Goal: Task Accomplishment & Management: Use online tool/utility

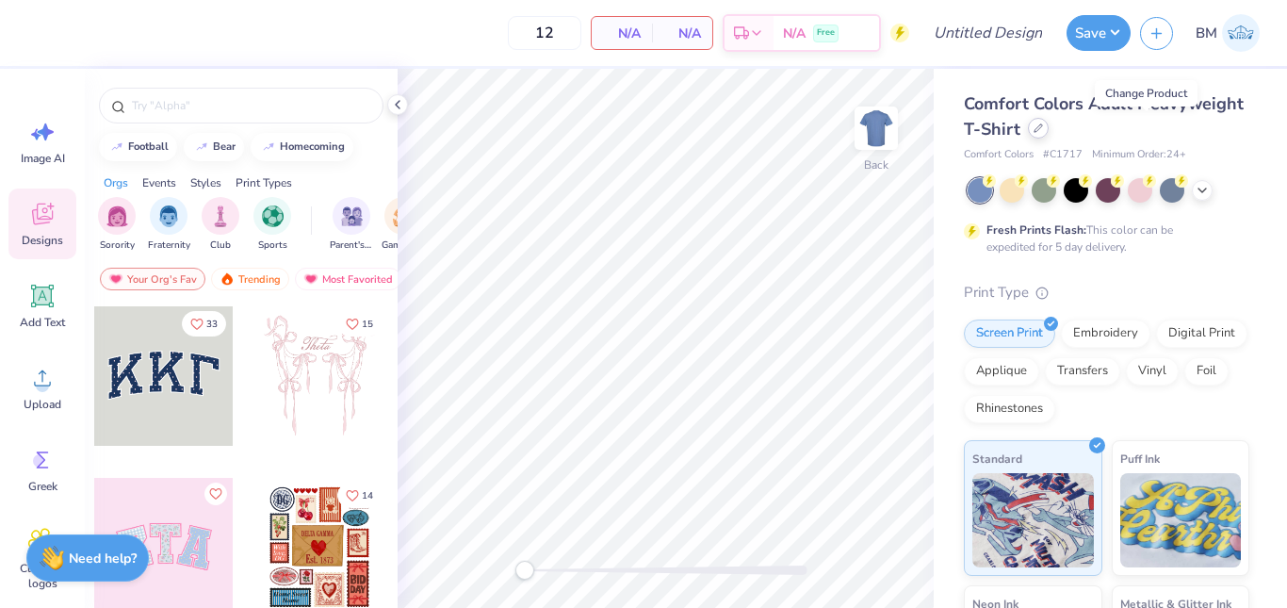
click at [1042, 127] on icon at bounding box center [1039, 128] width 8 height 8
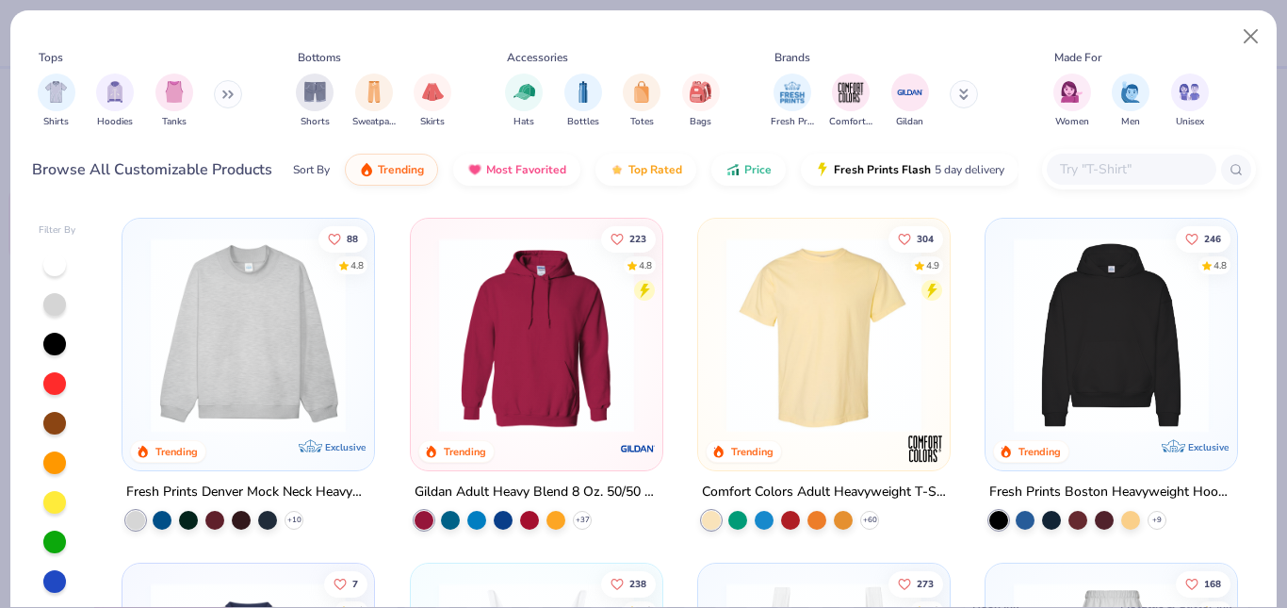
click at [233, 93] on icon at bounding box center [227, 94] width 11 height 9
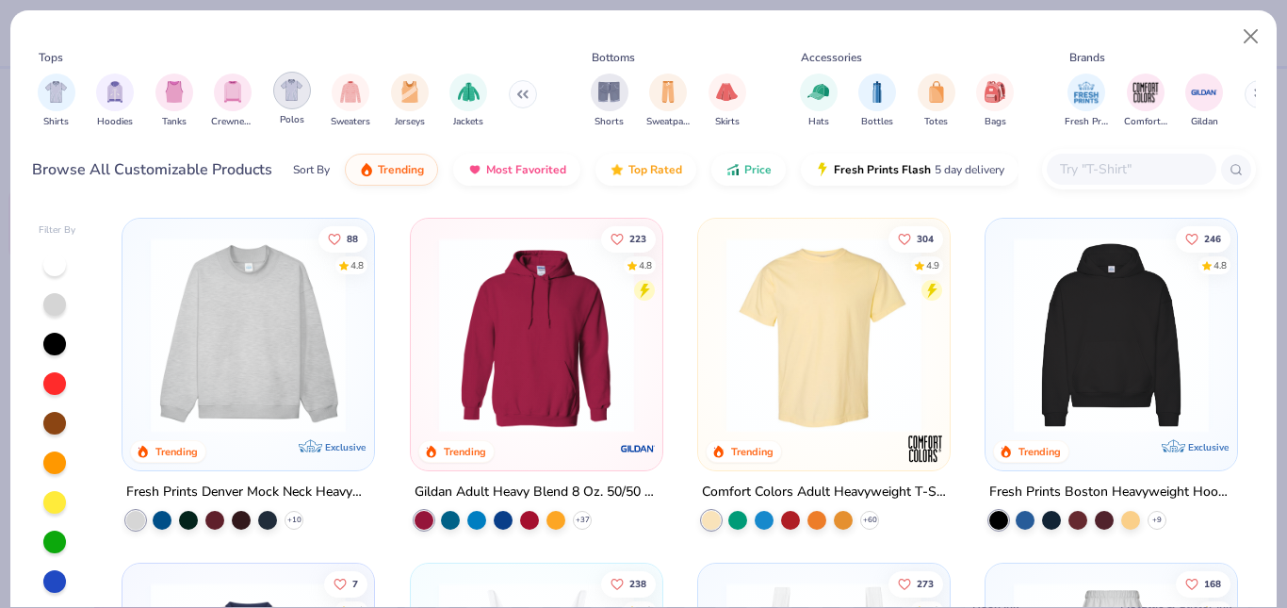
click at [298, 108] on div "Polos" at bounding box center [292, 100] width 38 height 56
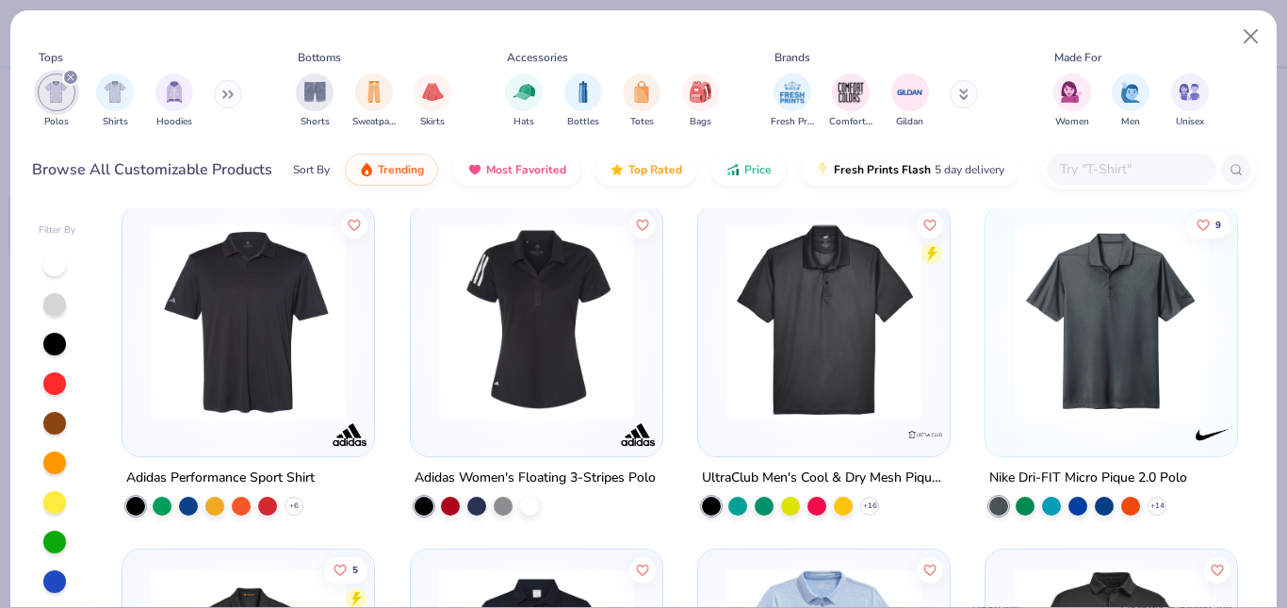
scroll to position [708, 0]
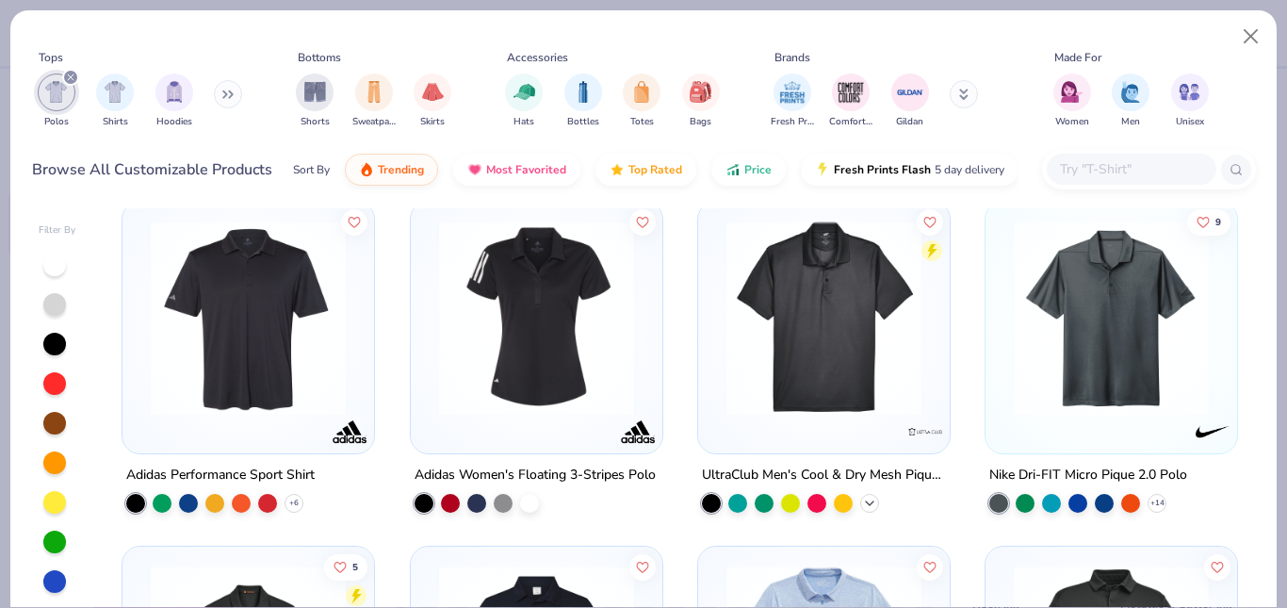
click at [865, 496] on icon at bounding box center [869, 503] width 15 height 15
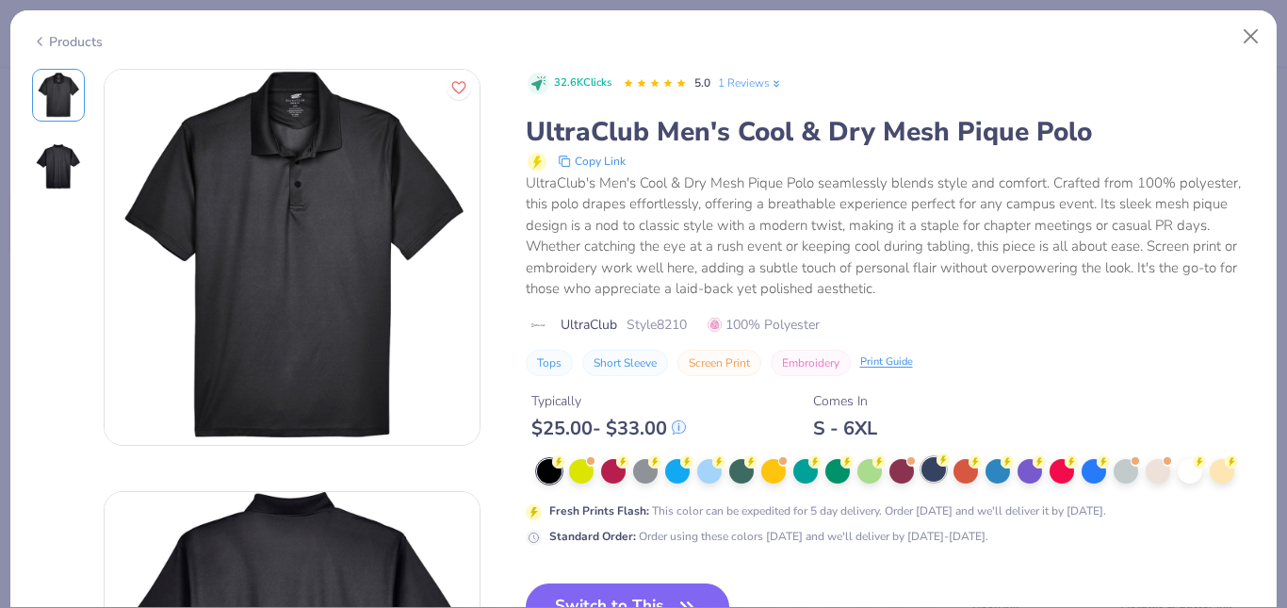
click at [923, 468] on div at bounding box center [934, 469] width 25 height 25
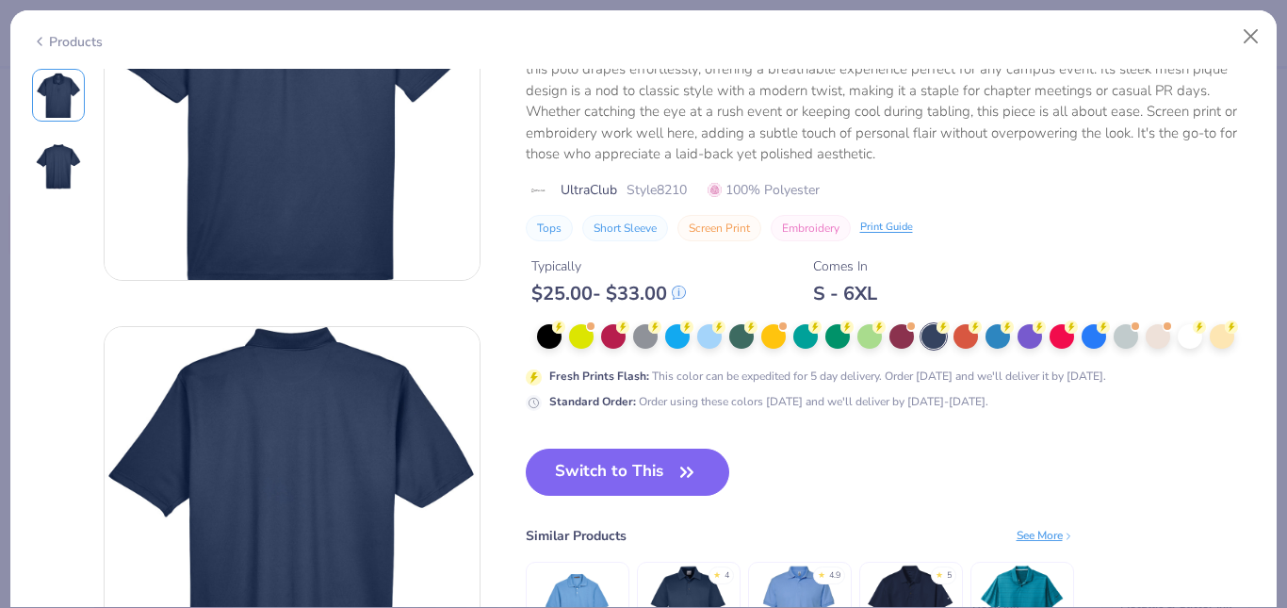
scroll to position [171, 0]
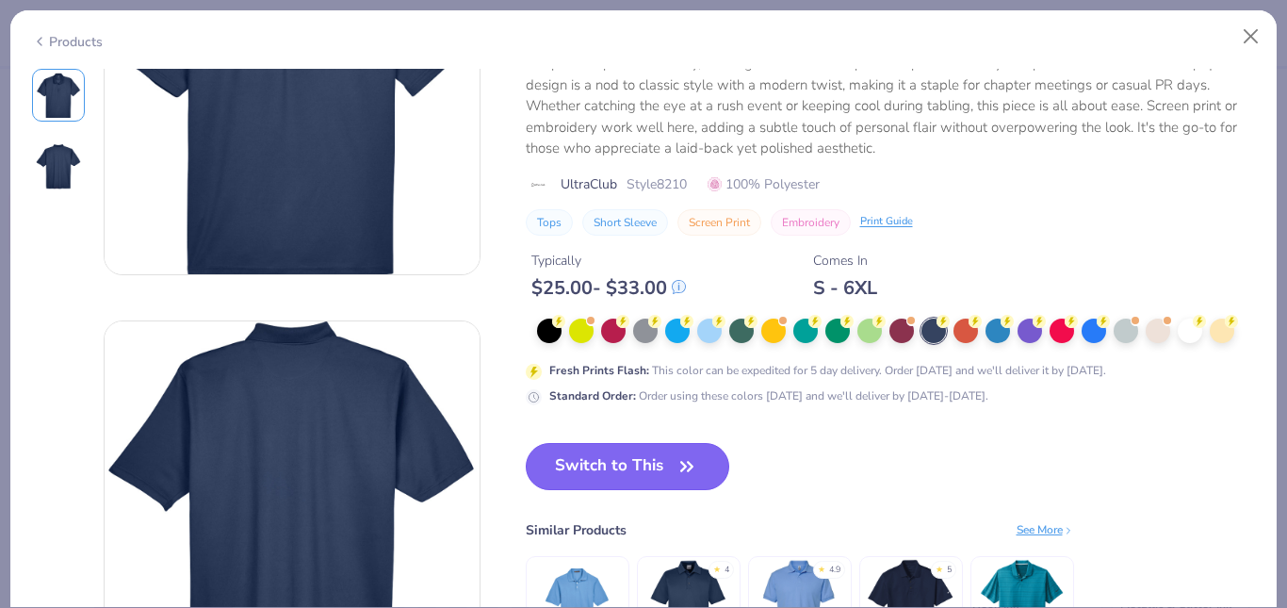
click at [642, 466] on button "Switch to This" at bounding box center [628, 466] width 205 height 47
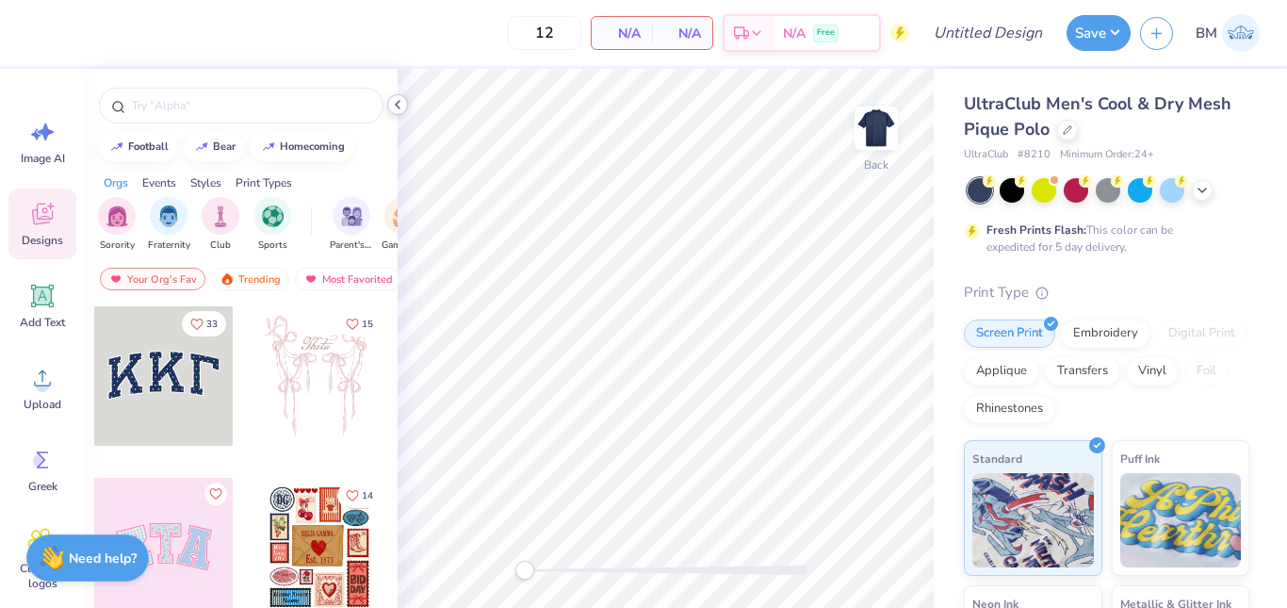
click at [405, 103] on div at bounding box center [397, 104] width 21 height 21
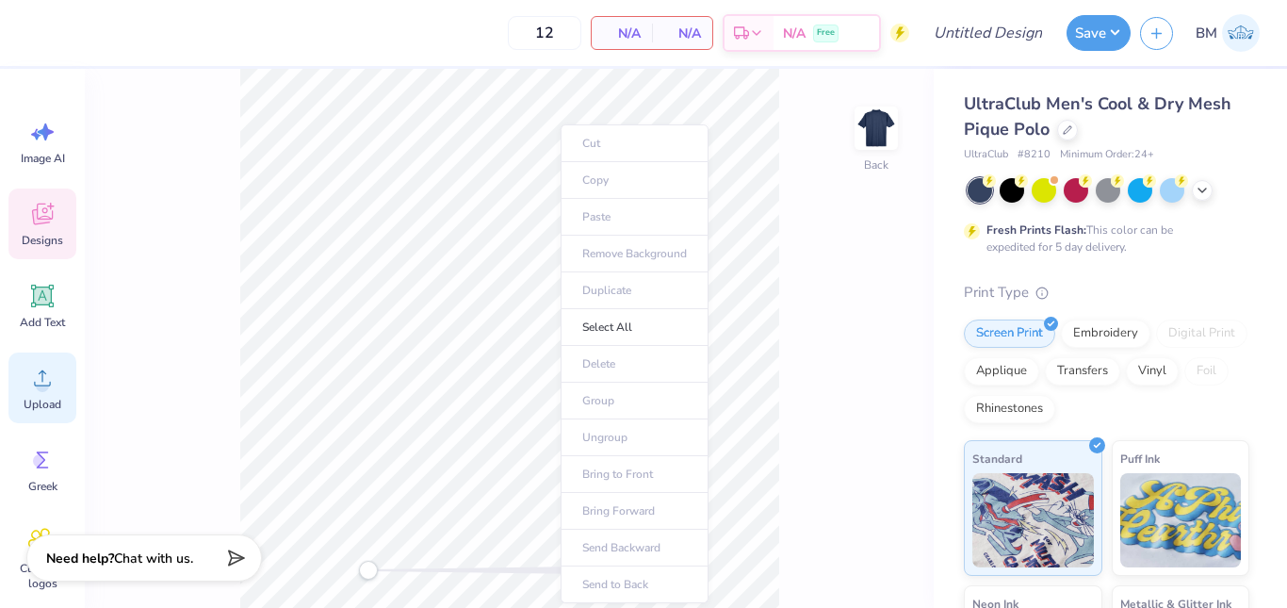
click at [40, 386] on circle at bounding box center [42, 385] width 13 height 13
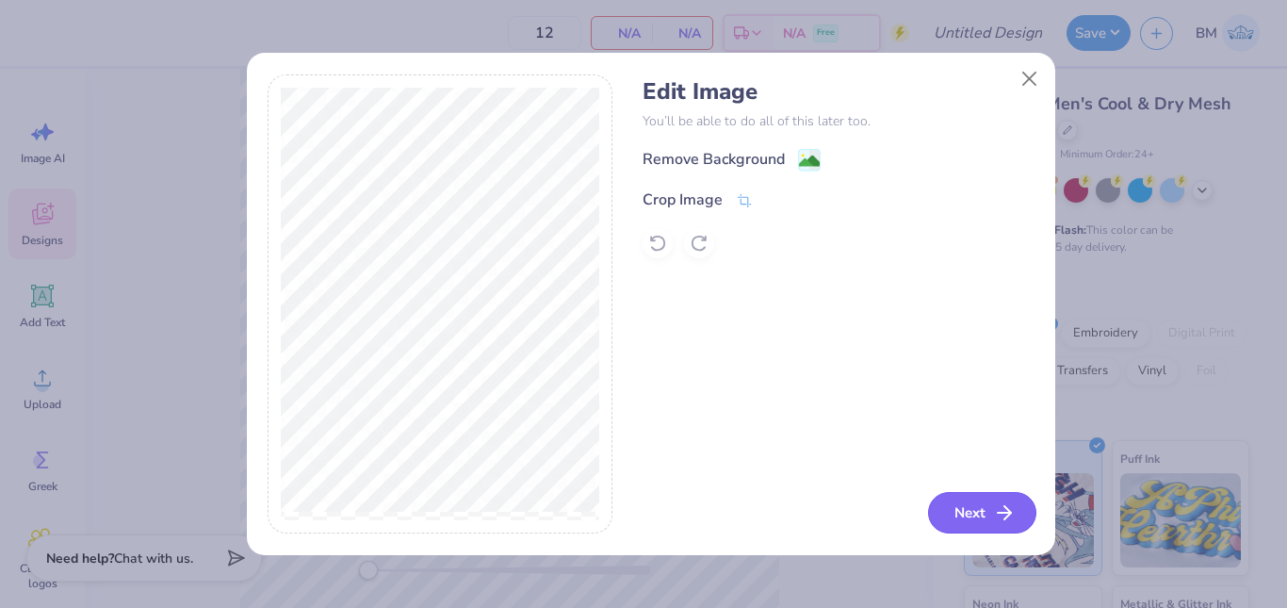
click at [966, 499] on button "Next" at bounding box center [982, 512] width 108 height 41
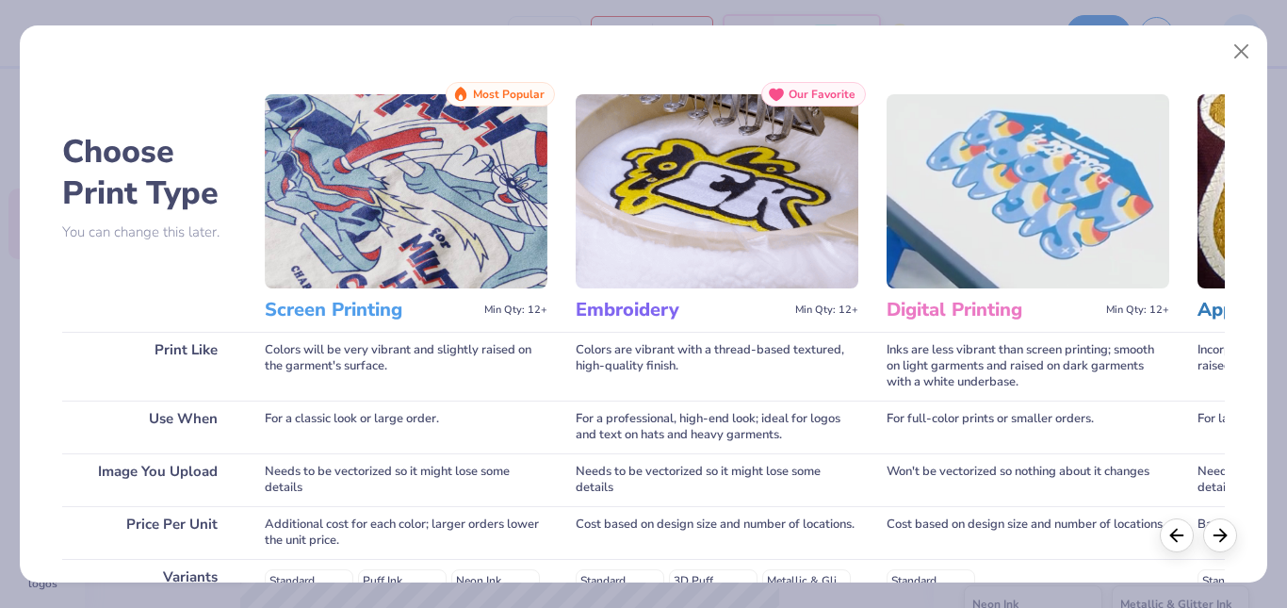
scroll to position [332, 0]
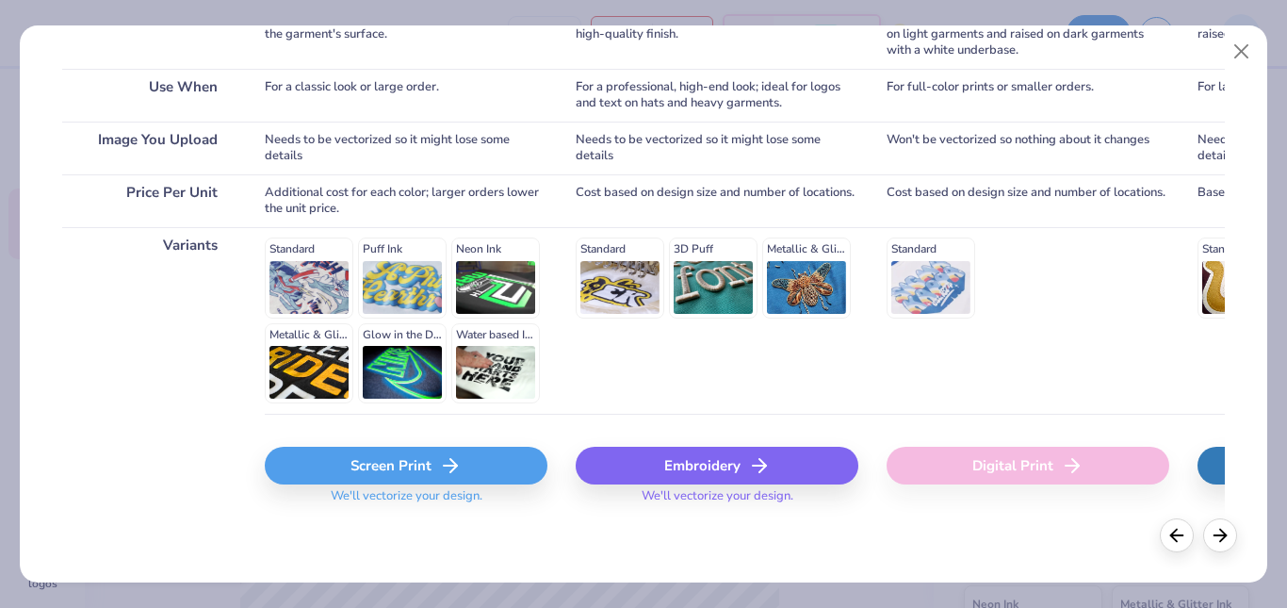
click at [456, 466] on polyline at bounding box center [454, 465] width 7 height 13
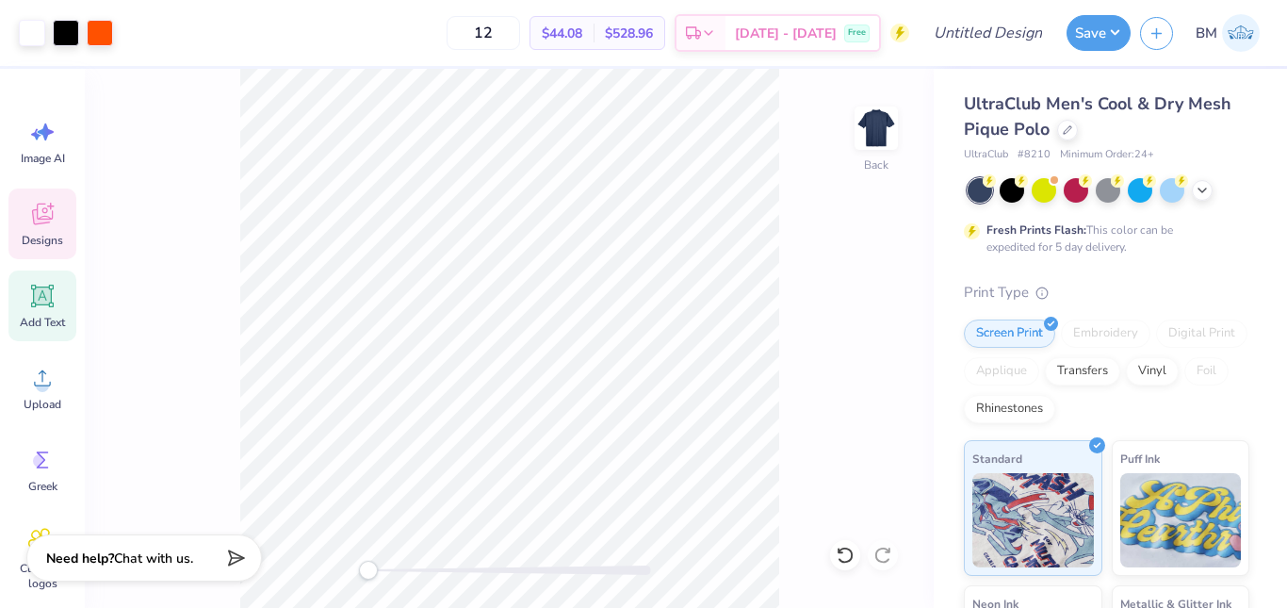
click at [31, 320] on span "Add Text" at bounding box center [42, 322] width 45 height 15
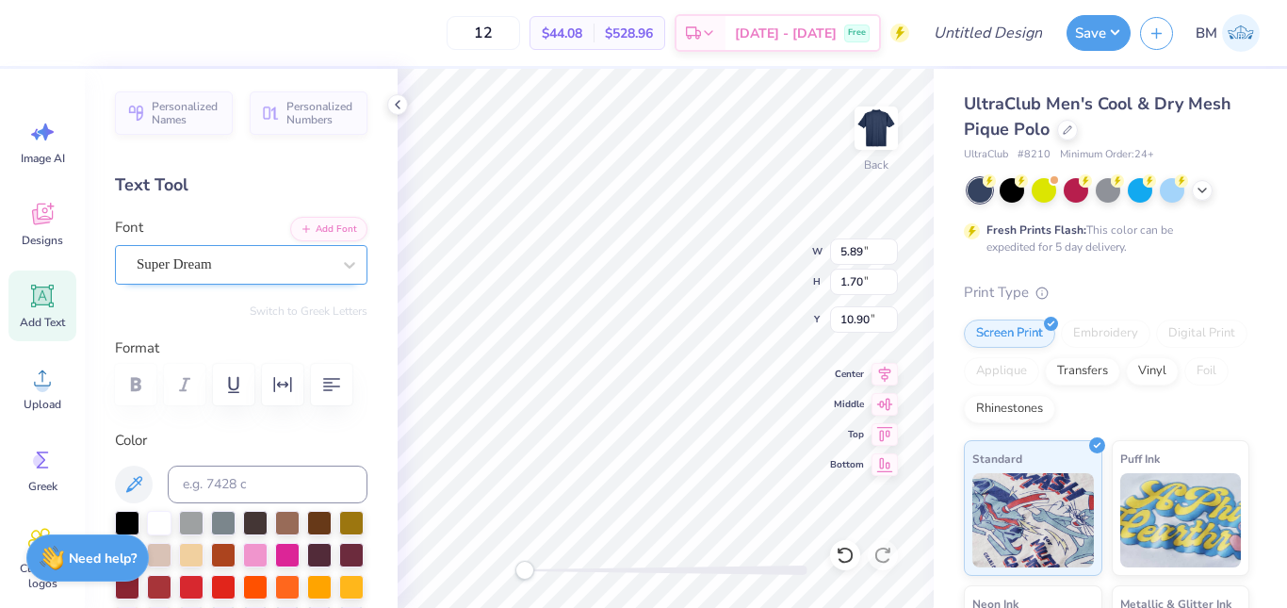
click at [262, 273] on div "Super Dream" at bounding box center [234, 264] width 198 height 29
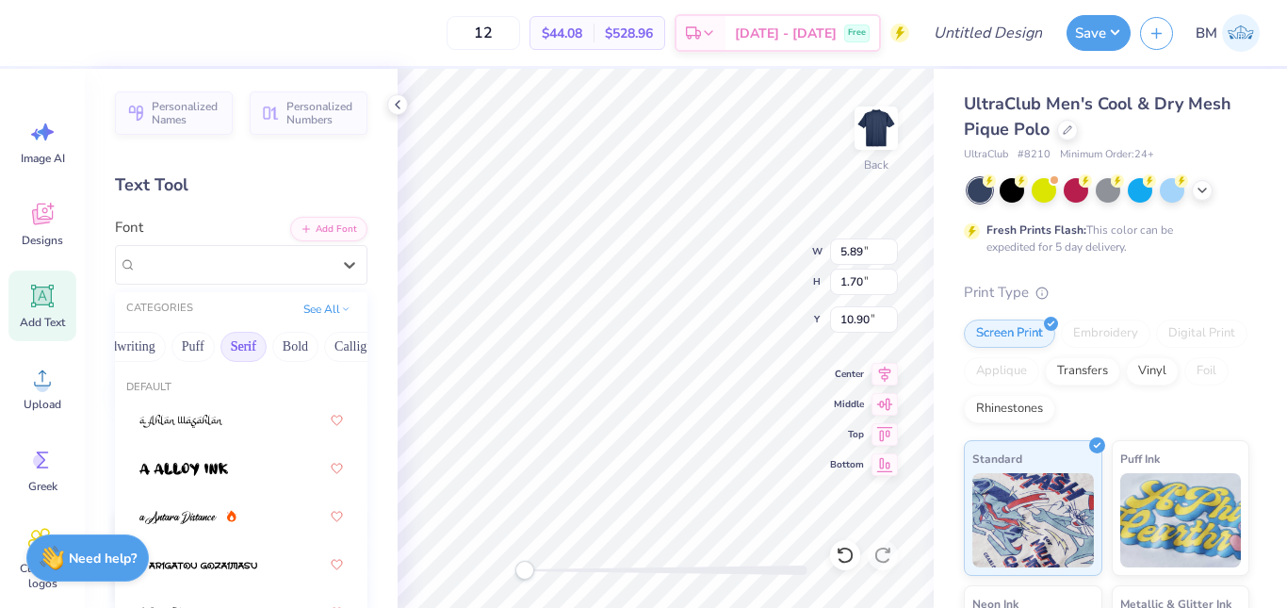
scroll to position [0, 103]
click at [303, 345] on button "Bold" at bounding box center [294, 347] width 46 height 30
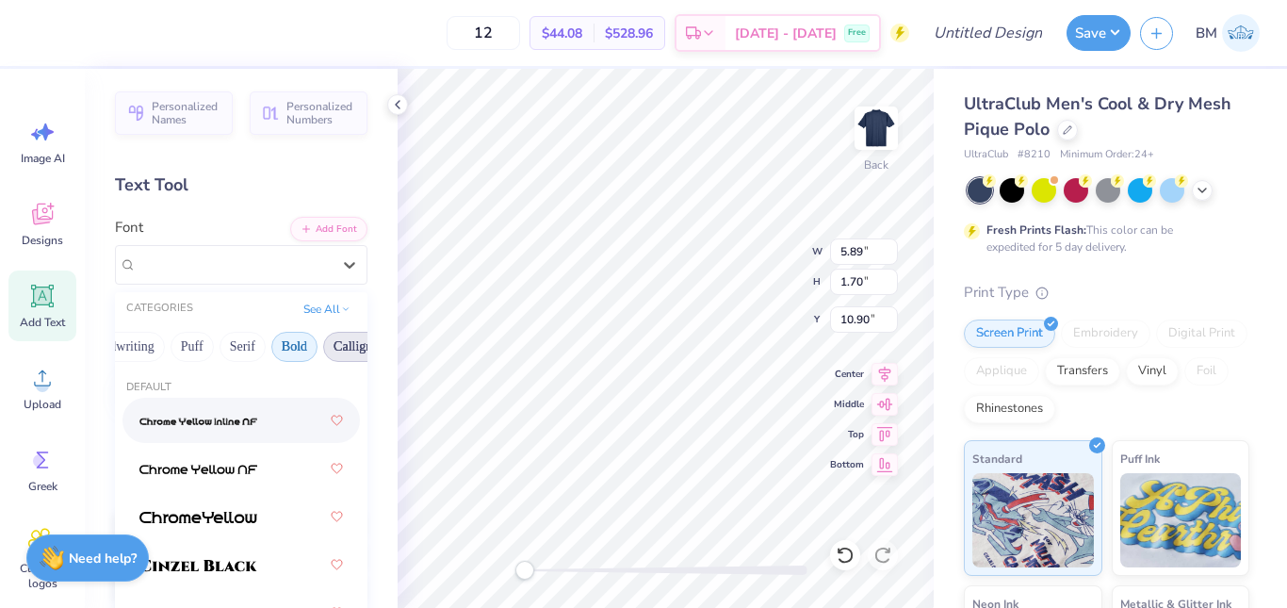
click at [341, 349] on button "Calligraphy" at bounding box center [364, 347] width 83 height 30
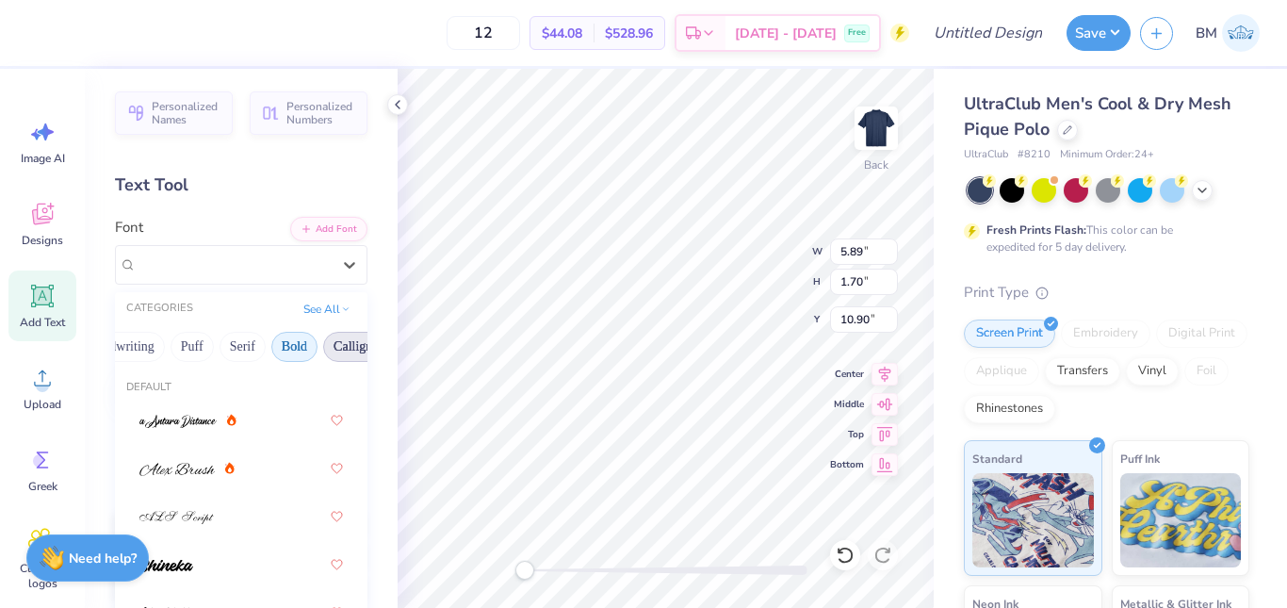
click at [287, 347] on button "Bold" at bounding box center [294, 347] width 46 height 30
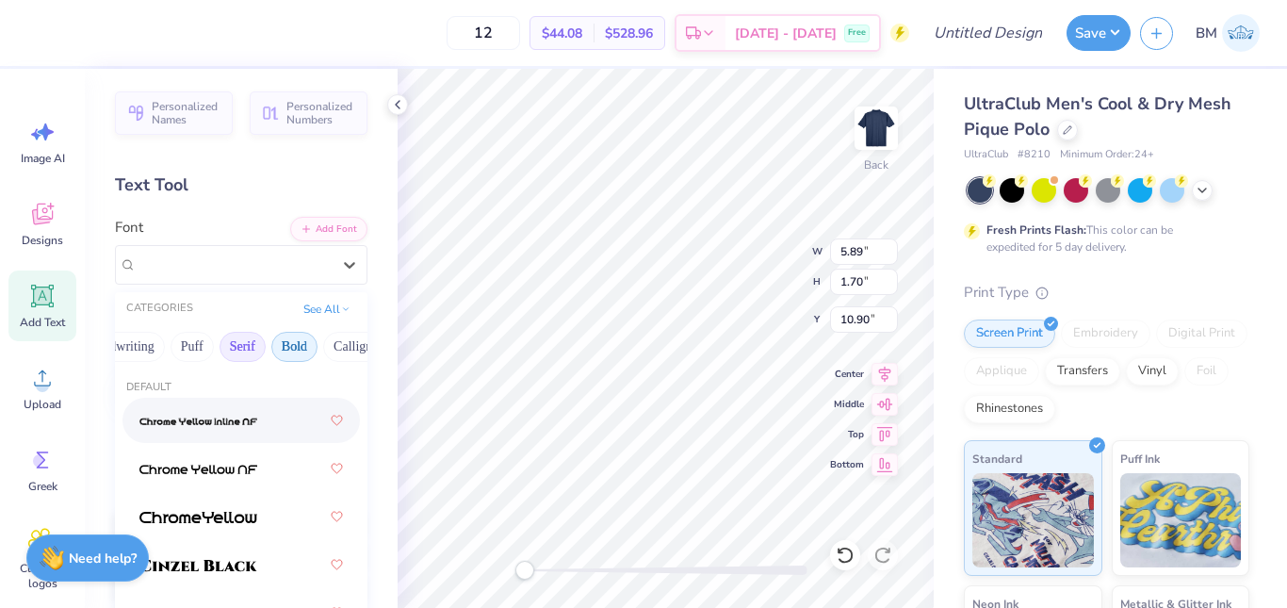
click at [253, 345] on button "Serif" at bounding box center [243, 347] width 46 height 30
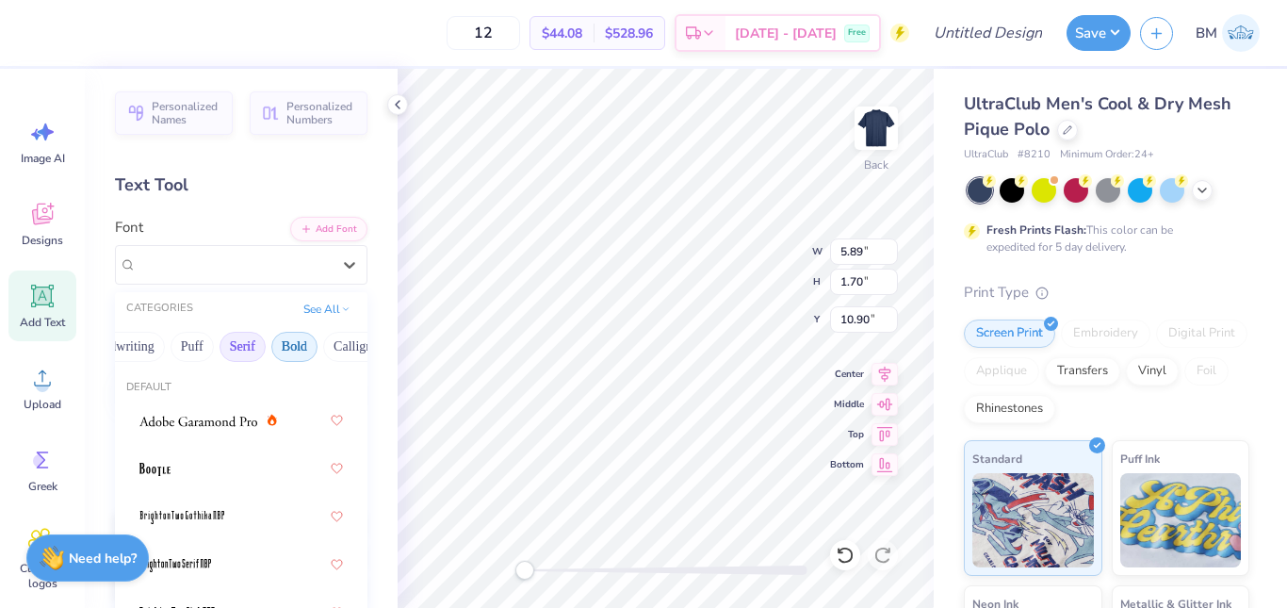
click at [300, 347] on button "Bold" at bounding box center [294, 347] width 46 height 30
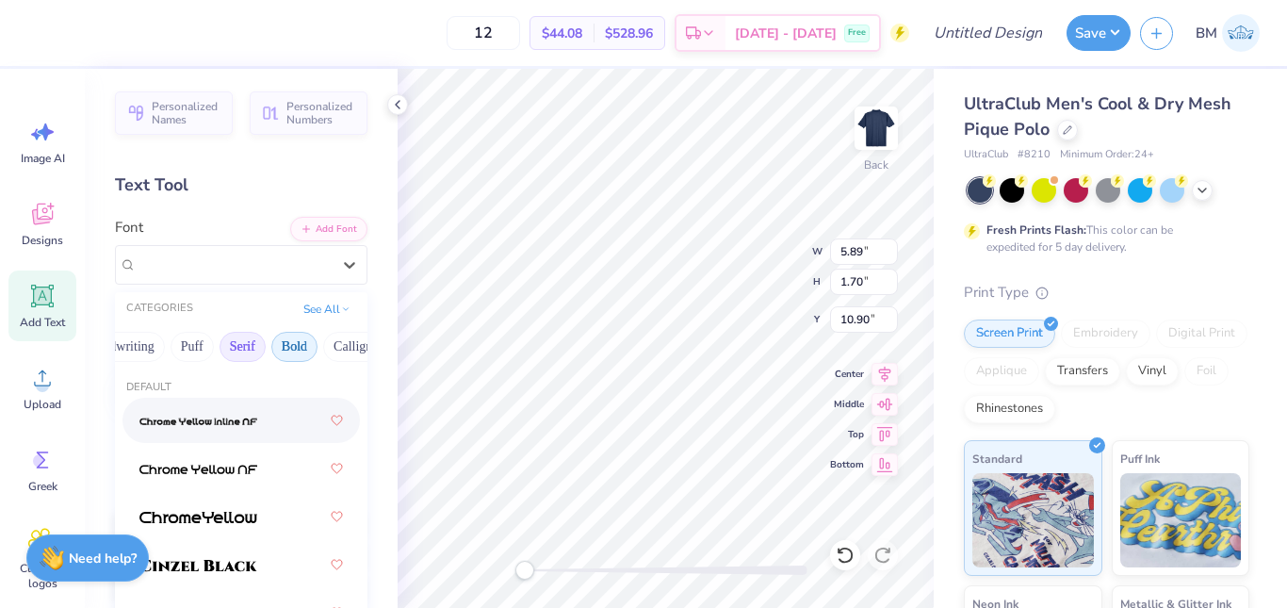
click at [245, 339] on button "Serif" at bounding box center [243, 347] width 46 height 30
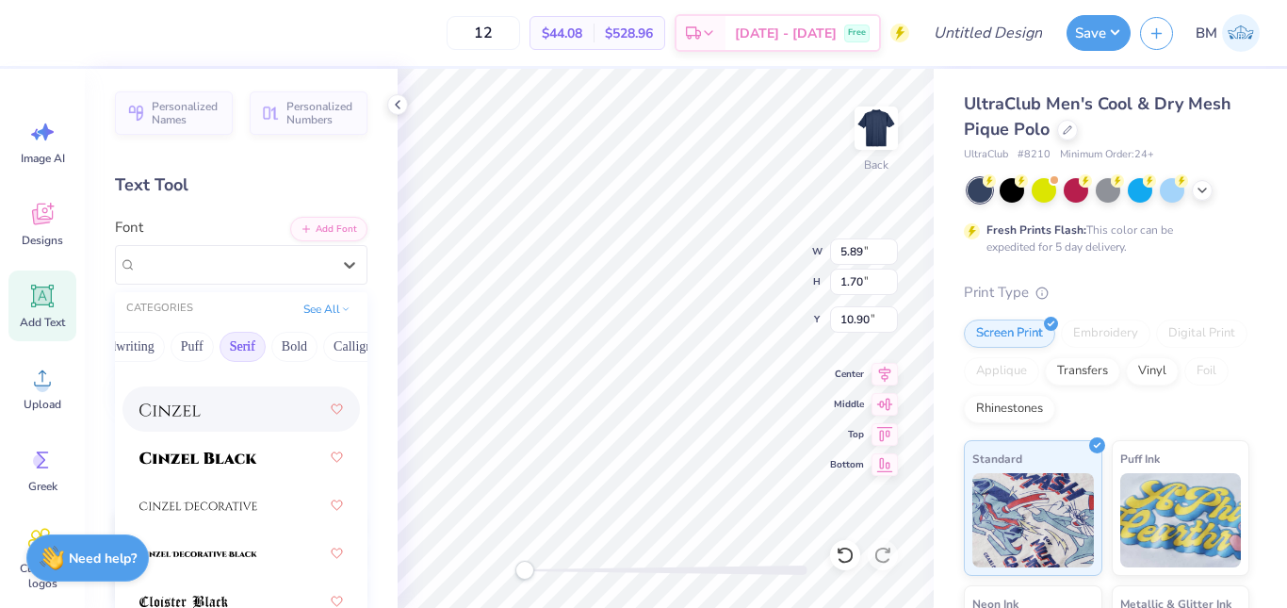
scroll to position [493, 0]
click at [189, 409] on img at bounding box center [169, 408] width 61 height 13
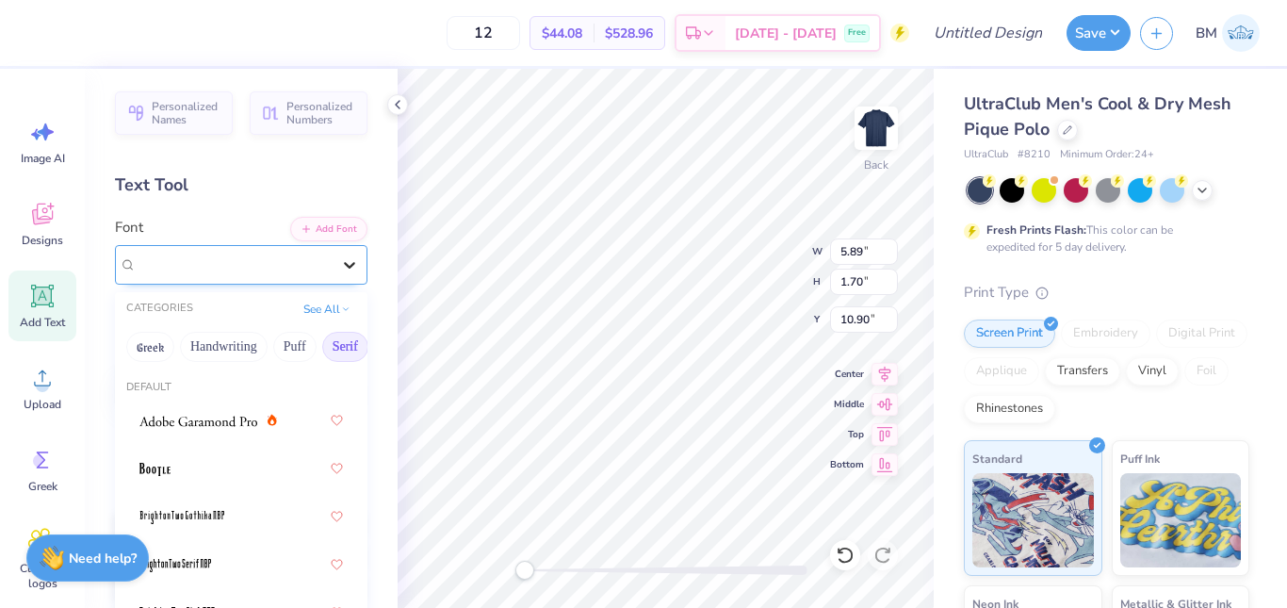
click at [340, 270] on icon at bounding box center [349, 264] width 19 height 19
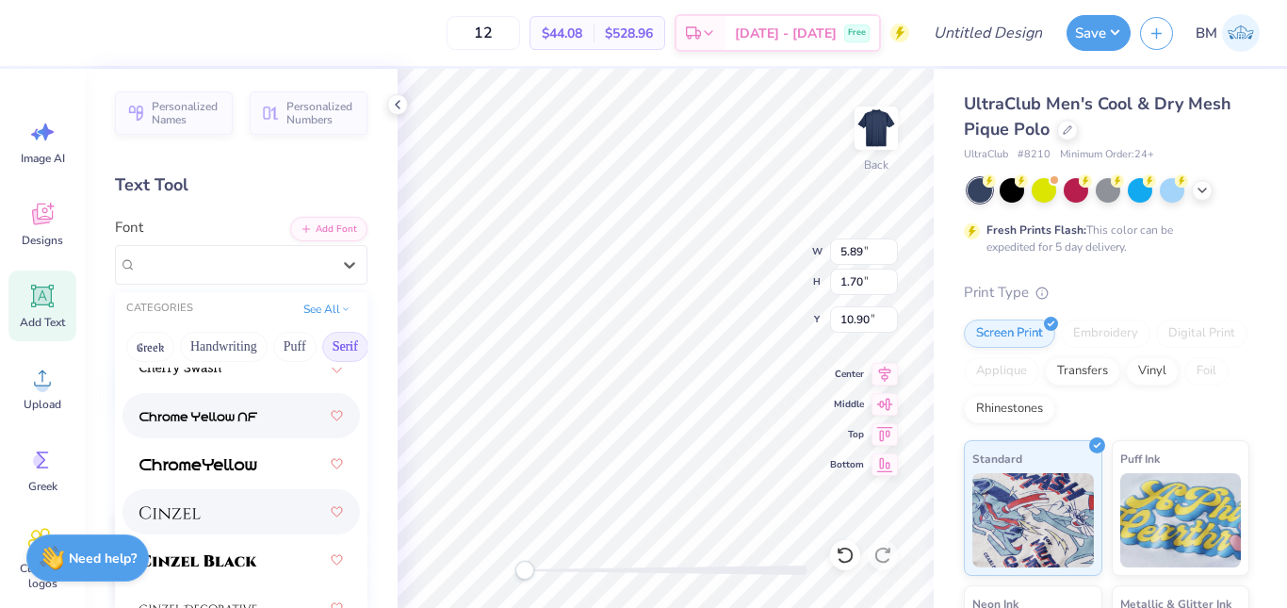
scroll to position [449, 0]
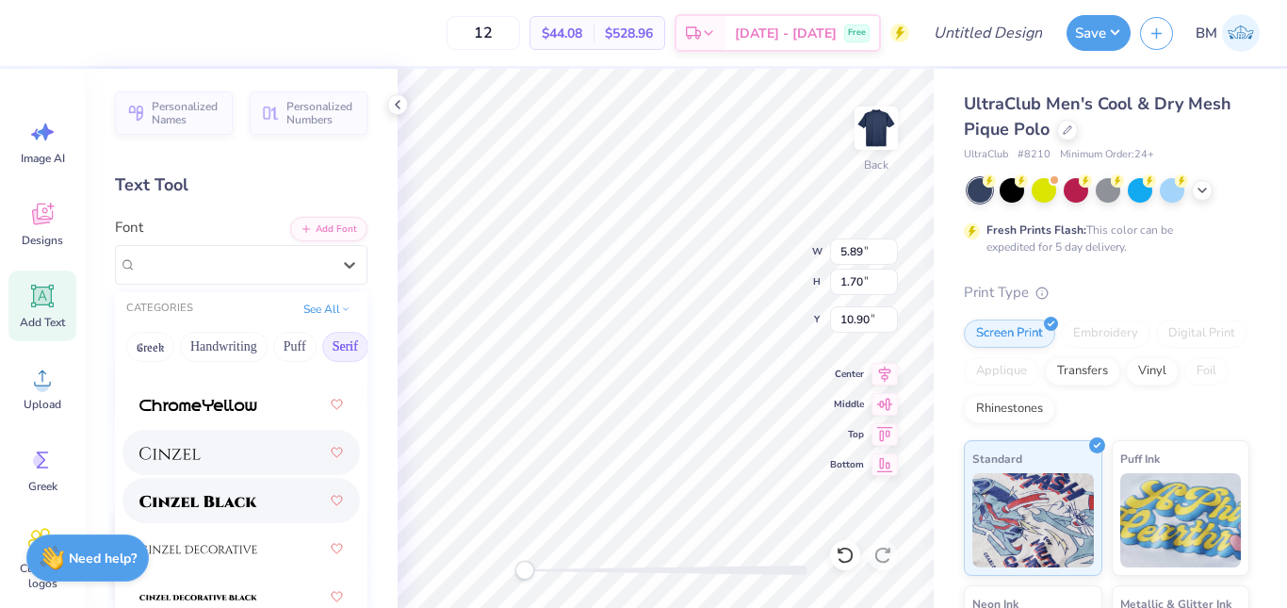
click at [238, 491] on span at bounding box center [198, 501] width 118 height 20
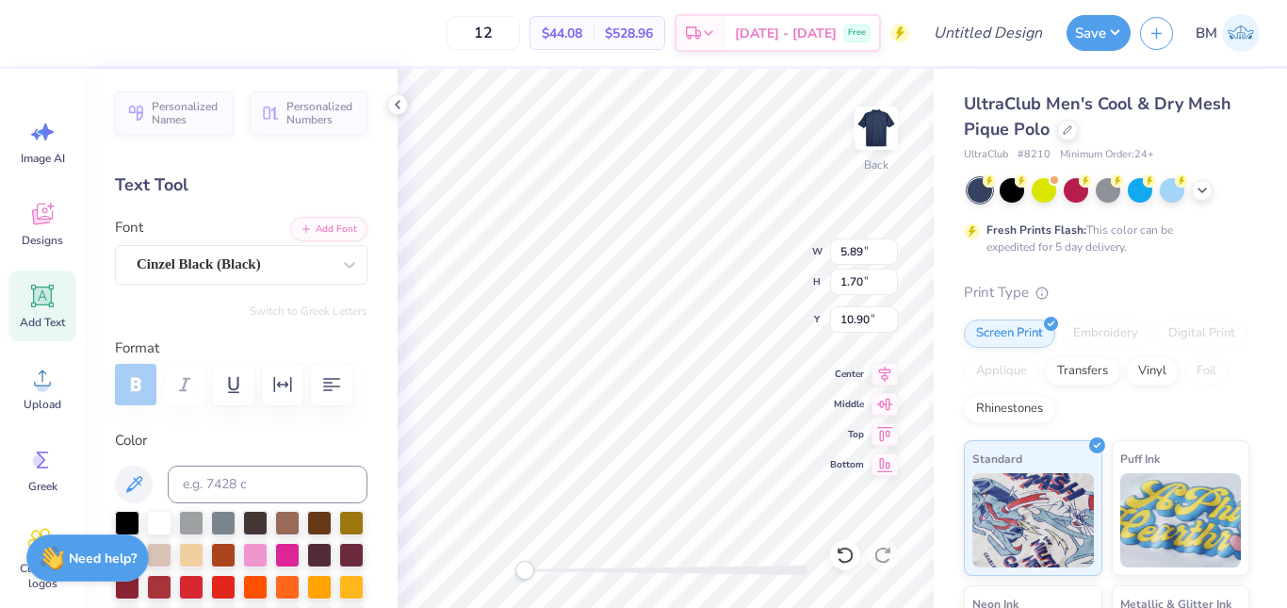
type textarea "T"
click at [139, 383] on div at bounding box center [241, 384] width 253 height 41
click at [333, 264] on div at bounding box center [350, 265] width 34 height 34
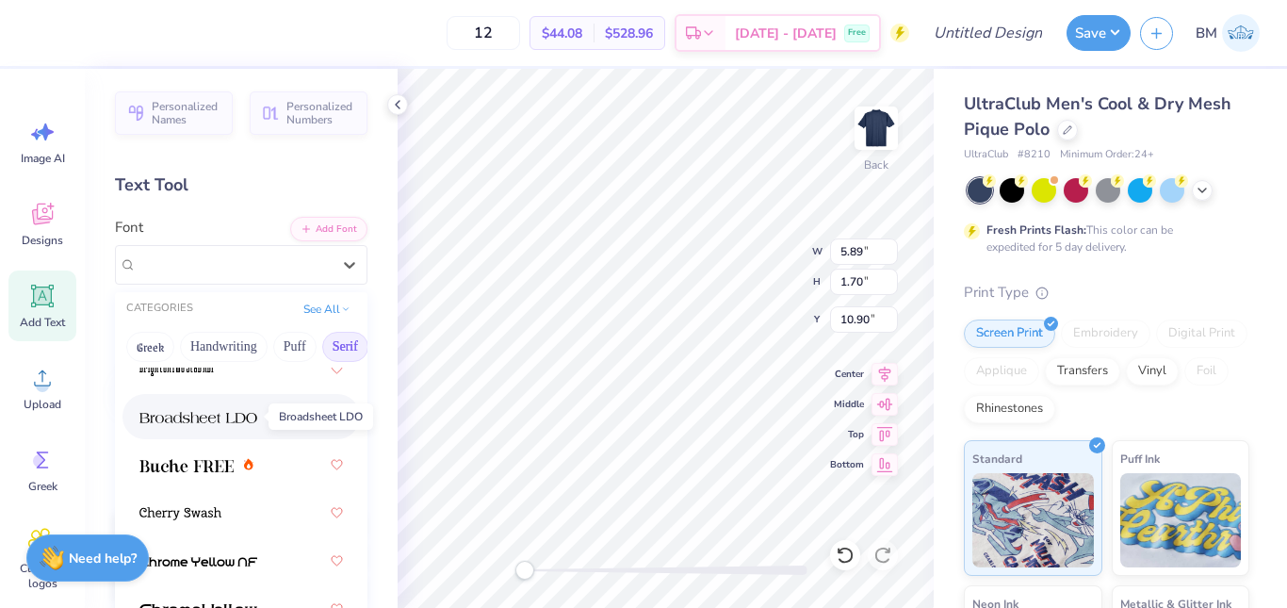
scroll to position [246, 0]
click at [212, 418] on img at bounding box center [198, 415] width 118 height 13
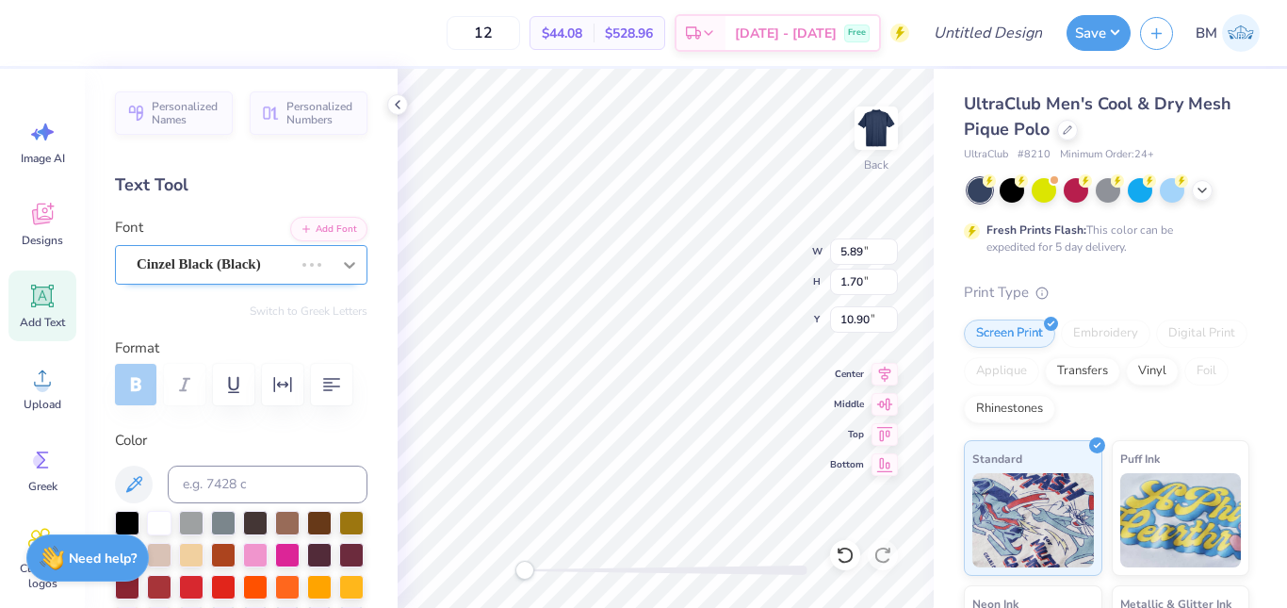
click at [344, 262] on icon at bounding box center [349, 265] width 11 height 7
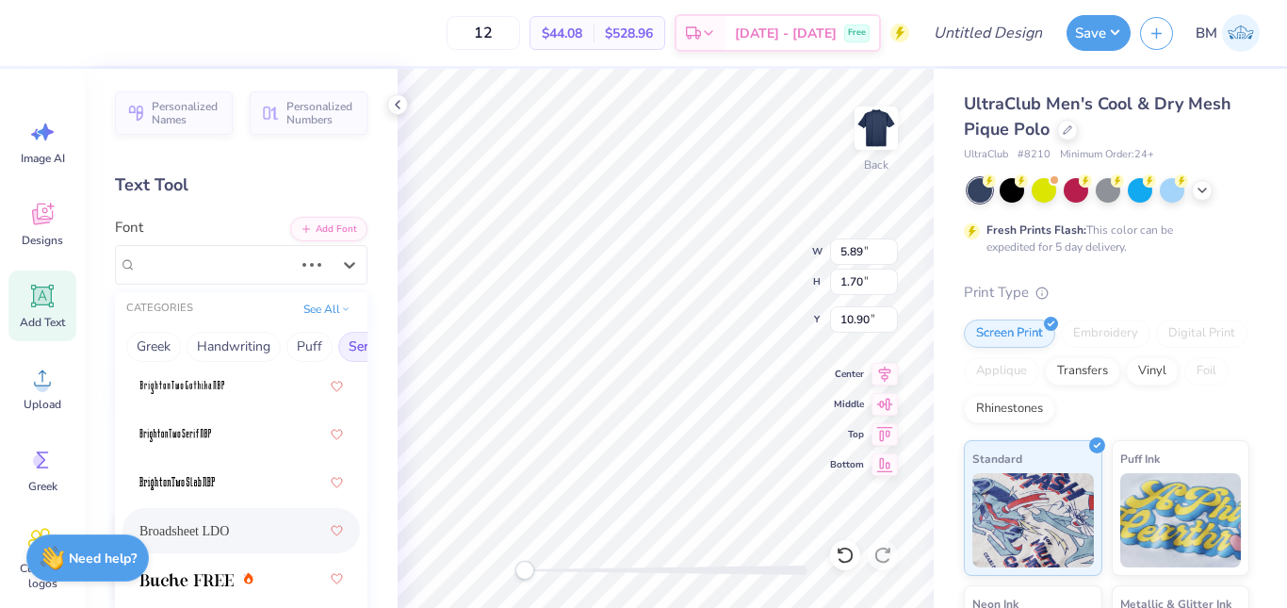
scroll to position [167, 0]
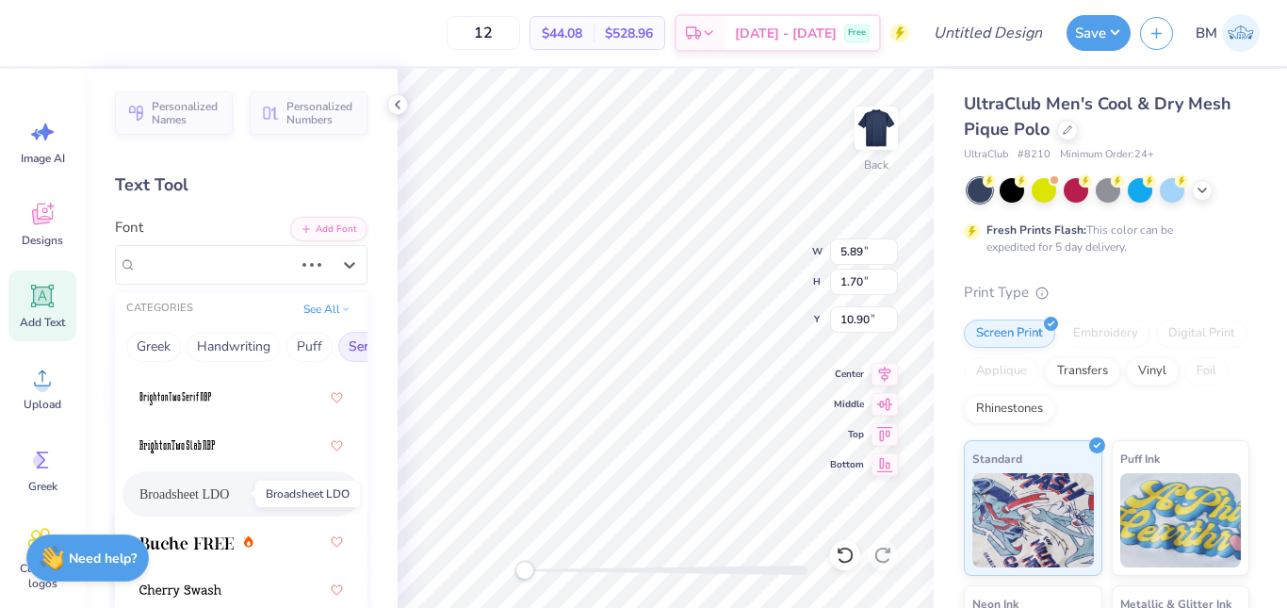
click at [224, 495] on span "Broadsheet LDO" at bounding box center [184, 494] width 90 height 20
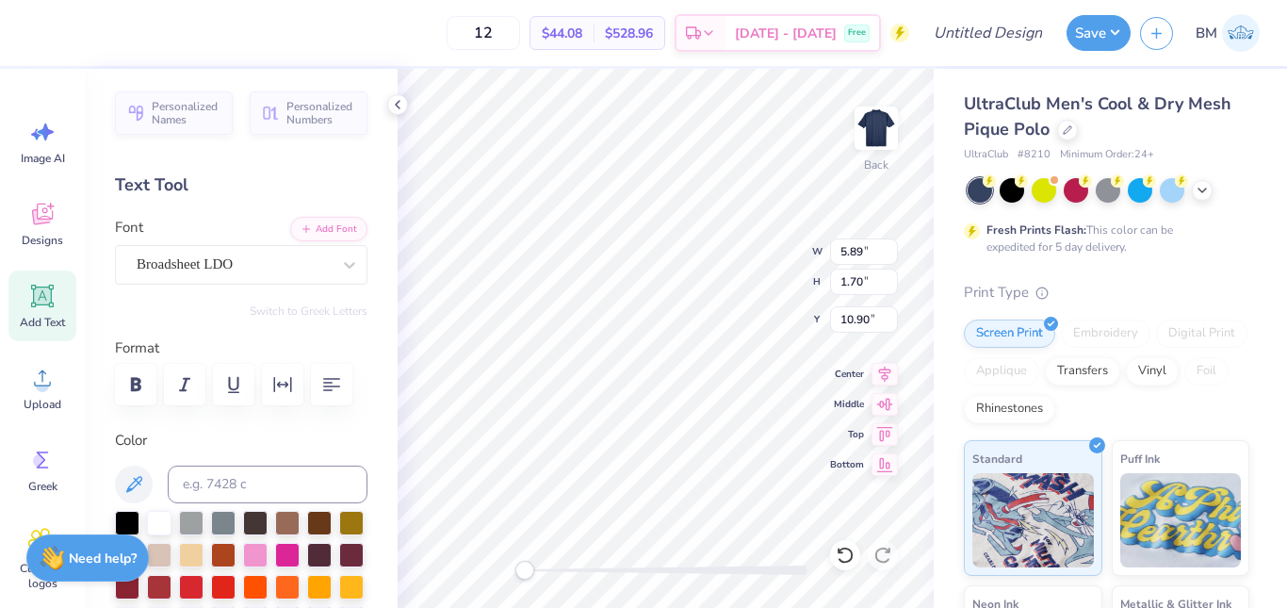
type textarea "a"
type textarea "AUBURN, AL"
click at [340, 257] on icon at bounding box center [349, 264] width 19 height 19
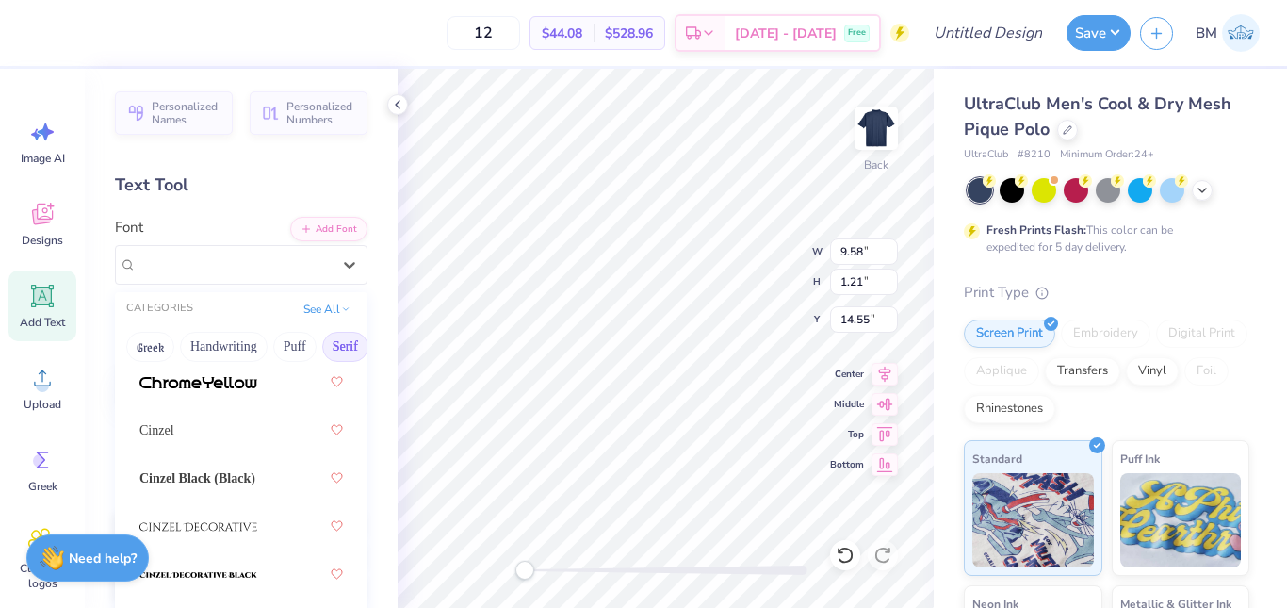
scroll to position [474, 0]
click at [224, 473] on span "Cinzel Black (Black)" at bounding box center [197, 476] width 116 height 20
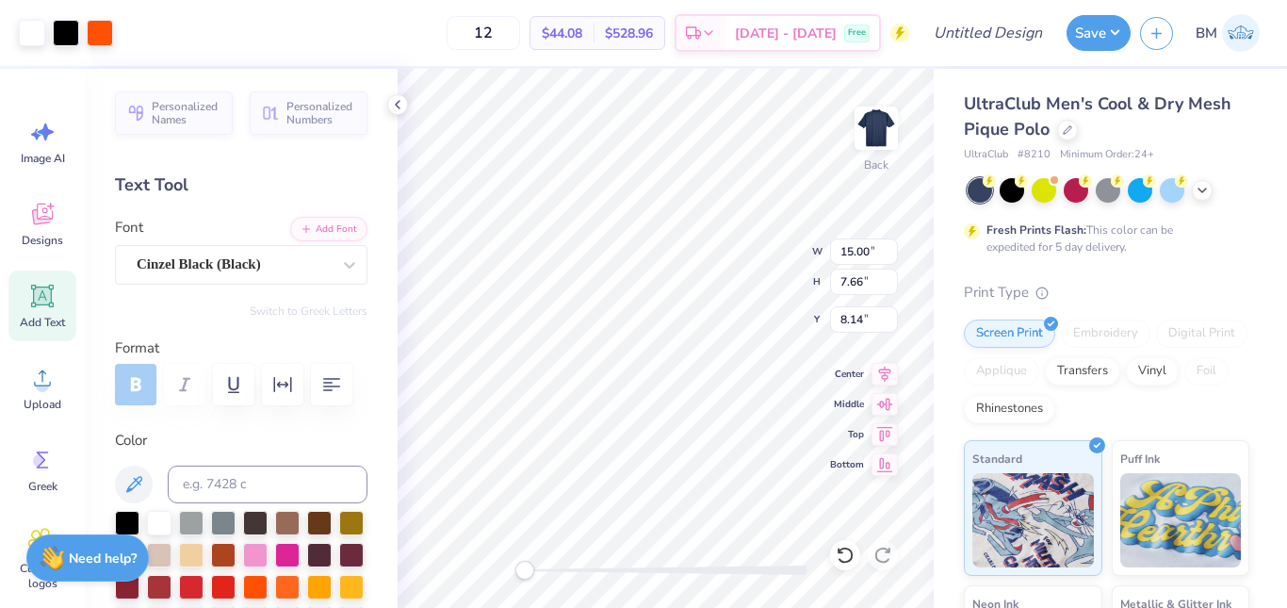
type input "6.55"
type input "2.85"
type input "12.79"
click at [845, 549] on icon at bounding box center [845, 555] width 19 height 19
type input "15.00"
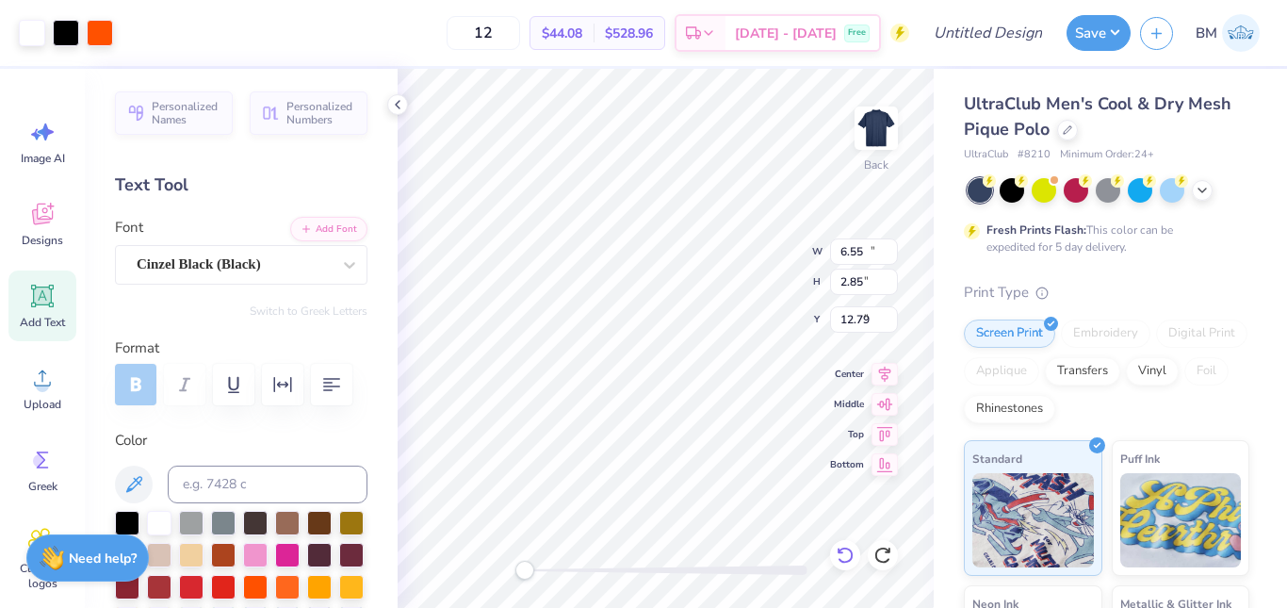
type input "7.66"
type input "8.14"
type input "11.77"
type input "5.72"
type input "9.98"
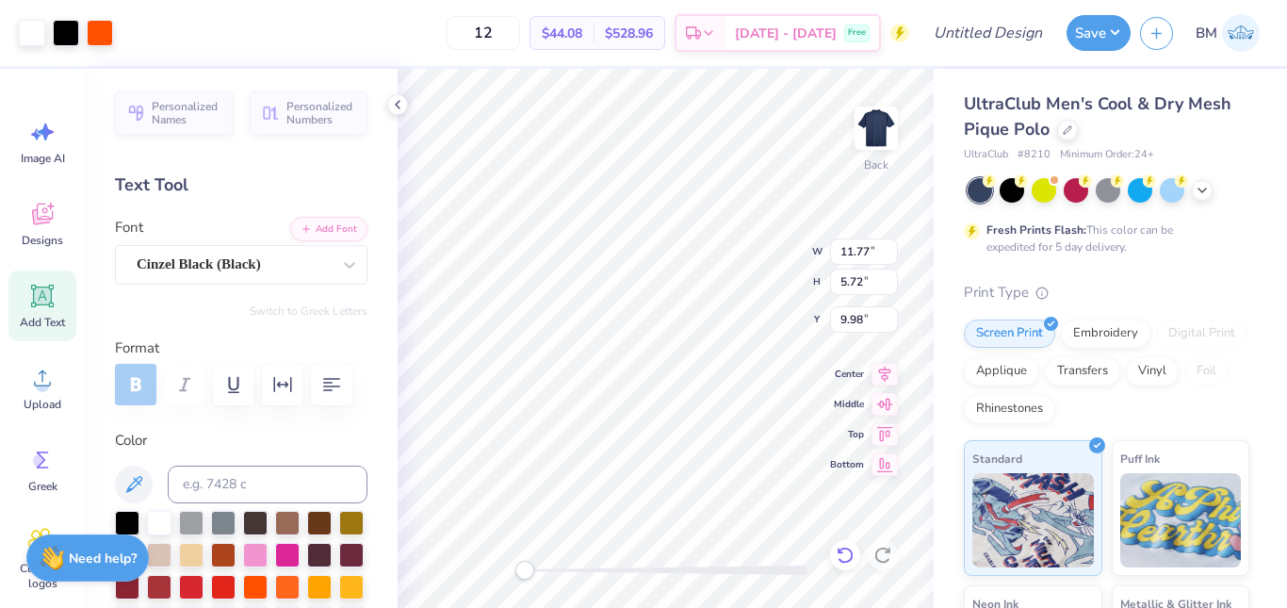
click at [848, 547] on icon at bounding box center [845, 555] width 19 height 19
type input "15.00"
type input "7.66"
type input "8.14"
click at [847, 552] on icon at bounding box center [845, 555] width 19 height 19
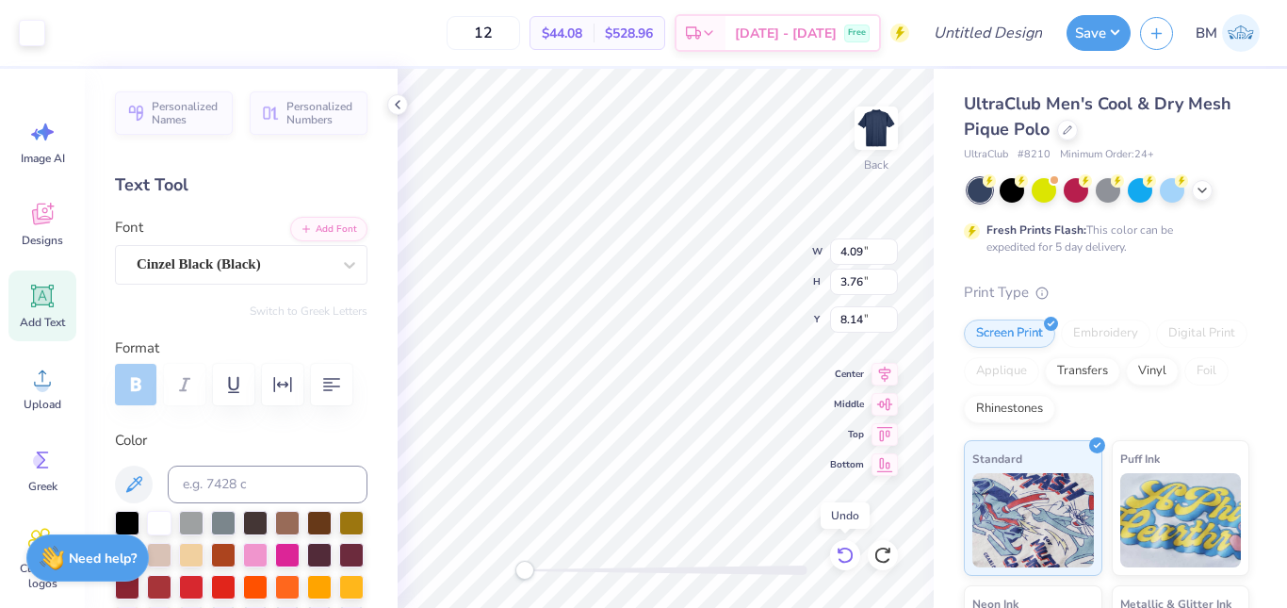
click at [847, 552] on icon at bounding box center [845, 555] width 19 height 19
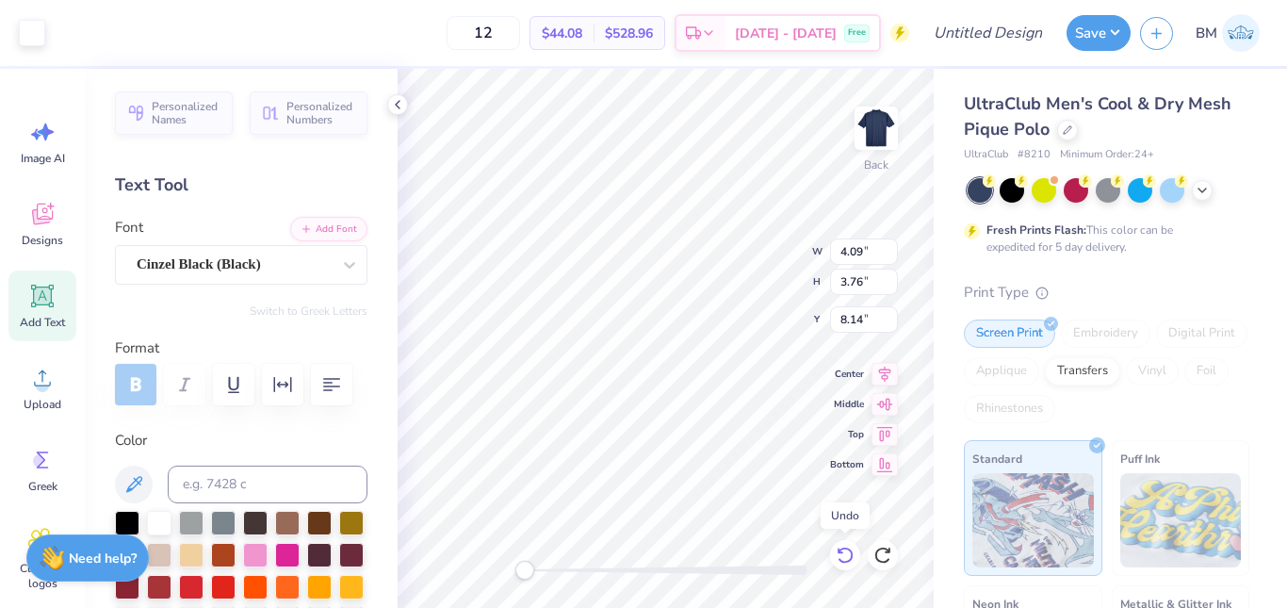
click at [847, 552] on icon at bounding box center [845, 555] width 19 height 19
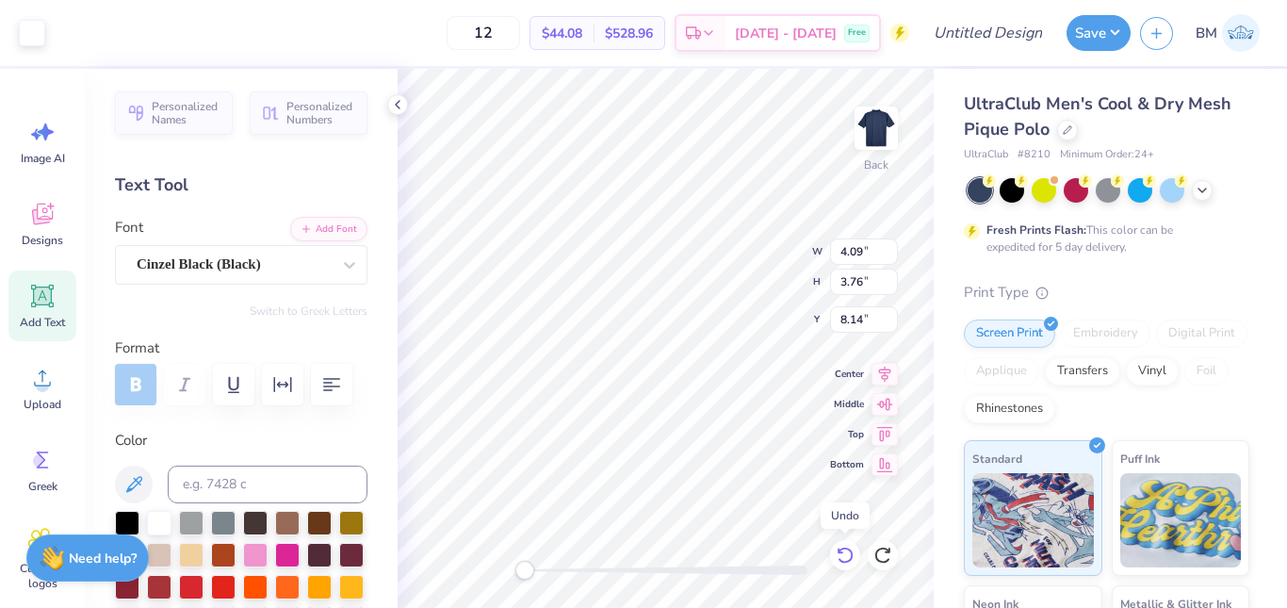
click at [847, 552] on icon at bounding box center [845, 555] width 19 height 19
type input "5.89"
type input "1.70"
type input "10.90"
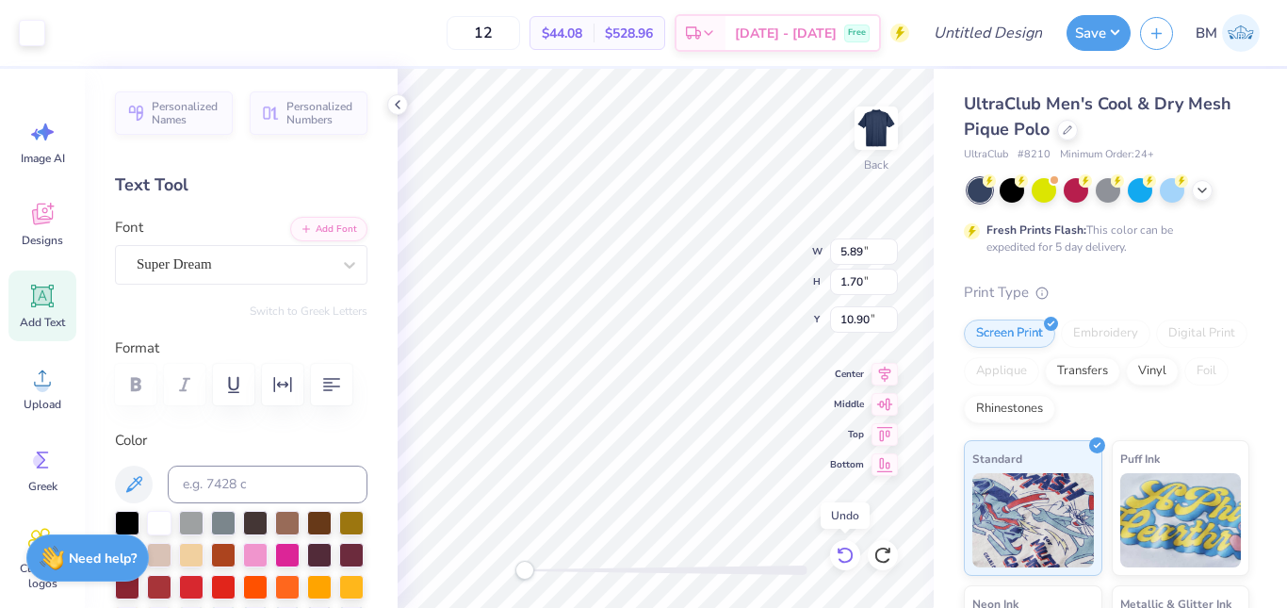
click at [847, 552] on icon at bounding box center [845, 555] width 19 height 19
type input "8.19"
type input "3.50"
type input "11.75"
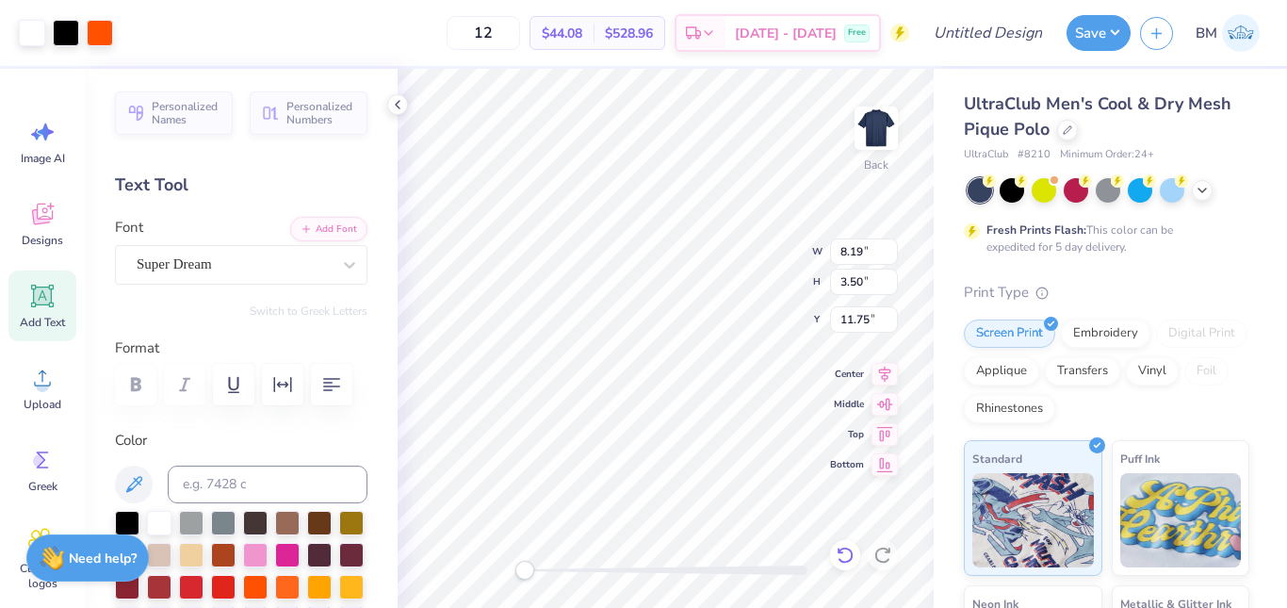
click at [845, 550] on icon at bounding box center [845, 555] width 19 height 19
type input "5.64"
type input "2.28"
type input "3.00"
click at [844, 549] on icon at bounding box center [845, 555] width 16 height 17
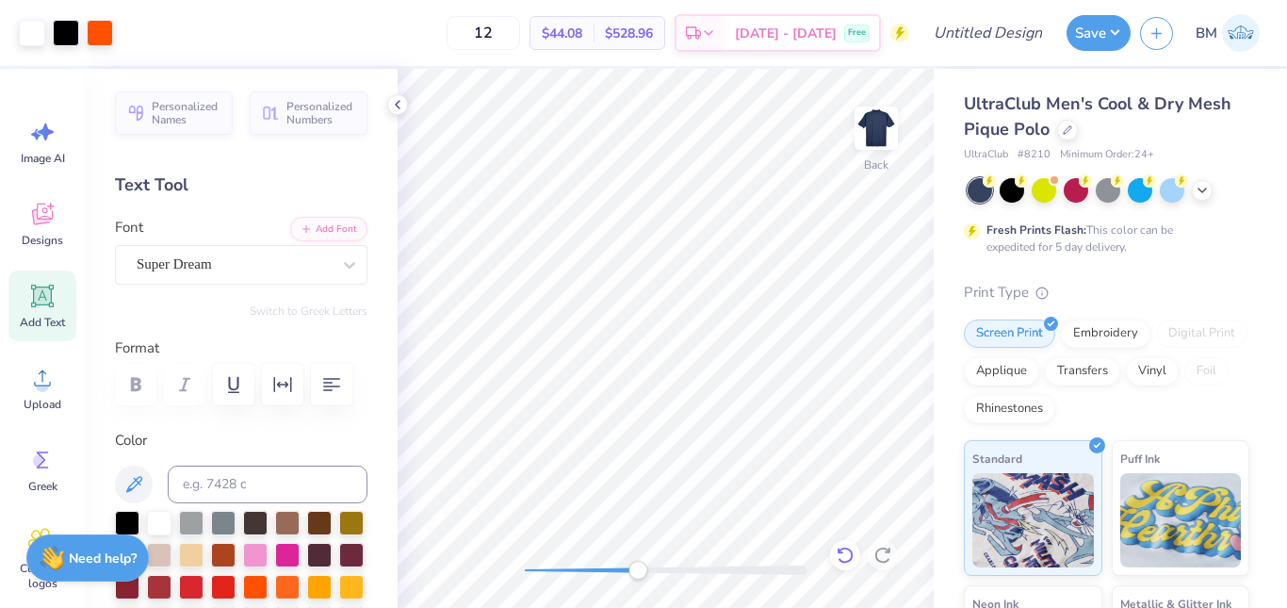
click at [844, 549] on icon at bounding box center [845, 555] width 16 height 17
type input "3.00"
click at [847, 552] on icon at bounding box center [845, 555] width 19 height 19
click at [400, 103] on icon at bounding box center [397, 104] width 15 height 15
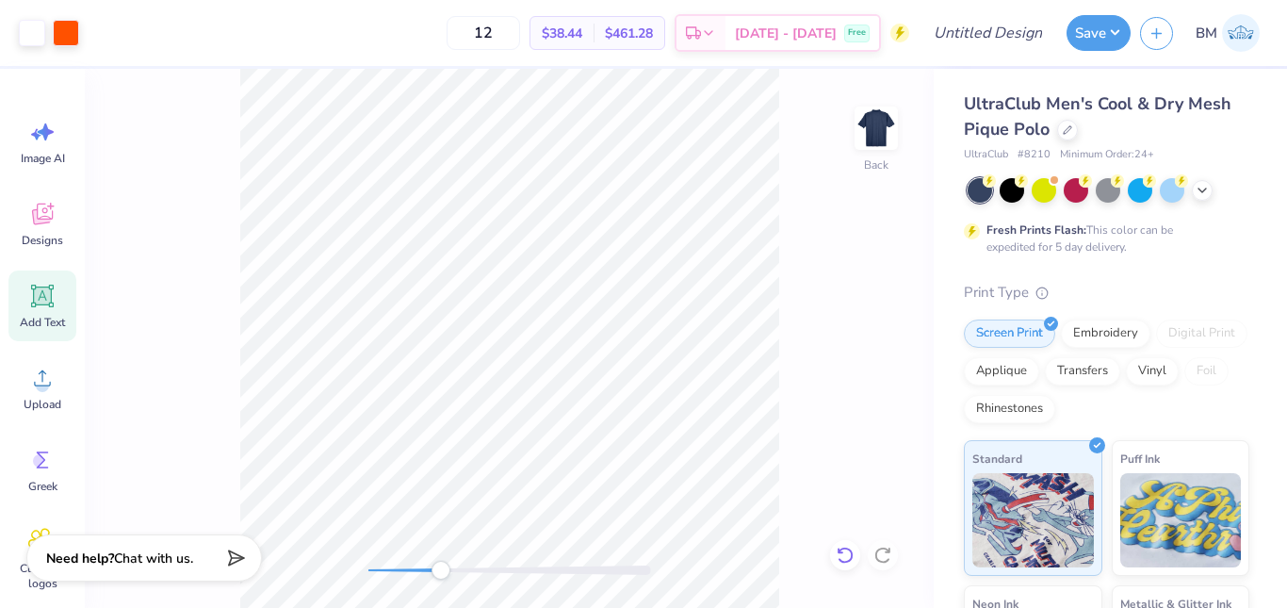
click at [845, 550] on icon at bounding box center [845, 555] width 19 height 19
click at [45, 286] on icon at bounding box center [42, 296] width 28 height 28
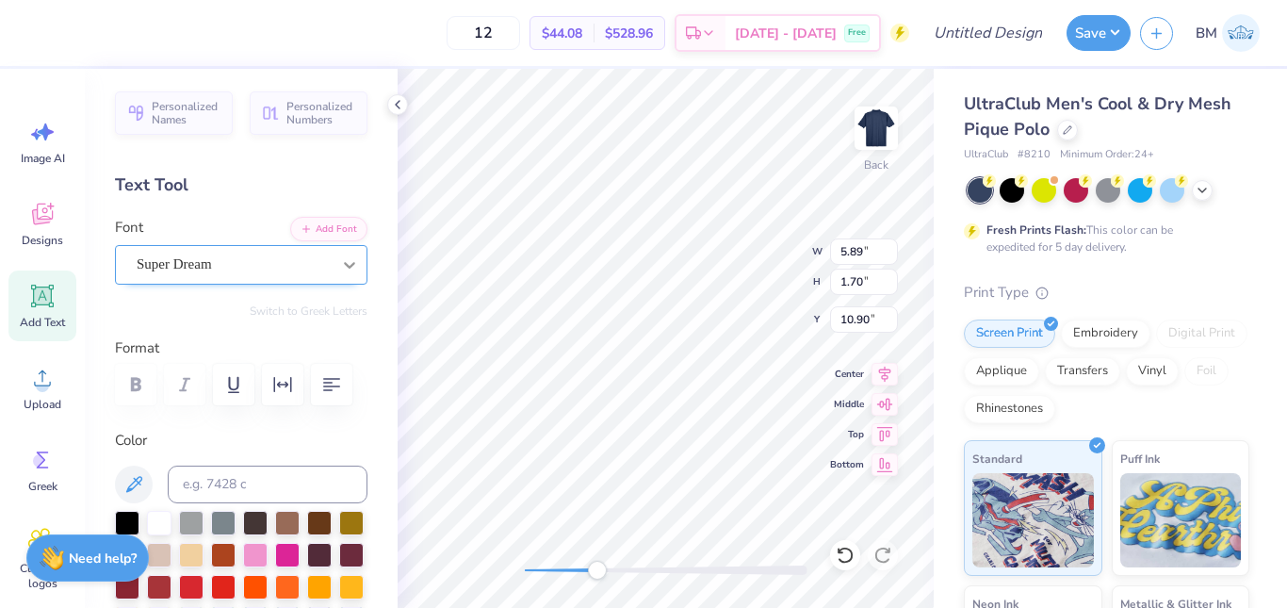
click at [340, 273] on icon at bounding box center [349, 264] width 19 height 19
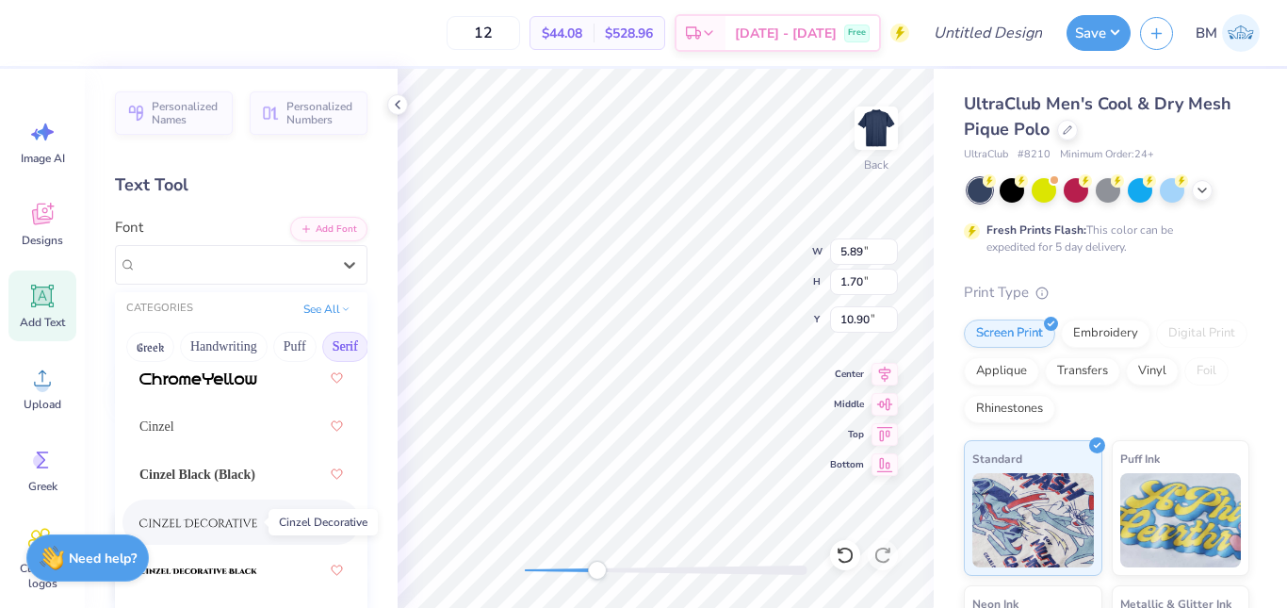
scroll to position [464, 0]
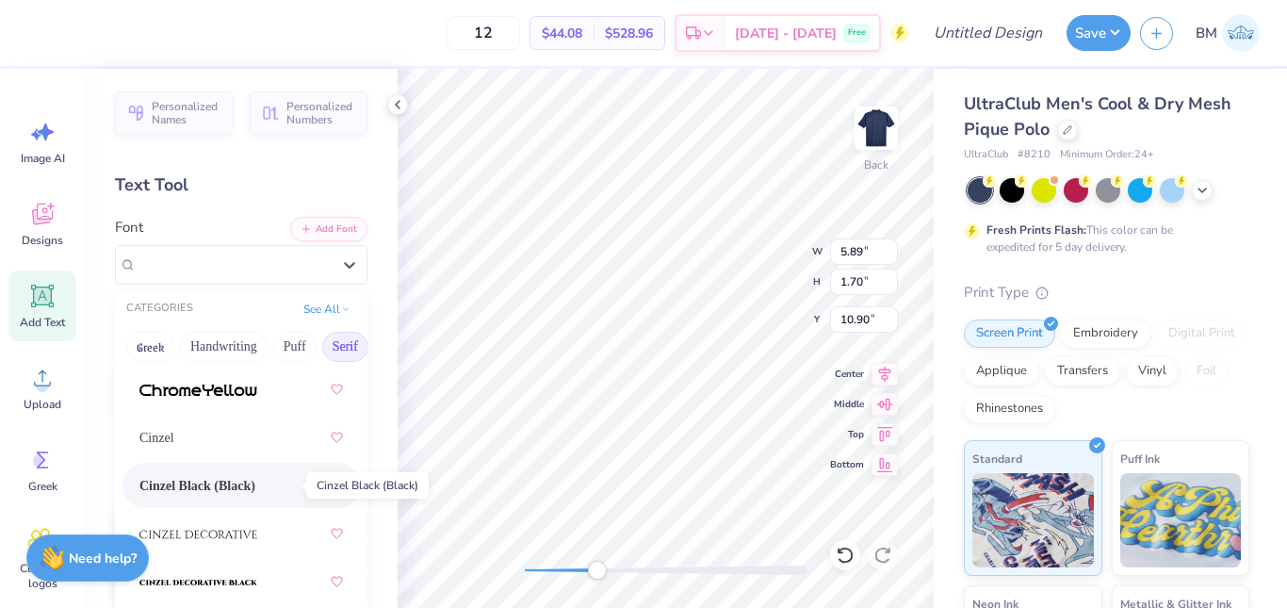
click at [201, 483] on span "Cinzel Black (Black)" at bounding box center [197, 486] width 116 height 20
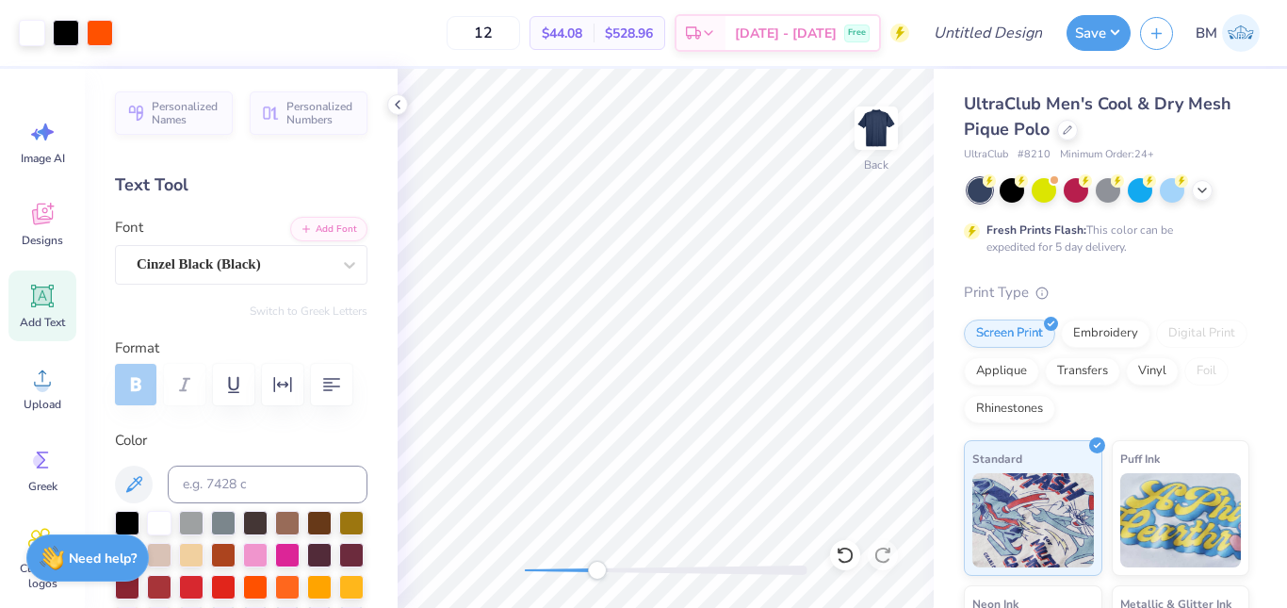
click at [32, 313] on div "Add Text" at bounding box center [42, 306] width 68 height 71
type textarea "A"
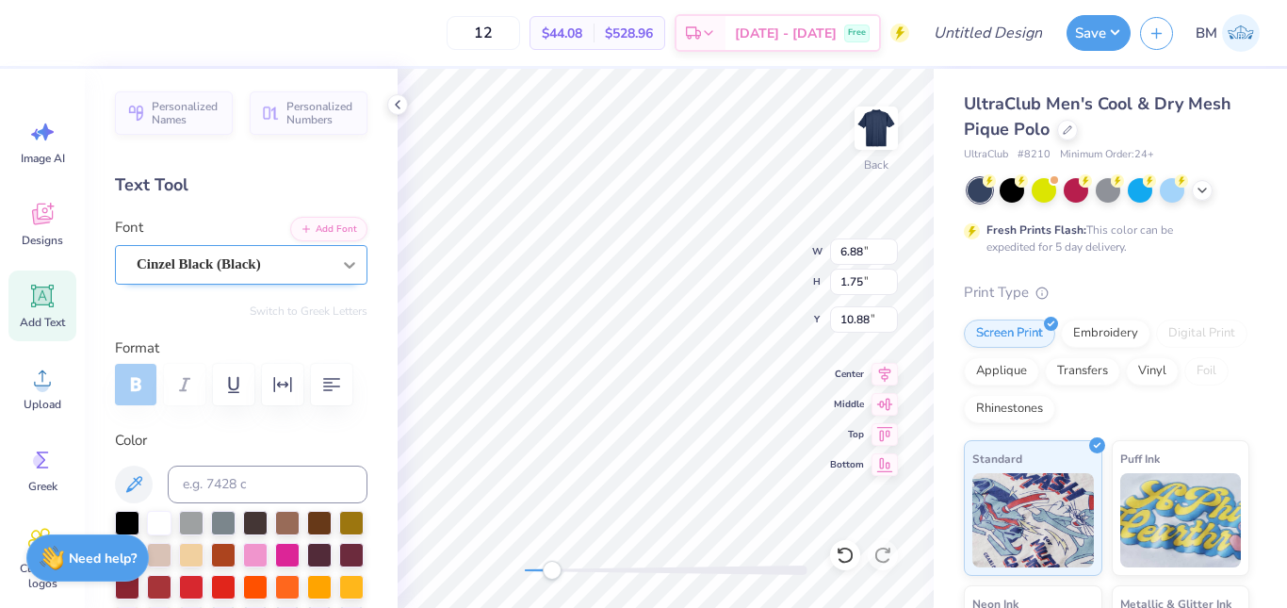
type textarea "auburn, al"
click at [344, 266] on icon at bounding box center [349, 265] width 11 height 7
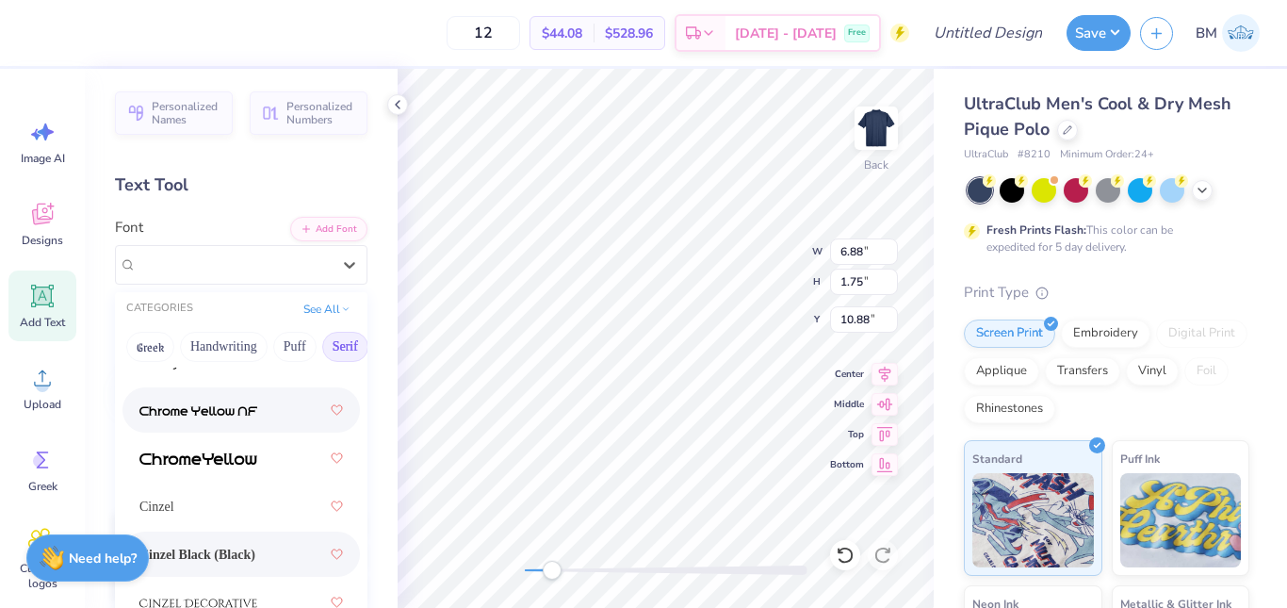
scroll to position [396, 0]
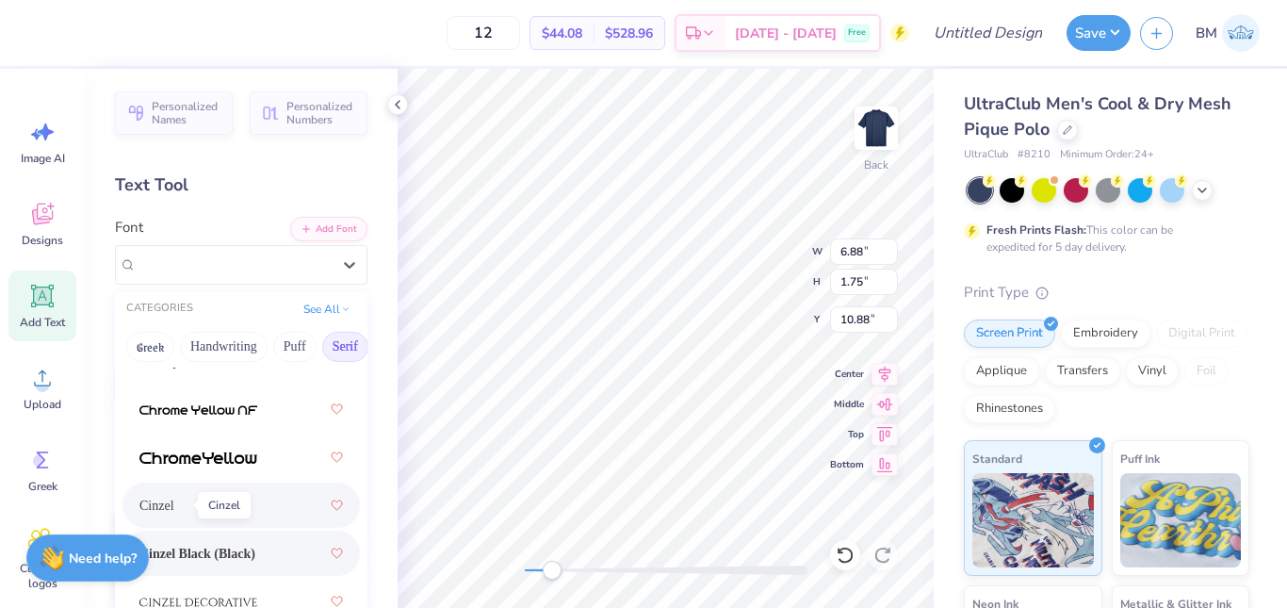
click at [173, 502] on span "Cinzel" at bounding box center [156, 506] width 35 height 20
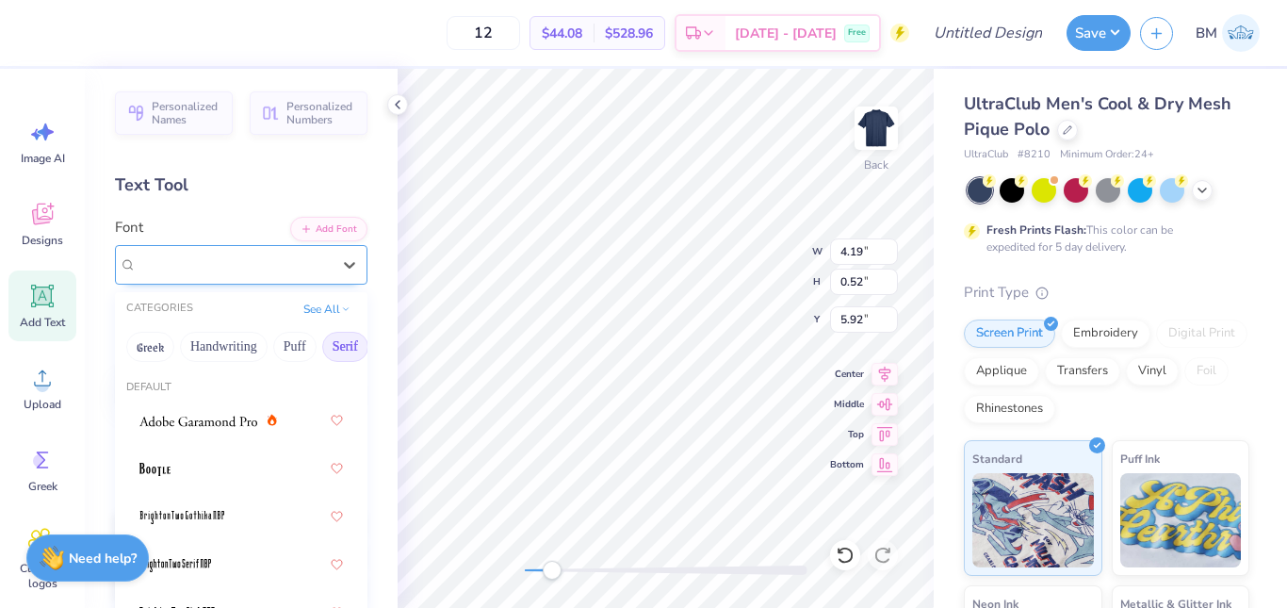
click at [314, 274] on div "Cinzel" at bounding box center [234, 264] width 198 height 29
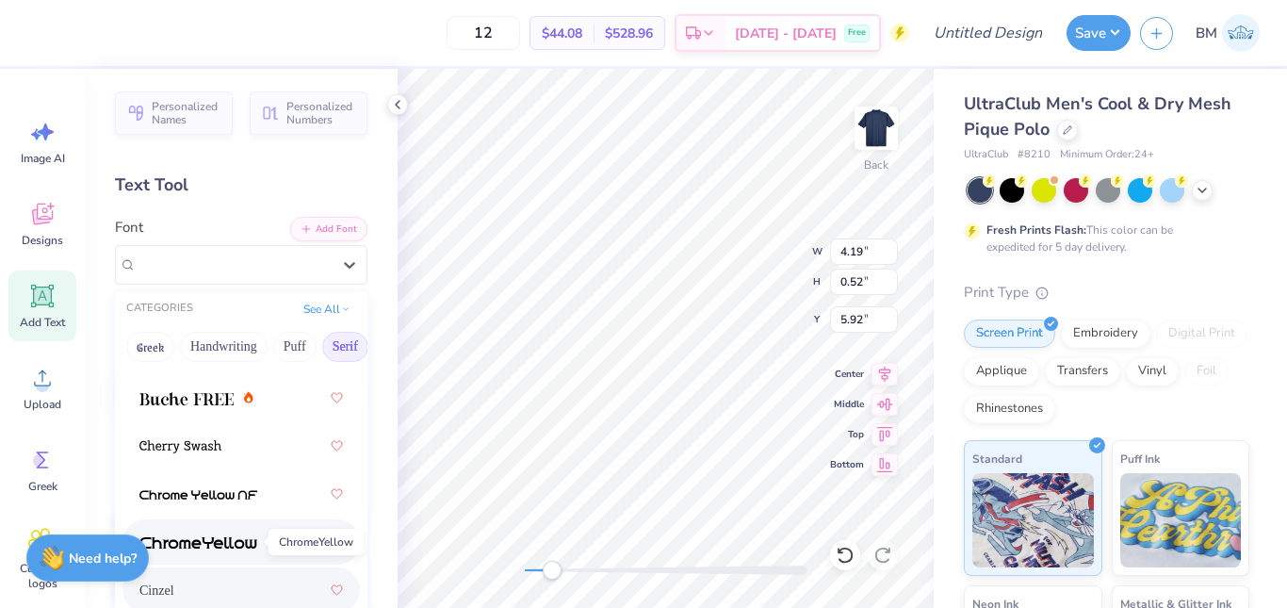
scroll to position [405, 0]
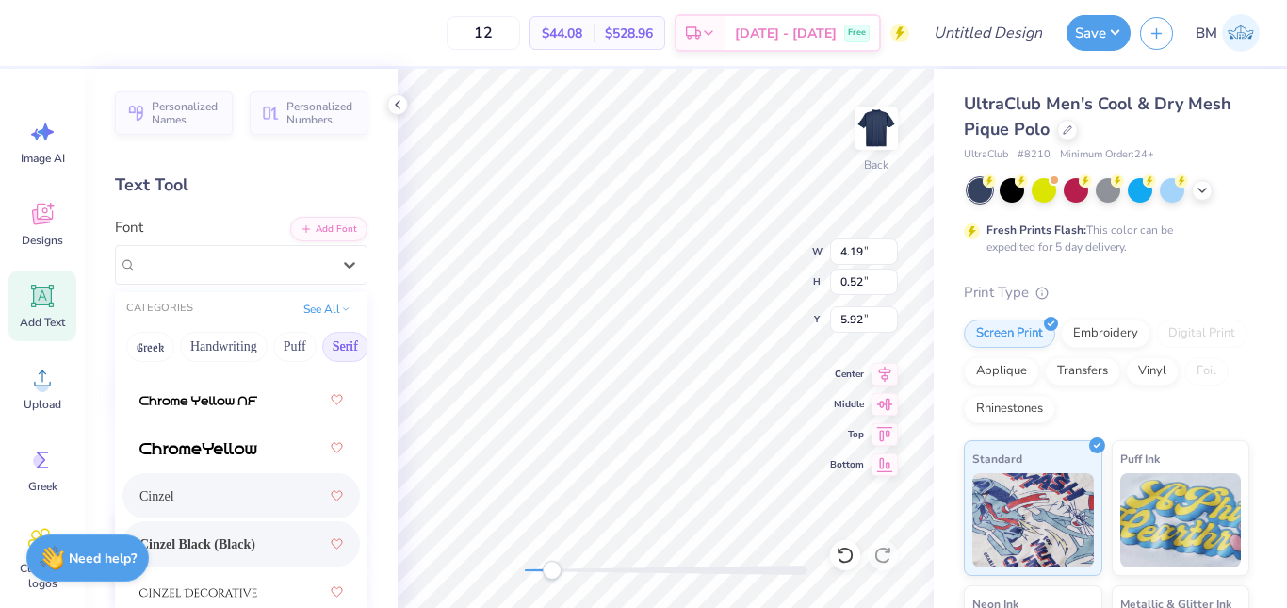
click at [241, 549] on span "Cinzel Black (Black)" at bounding box center [197, 544] width 116 height 20
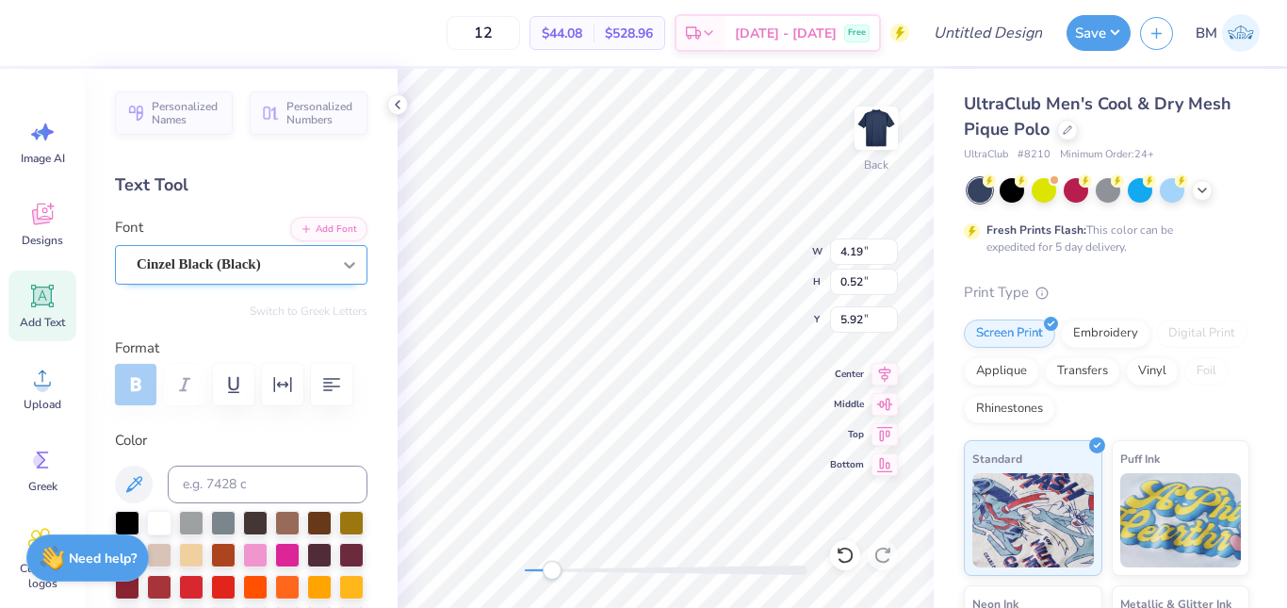
click at [340, 268] on icon at bounding box center [349, 264] width 19 height 19
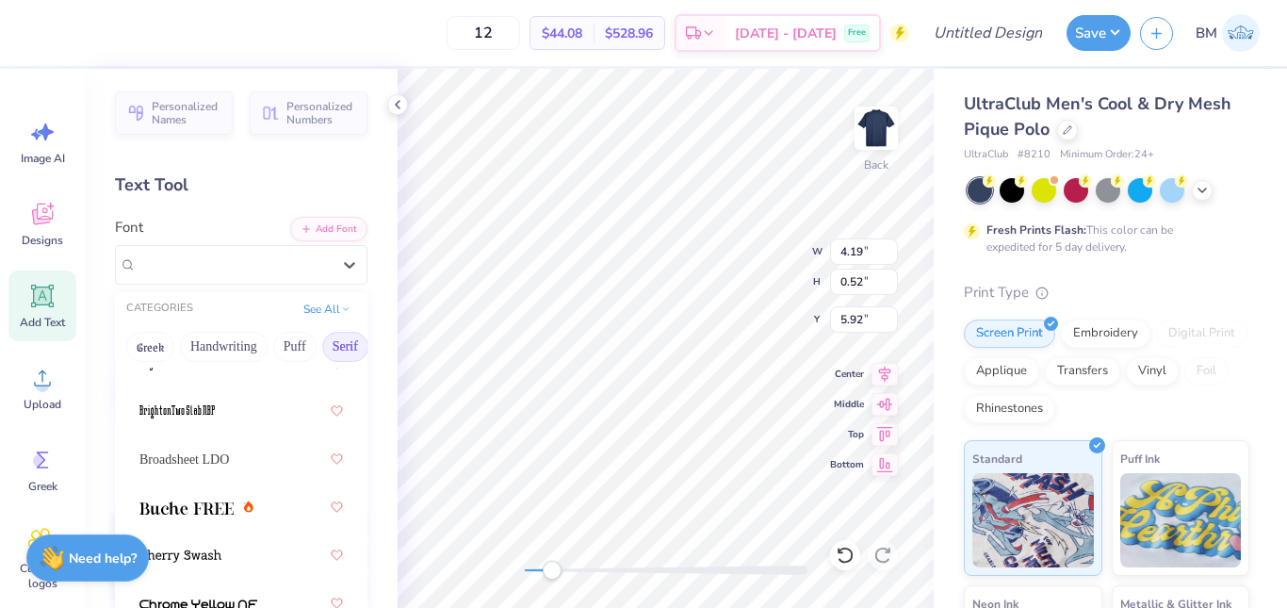
scroll to position [203, 0]
click at [221, 458] on span "Broadsheet LDO" at bounding box center [184, 459] width 90 height 20
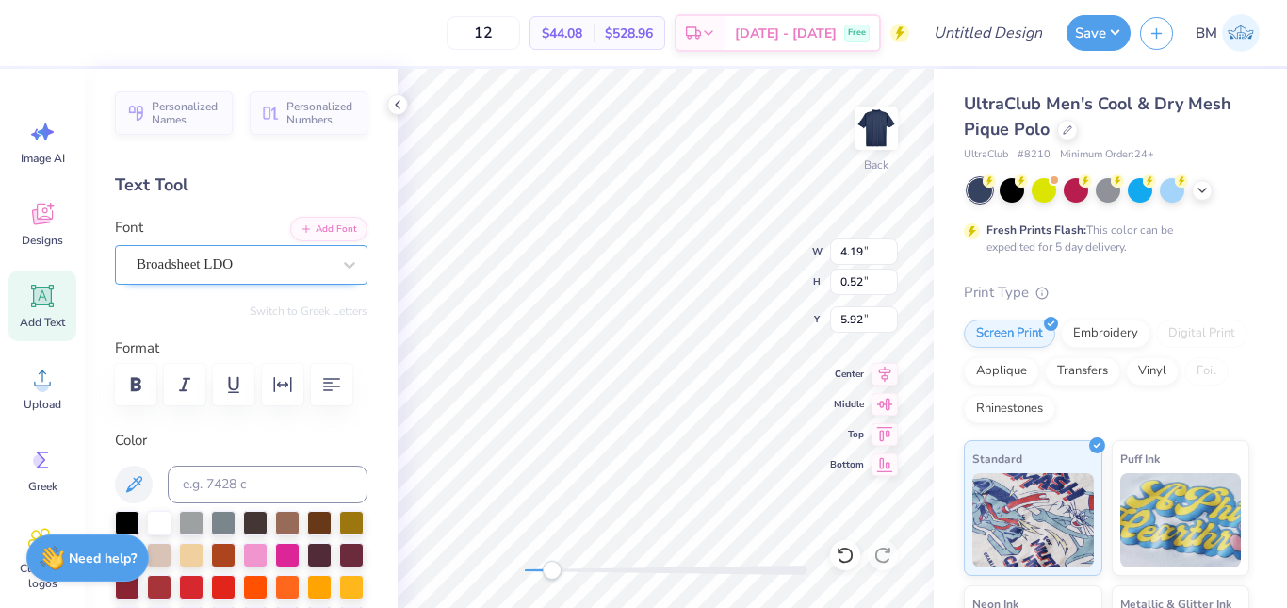
click at [286, 260] on div "Broadsheet LDO" at bounding box center [234, 264] width 198 height 29
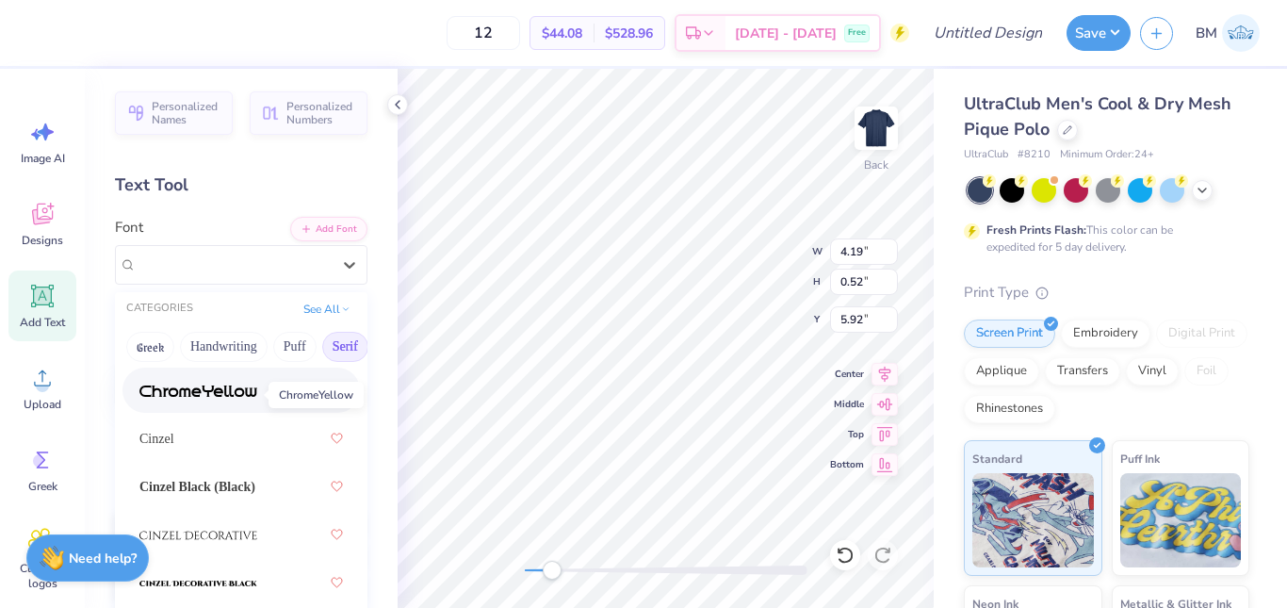
scroll to position [464, 0]
click at [225, 485] on span "Cinzel Black (Black)" at bounding box center [197, 486] width 116 height 20
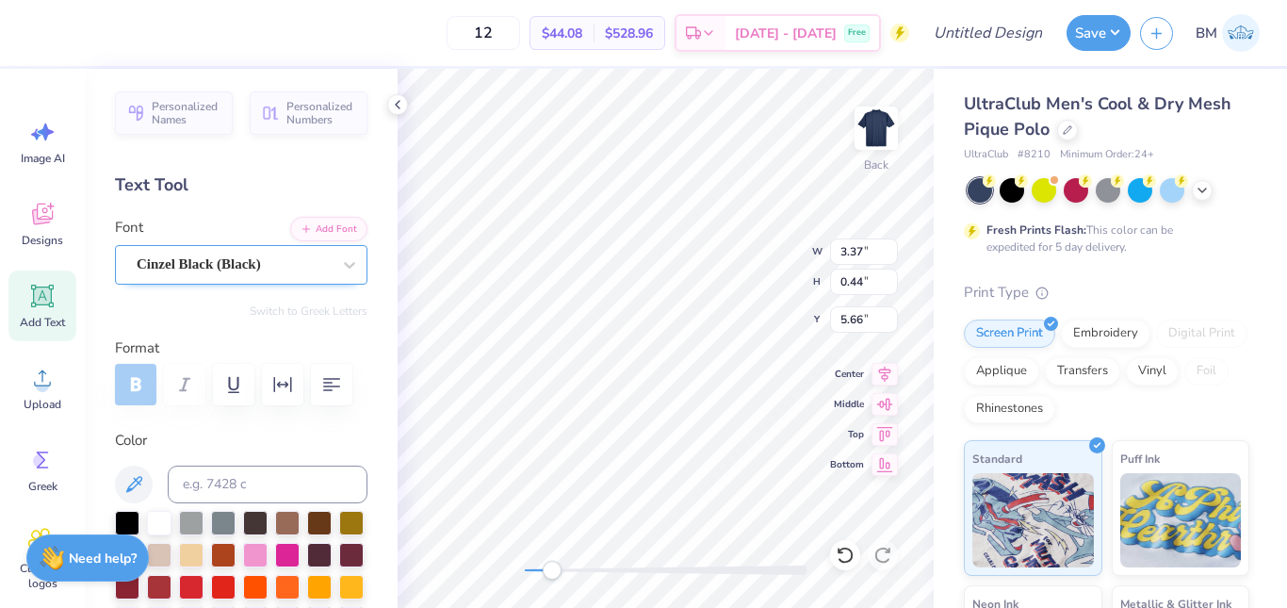
click at [301, 263] on div "Cinzel Black (Black)" at bounding box center [234, 264] width 198 height 29
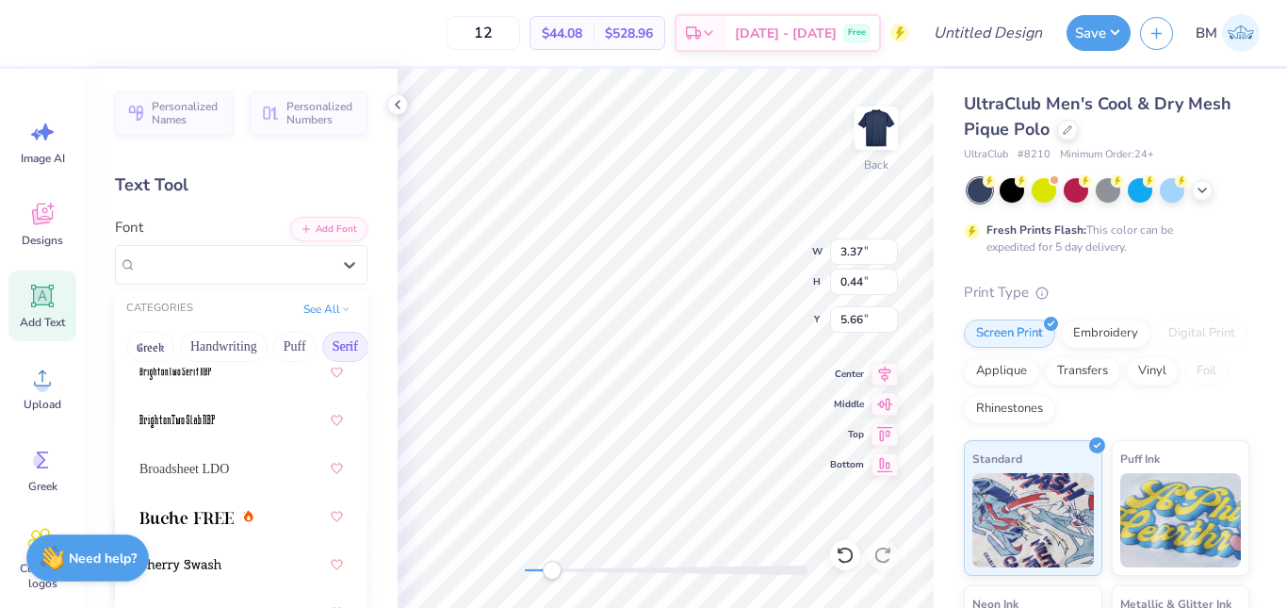
scroll to position [200, 0]
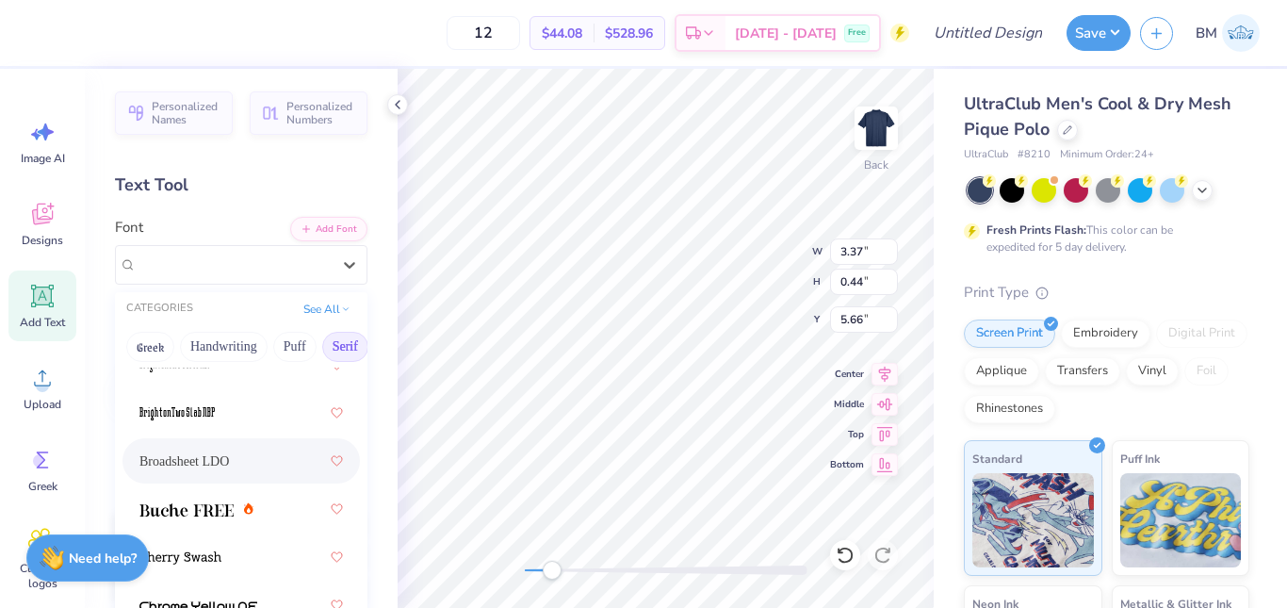
click at [229, 454] on span "Broadsheet LDO" at bounding box center [184, 461] width 90 height 20
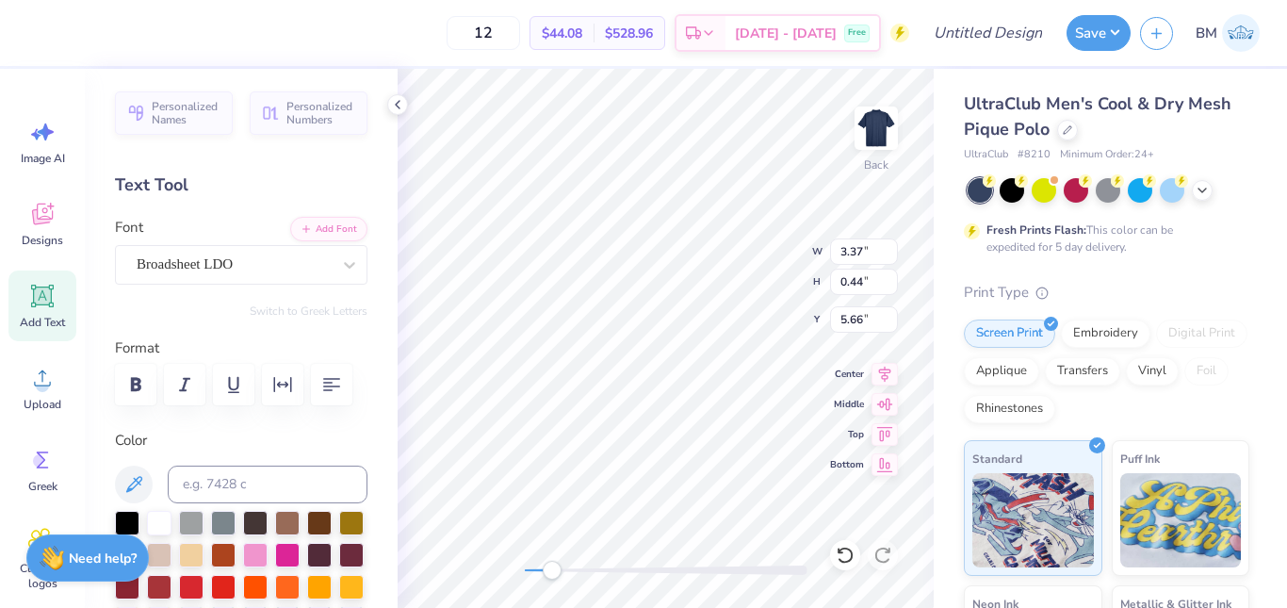
scroll to position [16, 3]
type textarea "a"
type textarea "AUBURN,AL"
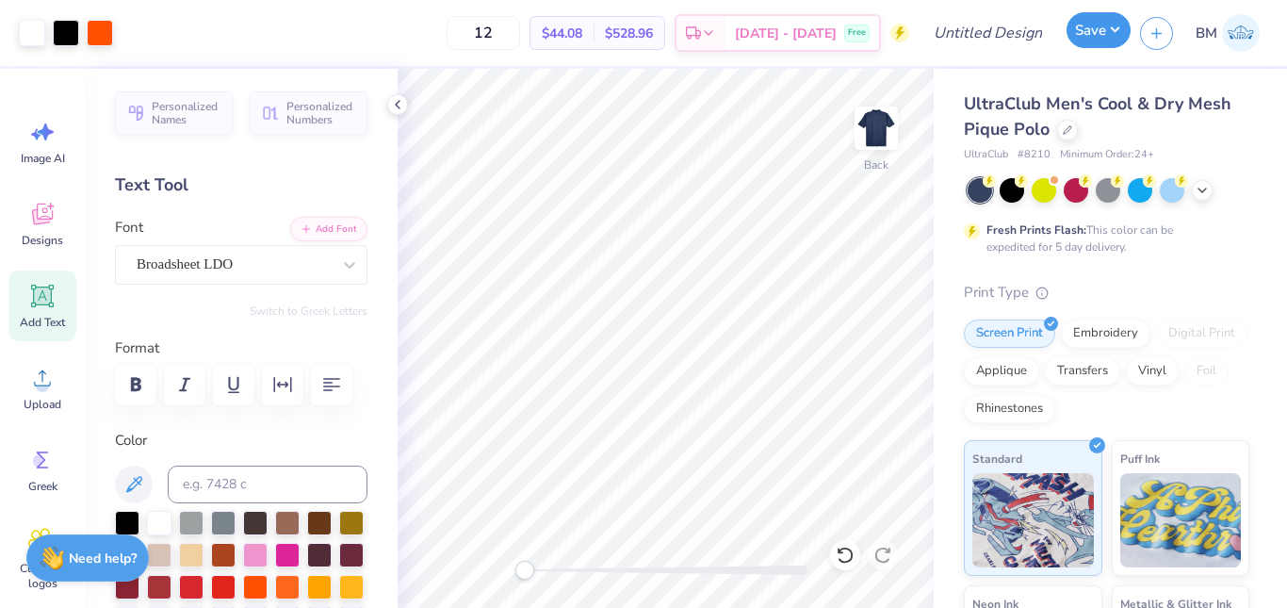
click at [1072, 37] on button "Save" at bounding box center [1099, 30] width 64 height 36
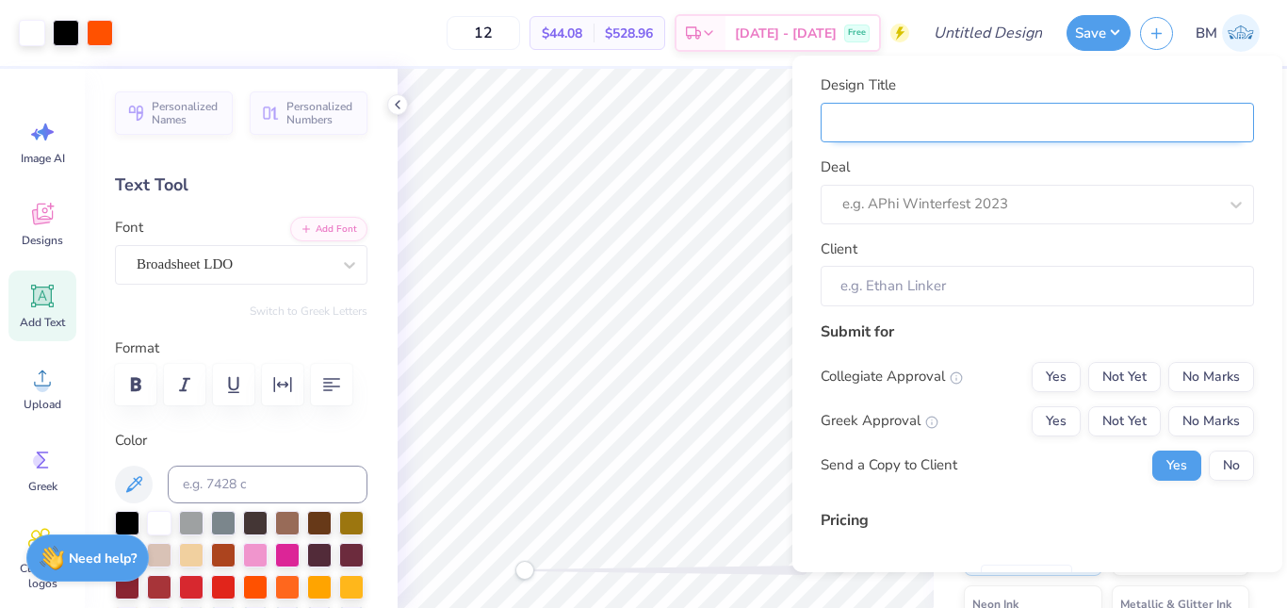
click at [908, 117] on input "Design Title" at bounding box center [1038, 123] width 434 height 41
type input "P"
type input "Pi"
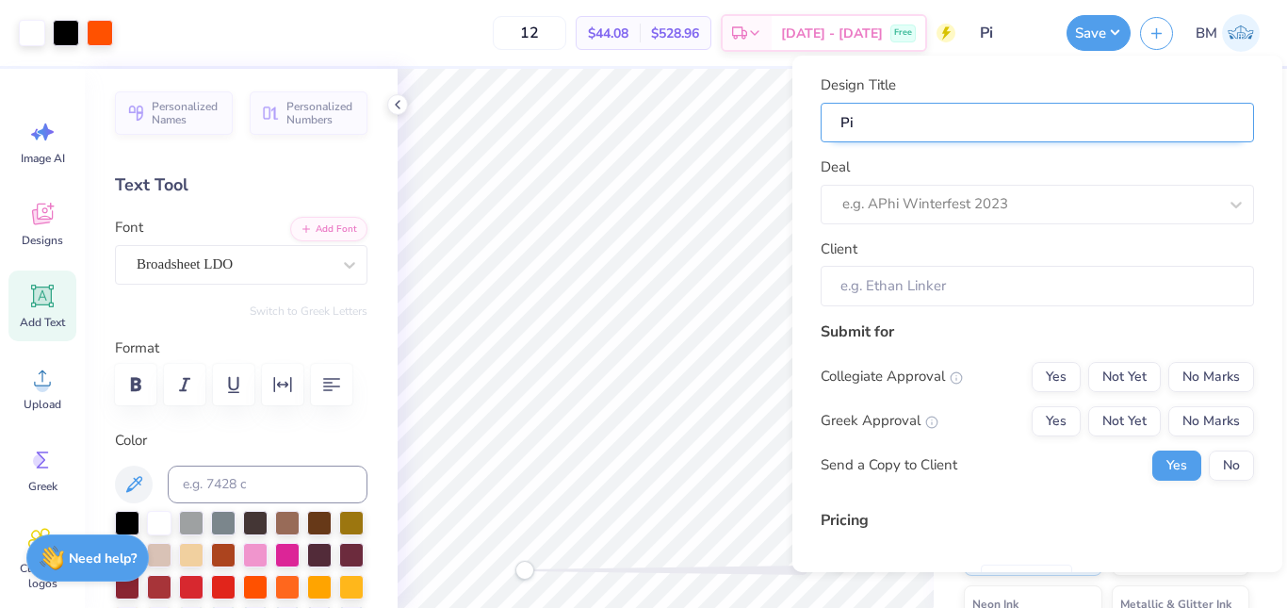
type input "Pi"
type input "Pi K"
type input "Pi Ka"
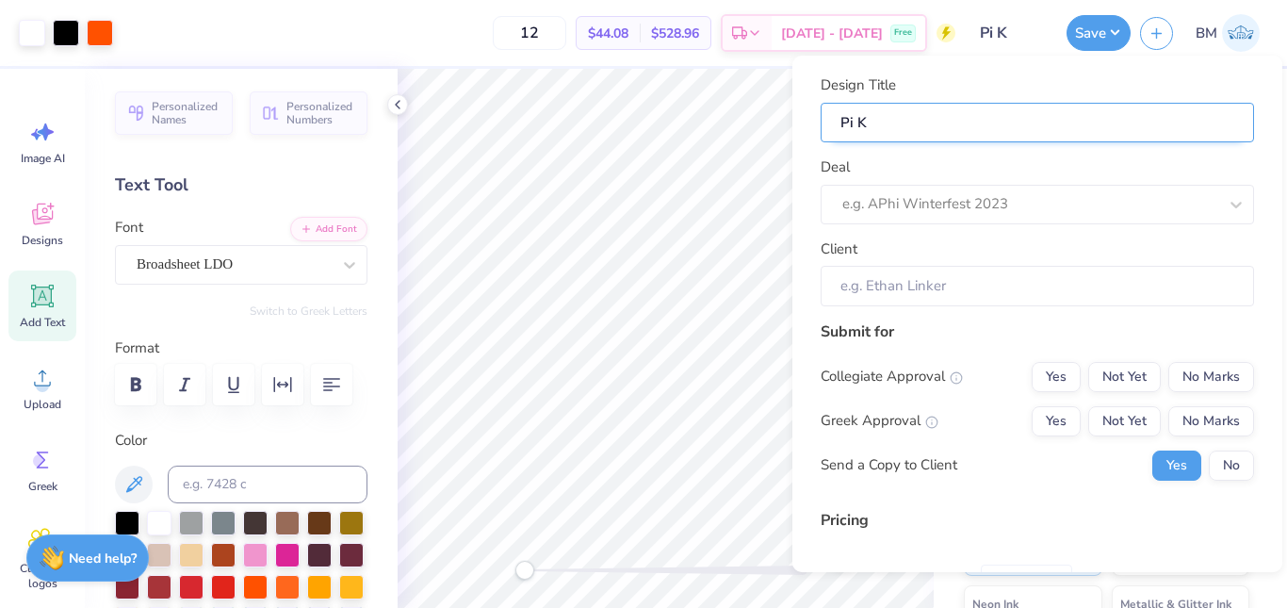
type input "Pi Ka"
type input "Pi Kap"
type input "Pi Kapp"
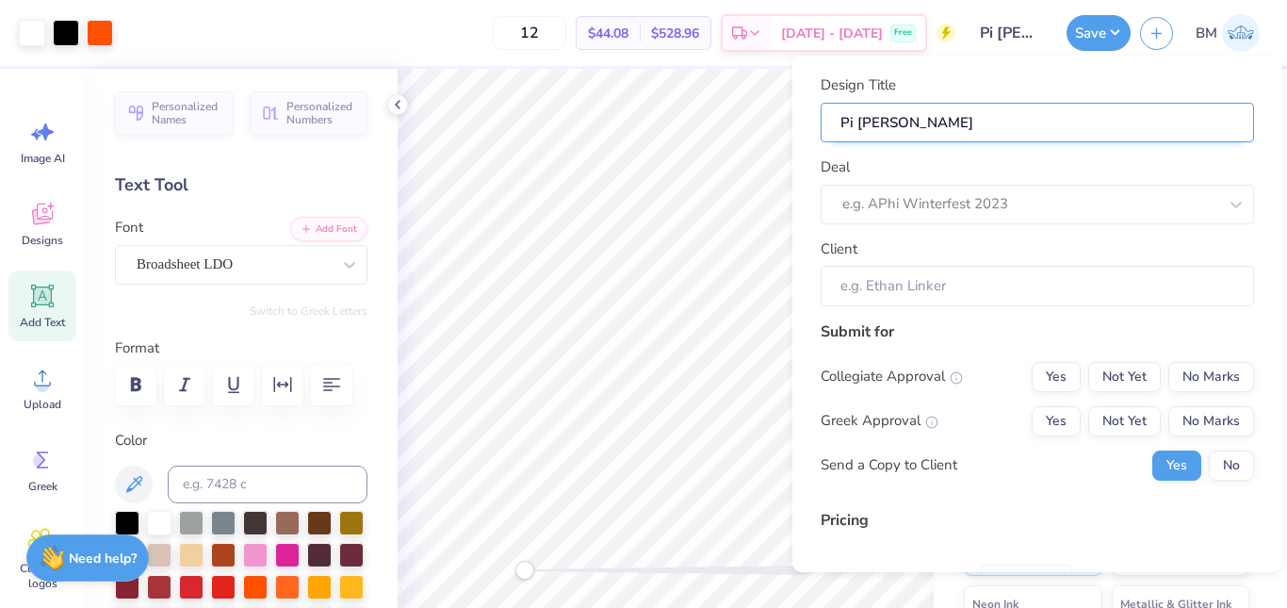
type input "Pi Kapp"
type input "Pi Kapp P"
type input "Pi Kapp Po"
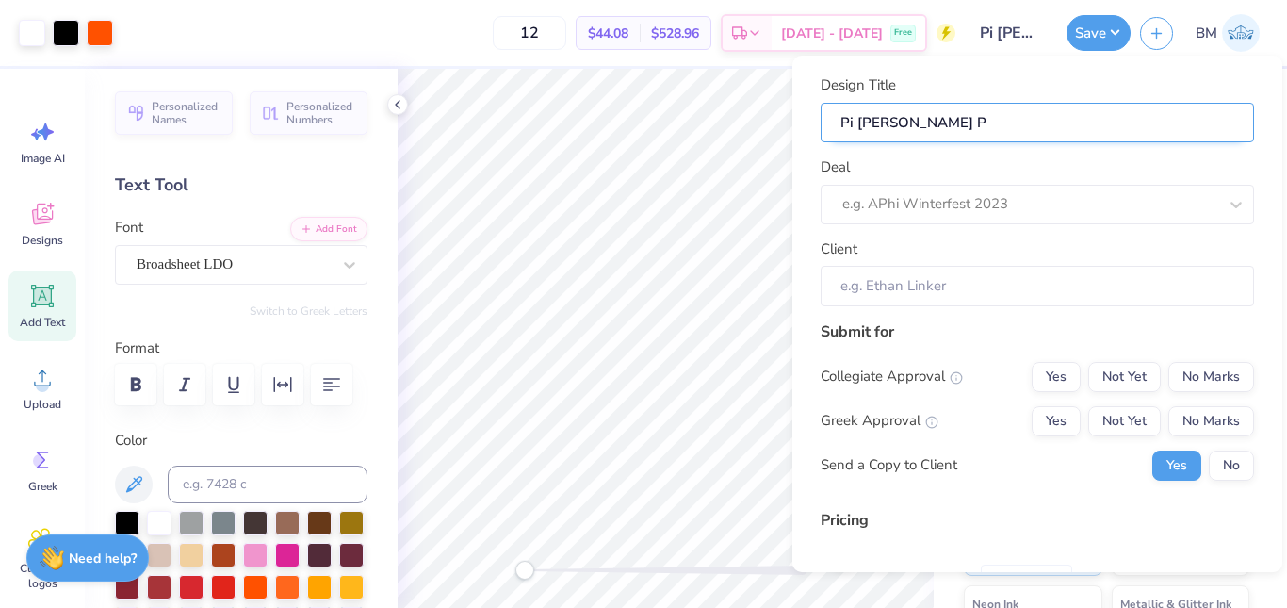
type input "Pi Kapp Po"
type input "Pi Kapp Pol"
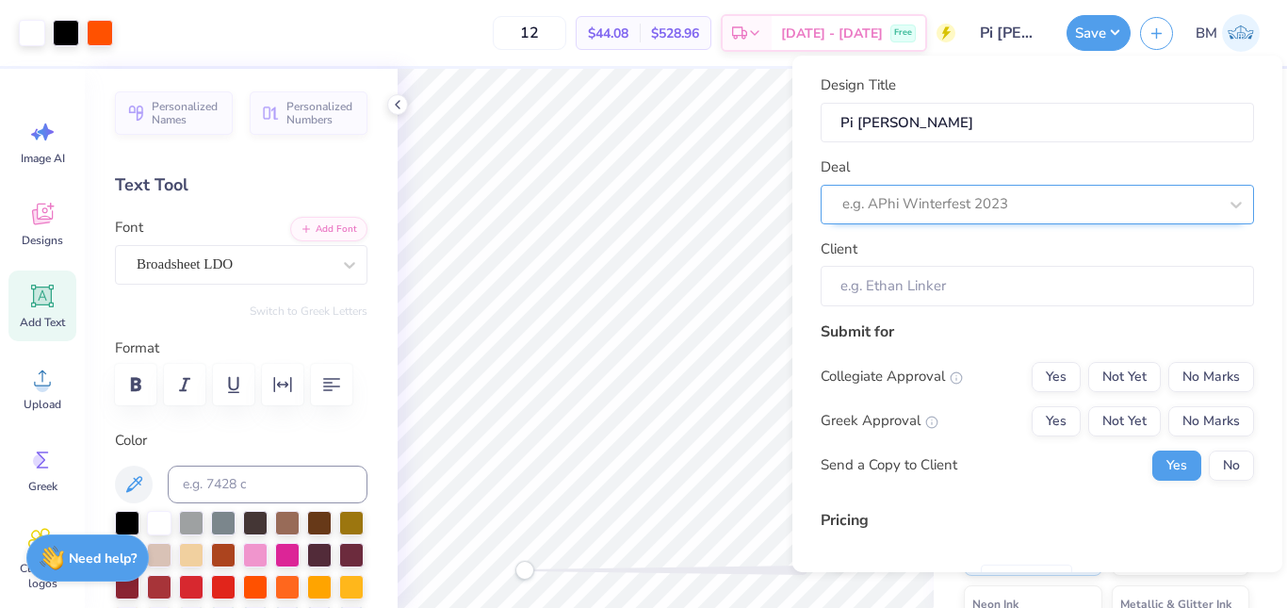
click at [999, 192] on div at bounding box center [1030, 203] width 375 height 25
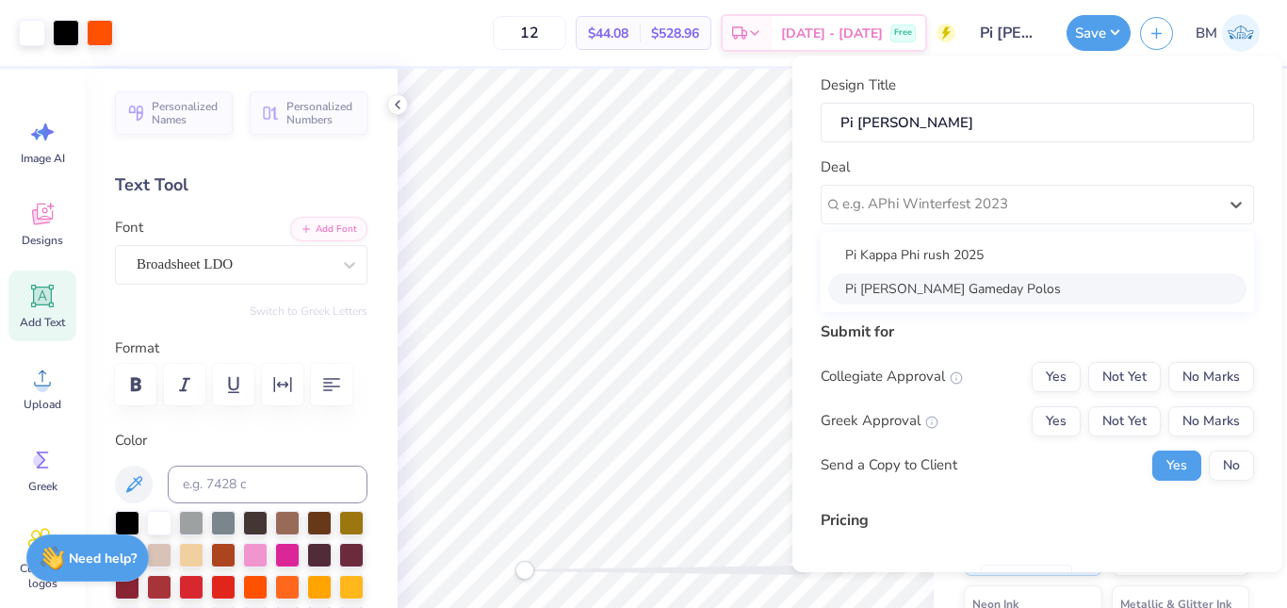
click at [978, 283] on div "Pi Kapp Gameday Polos" at bounding box center [1037, 288] width 418 height 31
type input "Will Gaddy"
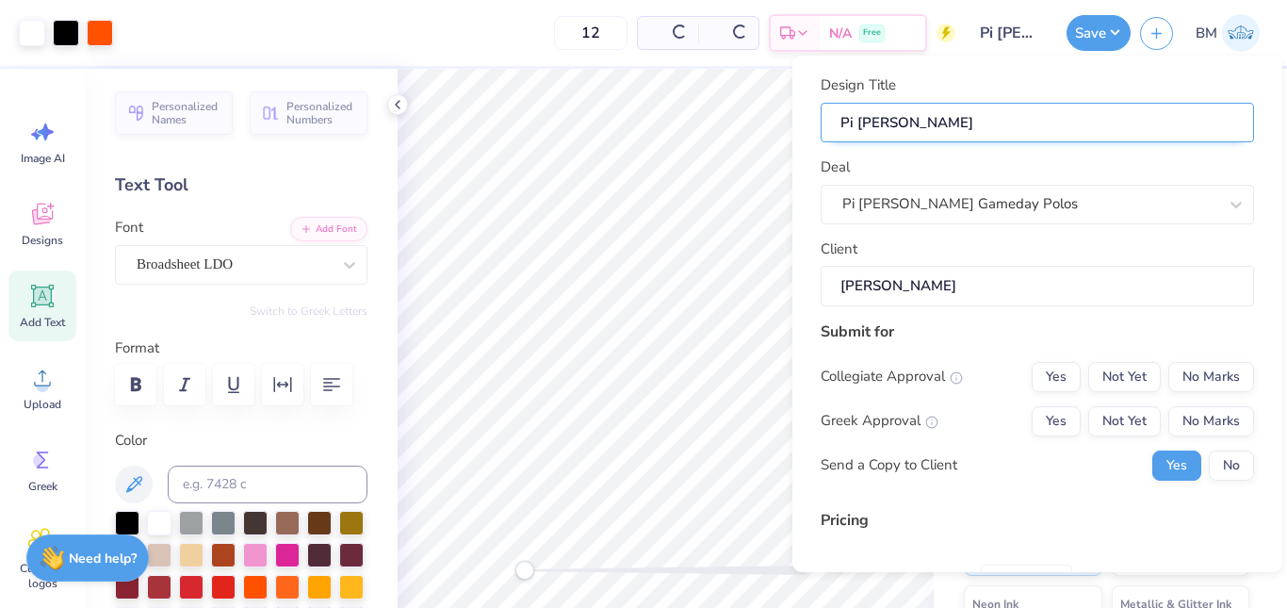
type input "$52.27"
click at [945, 113] on input "Pi Kapp Pol" at bounding box center [1038, 123] width 434 height 41
type input "Pi Kapp Po"
type input "Pi Kapp P"
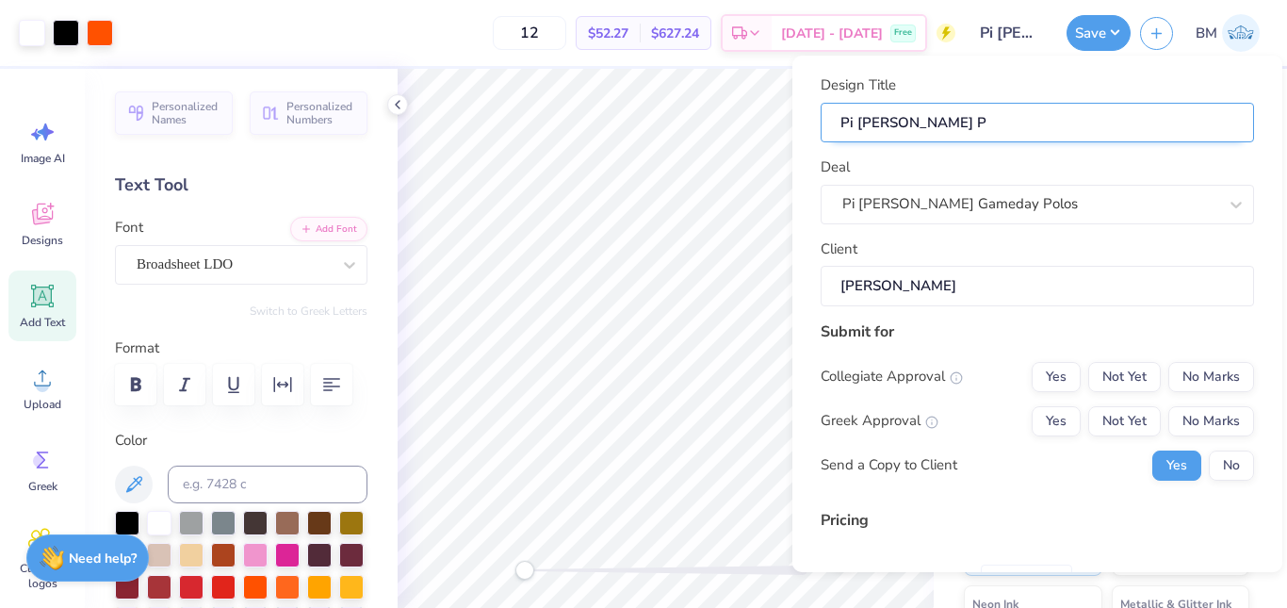
type input "Pi Kapp"
type input "Pi Kappq"
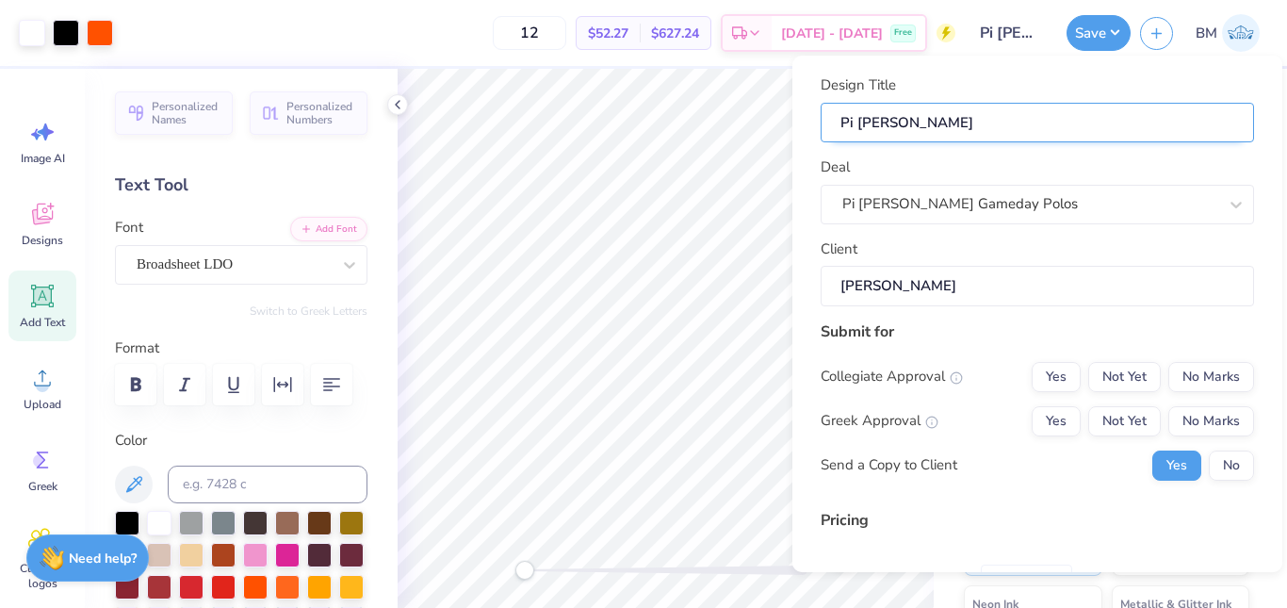
type input "Pi Kappq"
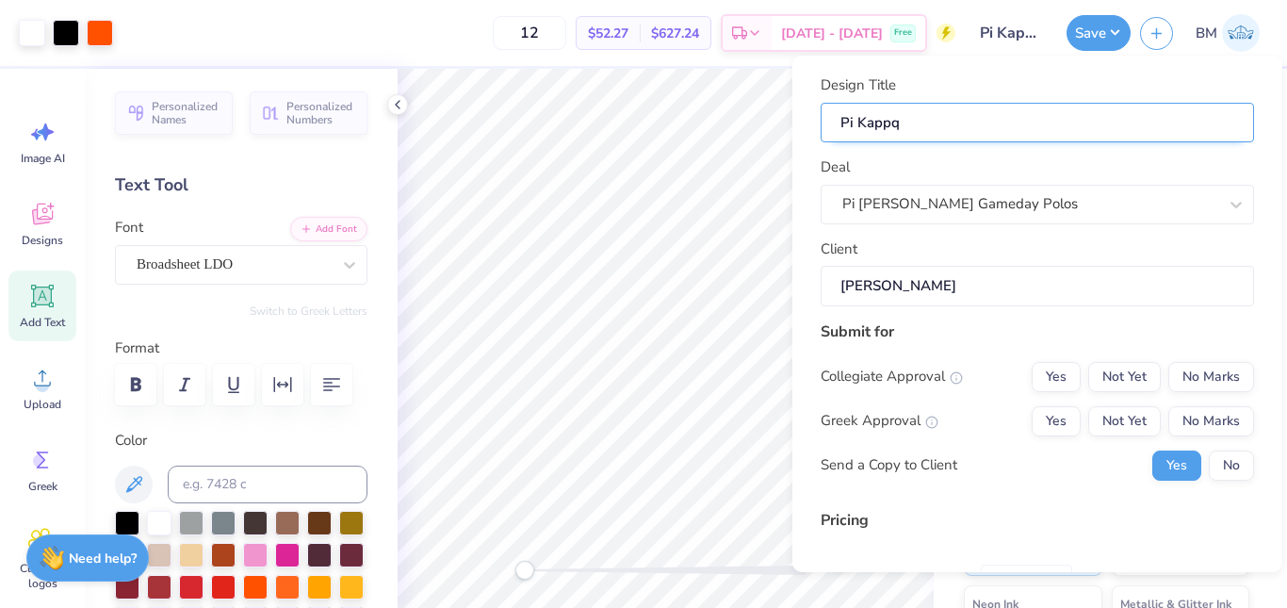
type input "Pi Kapp"
type input "Pi Kappa"
type input "Pi Kappa P"
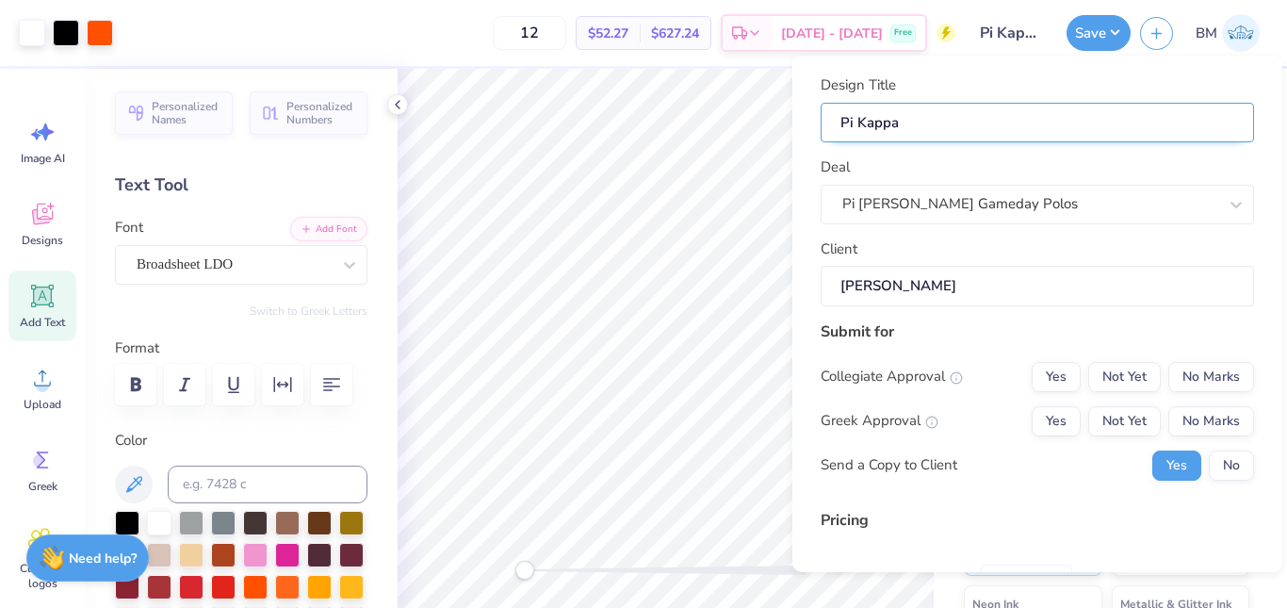
type input "Pi Kappa P"
type input "Pi Kappa Ph"
type input "Pi Kappa Phi"
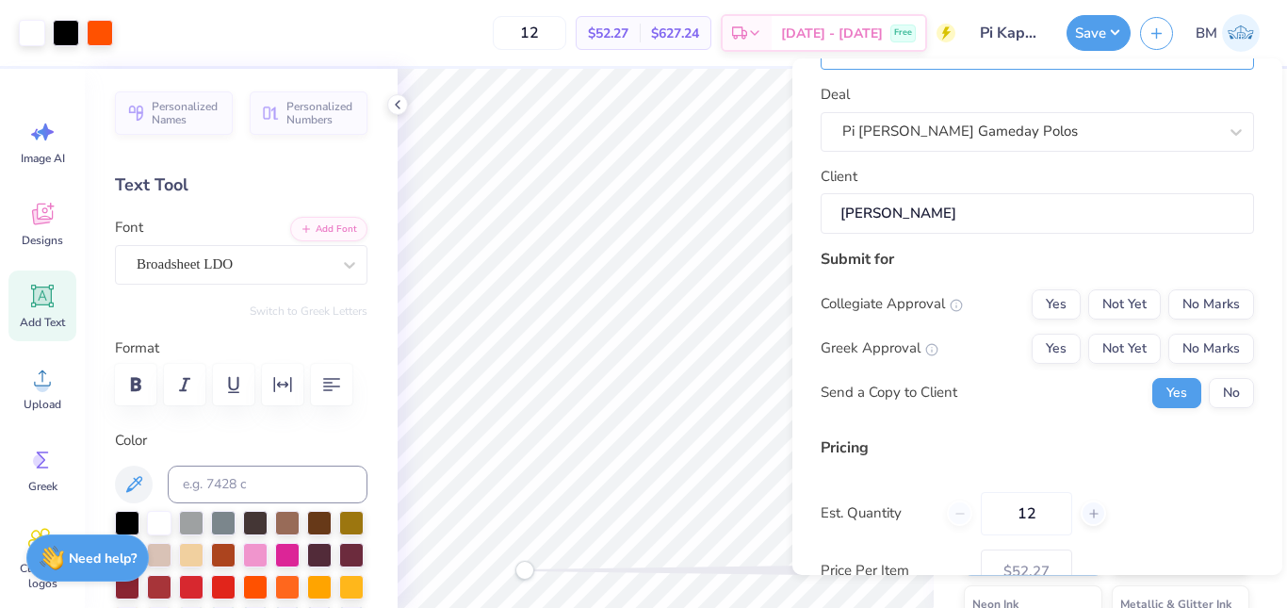
scroll to position [76, 0]
type input "Pi Kappa Phi"
click at [1036, 296] on button "Yes" at bounding box center [1056, 303] width 49 height 30
click at [1054, 341] on button "Yes" at bounding box center [1056, 348] width 49 height 30
click at [1172, 301] on button "No Marks" at bounding box center [1212, 303] width 86 height 30
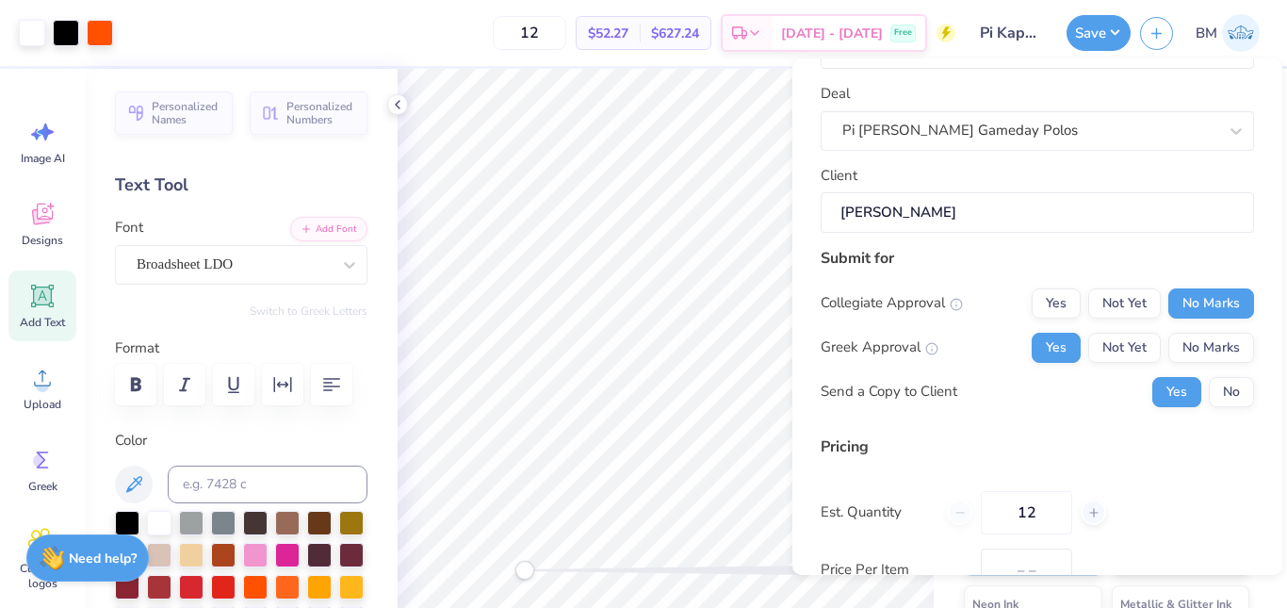
type input "$52.27"
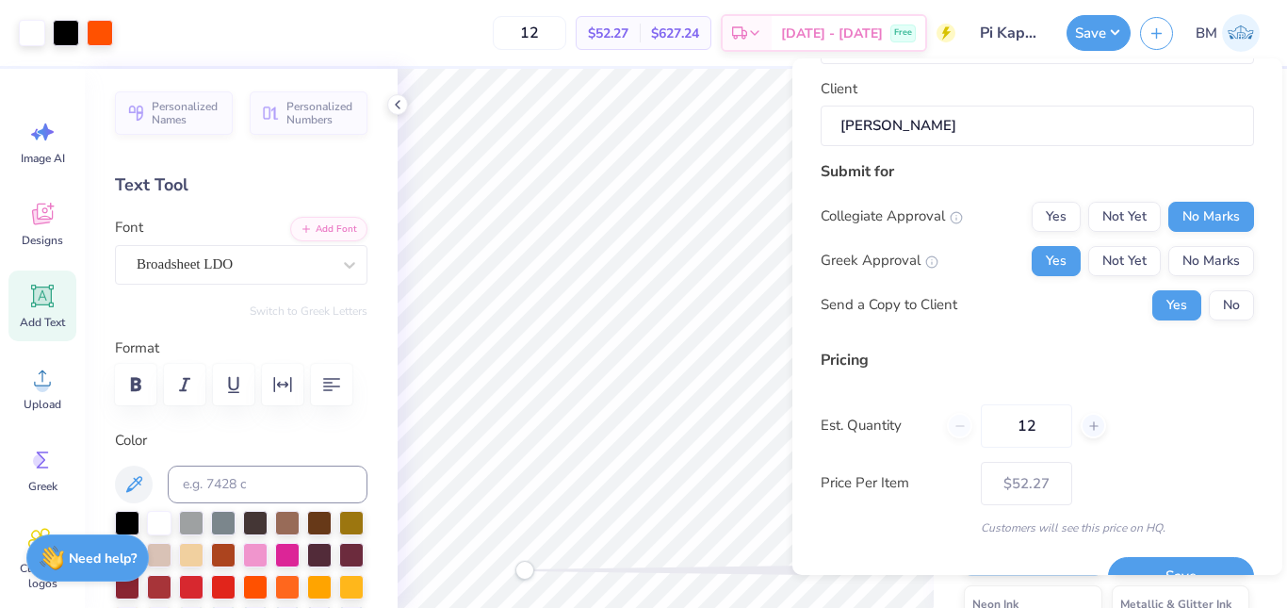
scroll to position [203, 0]
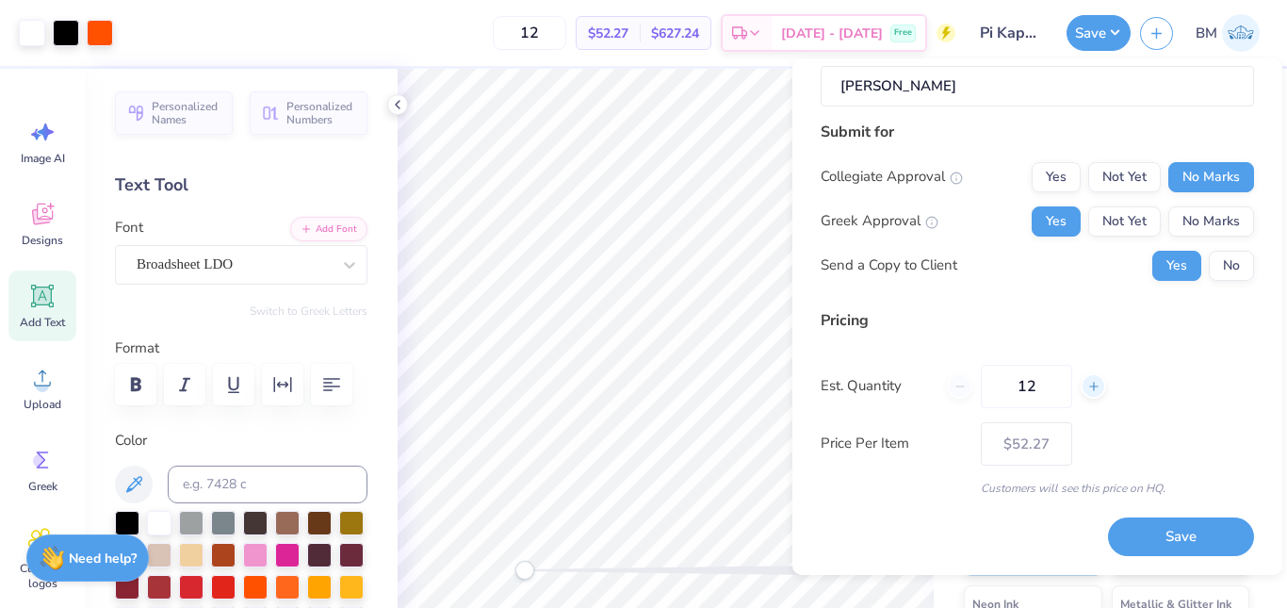
click at [1092, 391] on icon at bounding box center [1094, 386] width 13 height 13
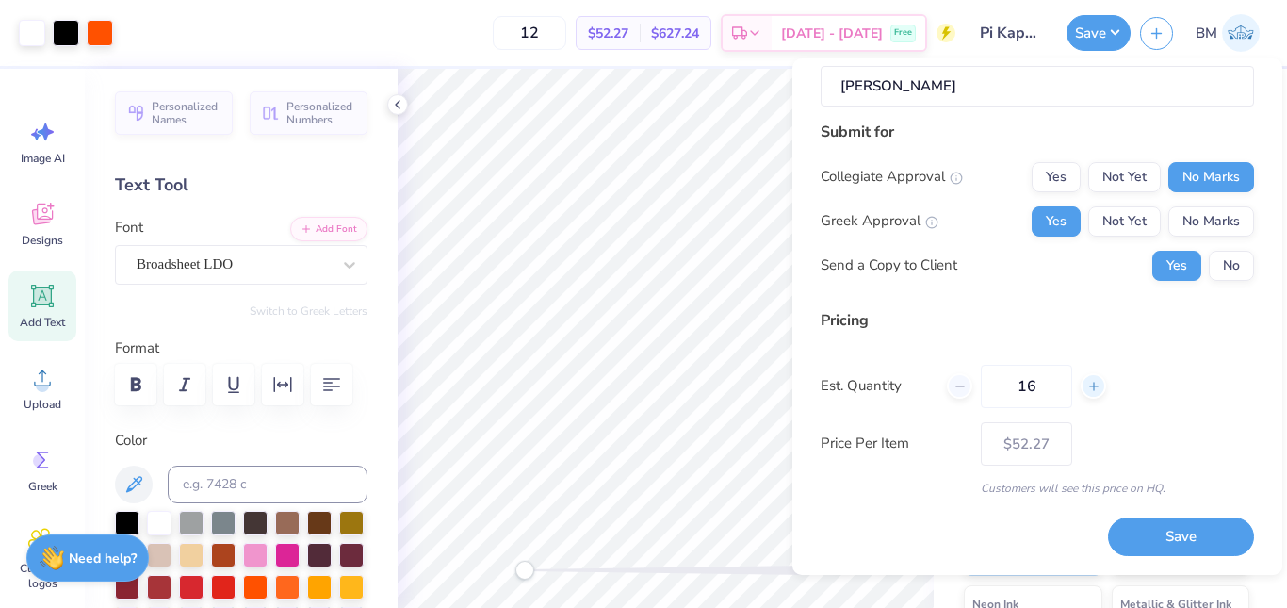
type input "17"
type input "$47.09"
drag, startPoint x: 1092, startPoint y: 391, endPoint x: 1090, endPoint y: 378, distance: 13.3
click at [1090, 378] on div at bounding box center [1093, 385] width 25 height 25
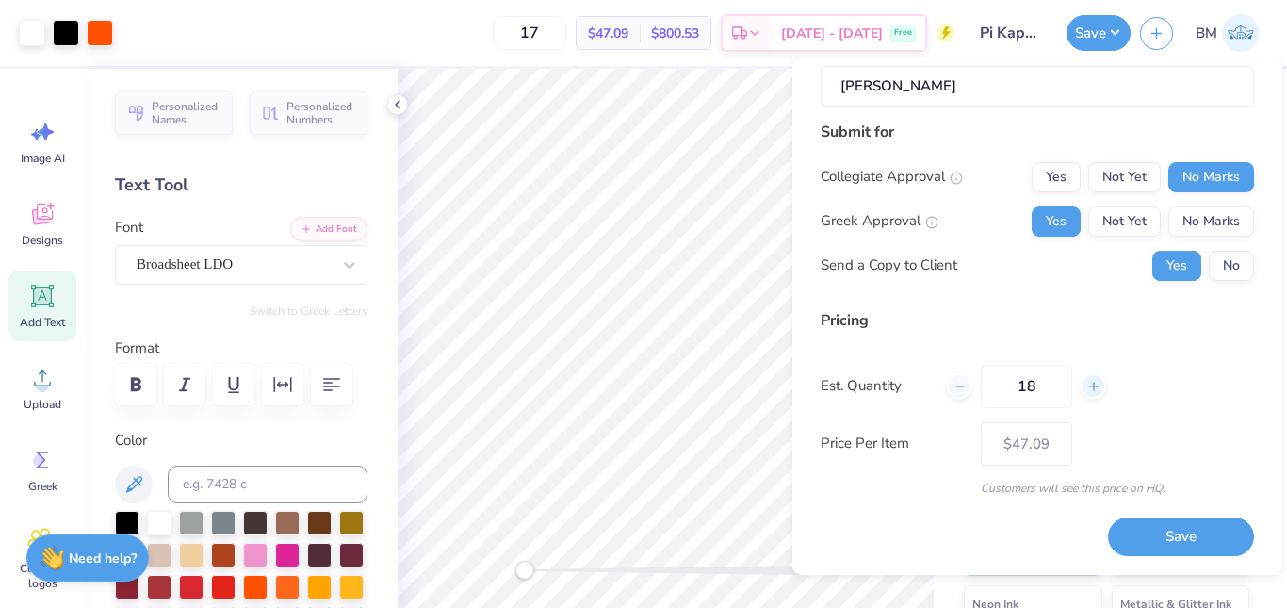
click at [1091, 384] on icon at bounding box center [1094, 386] width 13 height 13
type input "20"
type input "$45.39"
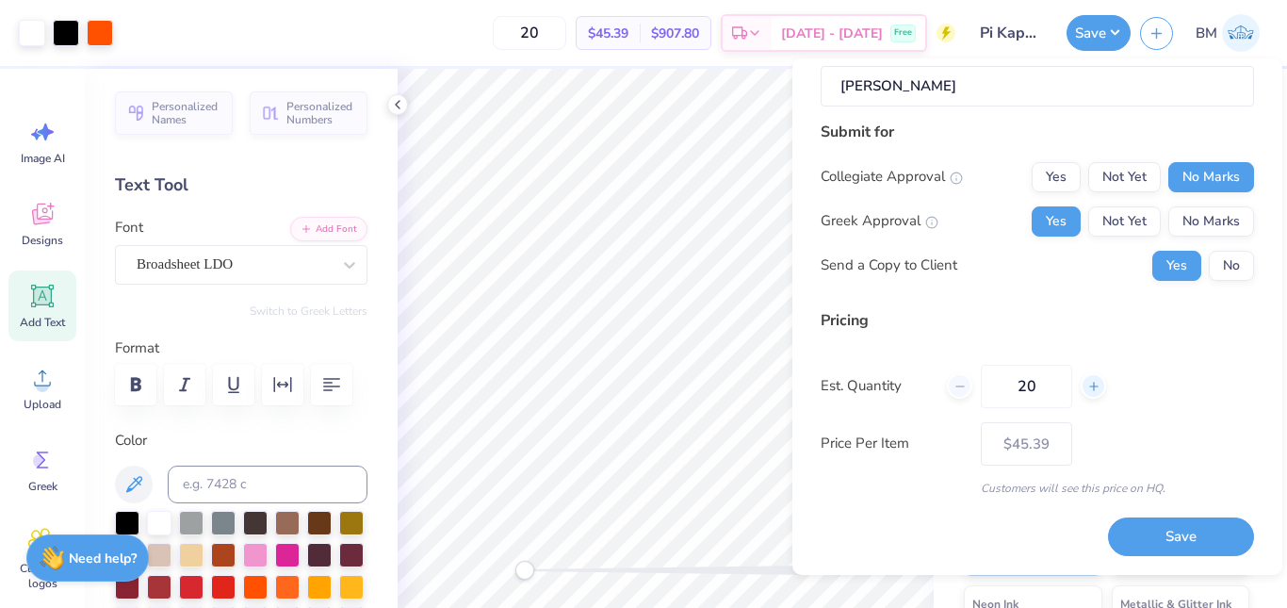
click at [1091, 384] on icon at bounding box center [1094, 386] width 13 height 13
click at [1091, 386] on line at bounding box center [1094, 386] width 8 height 0
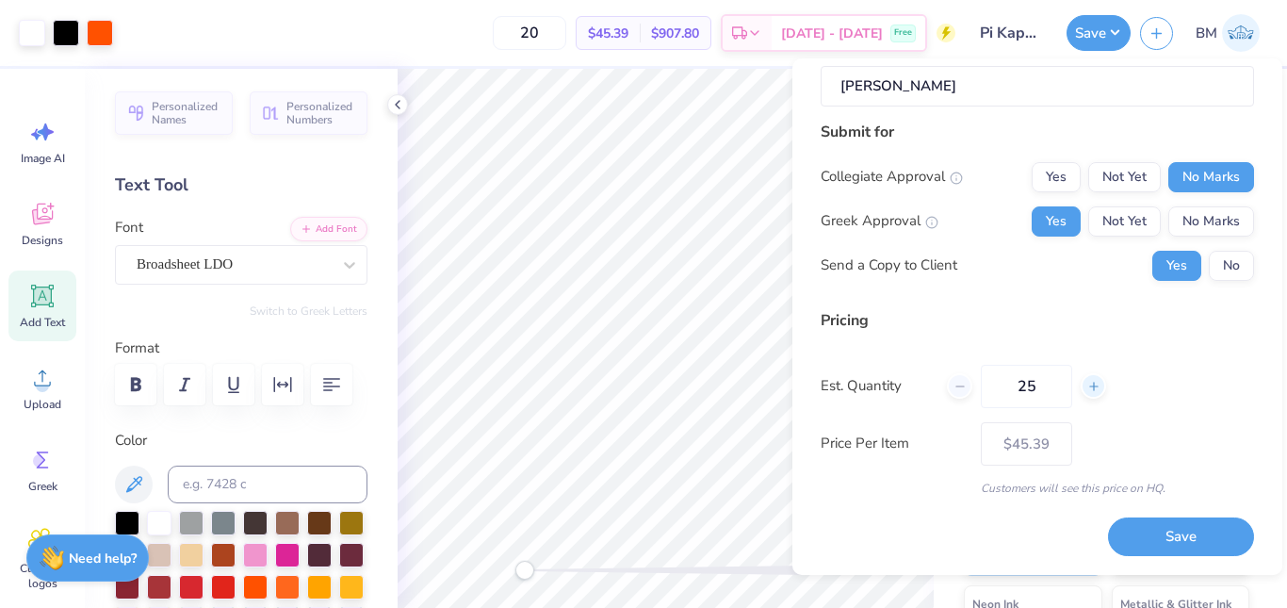
click at [1091, 386] on line at bounding box center [1094, 386] width 8 height 0
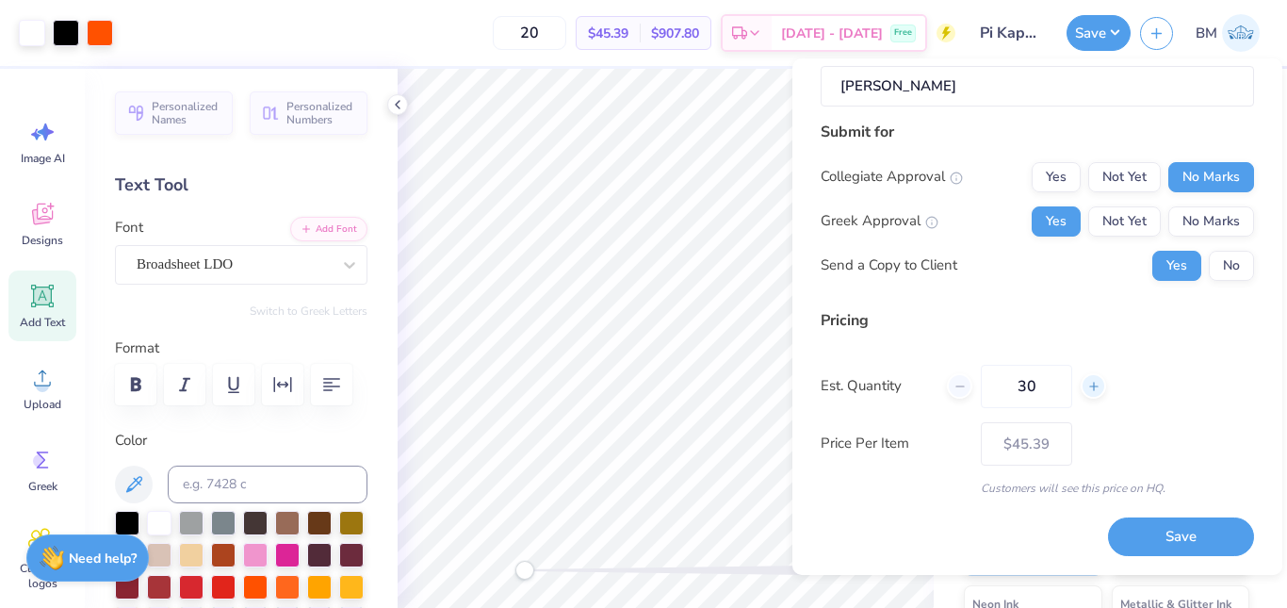
click at [1091, 386] on line at bounding box center [1094, 386] width 8 height 0
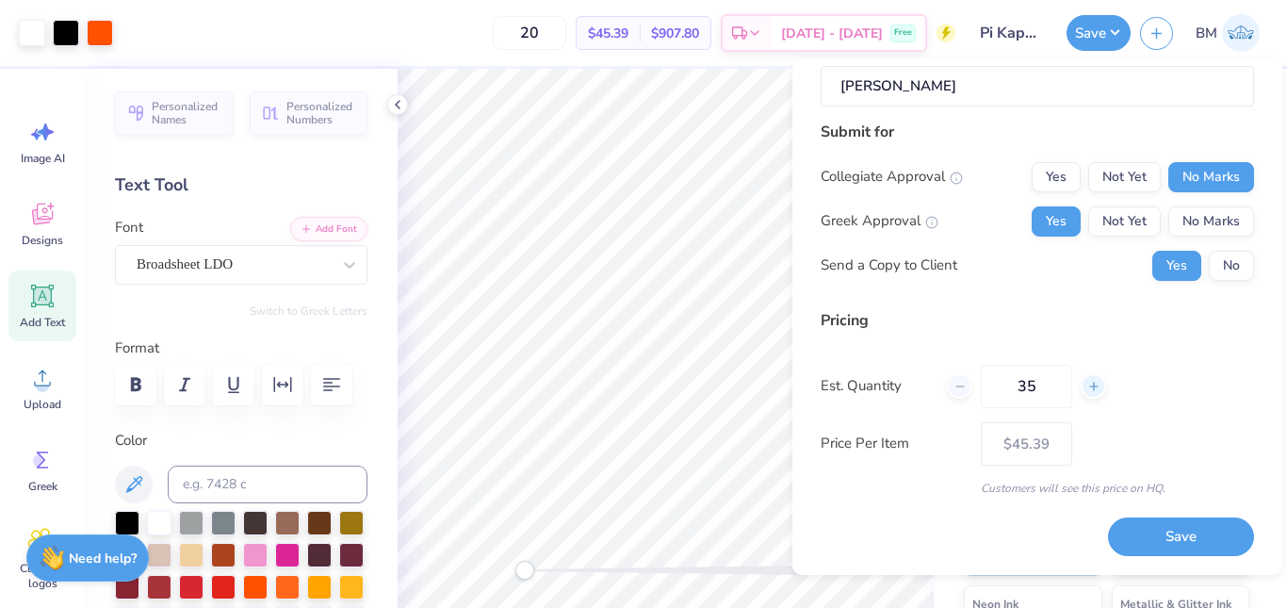
click at [1091, 386] on line at bounding box center [1094, 386] width 8 height 0
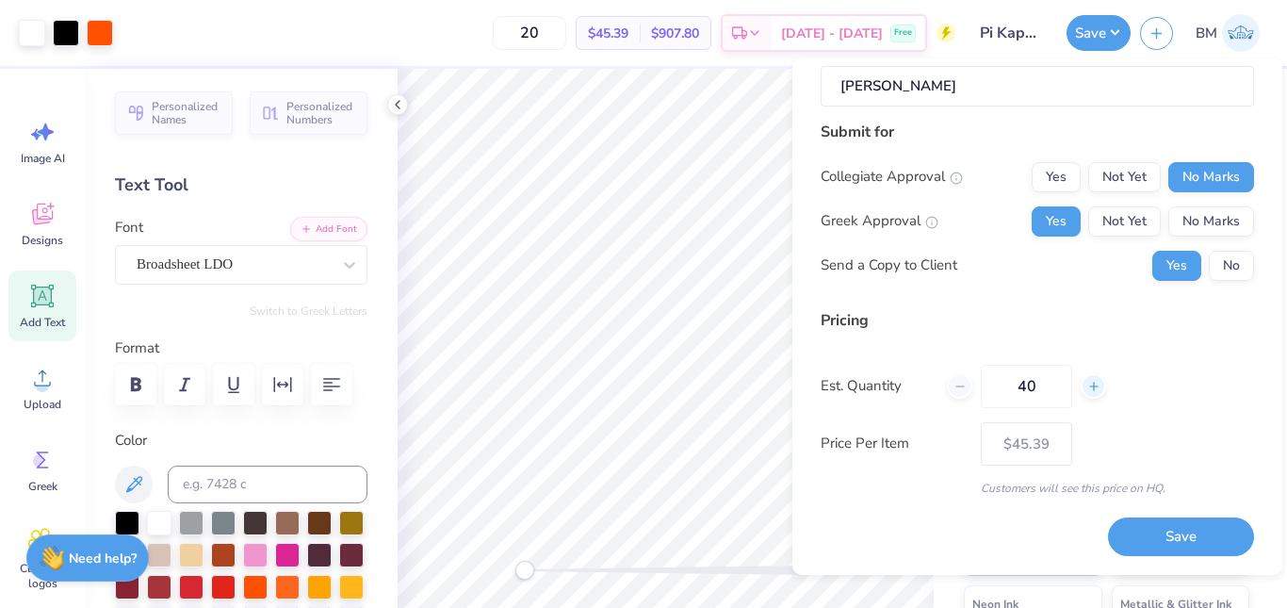
click at [1091, 386] on line at bounding box center [1094, 386] width 8 height 0
type input "41"
click at [1091, 386] on line at bounding box center [1094, 386] width 8 height 0
type input "41"
type input "42"
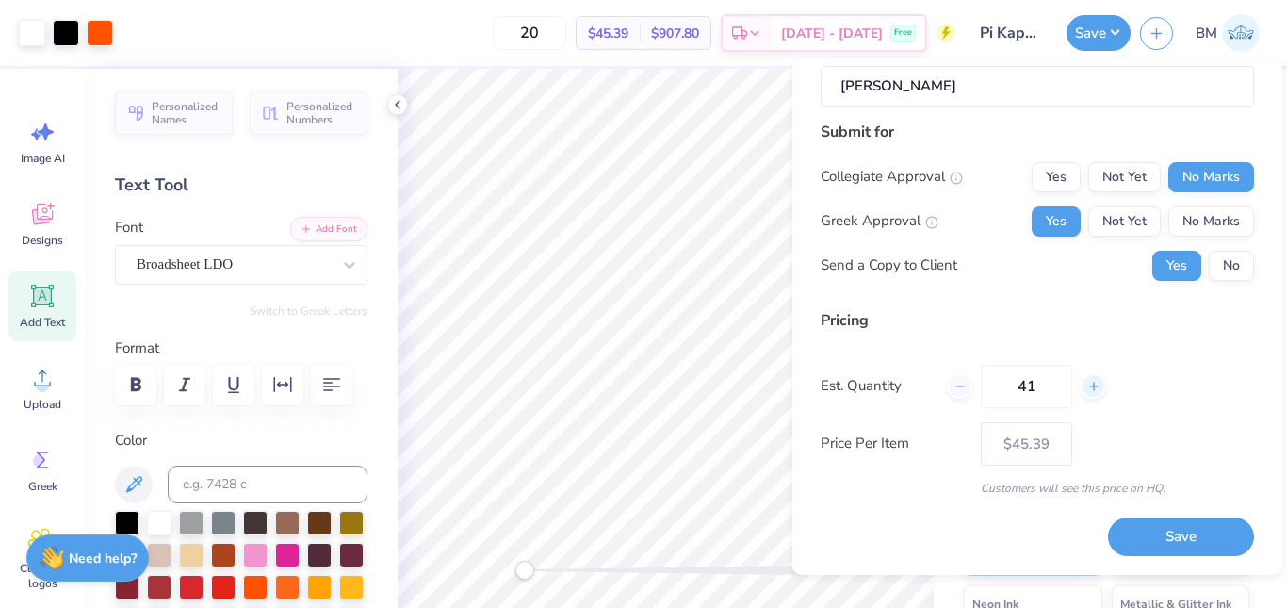
type input "– –"
click at [1091, 386] on line at bounding box center [1094, 386] width 8 height 0
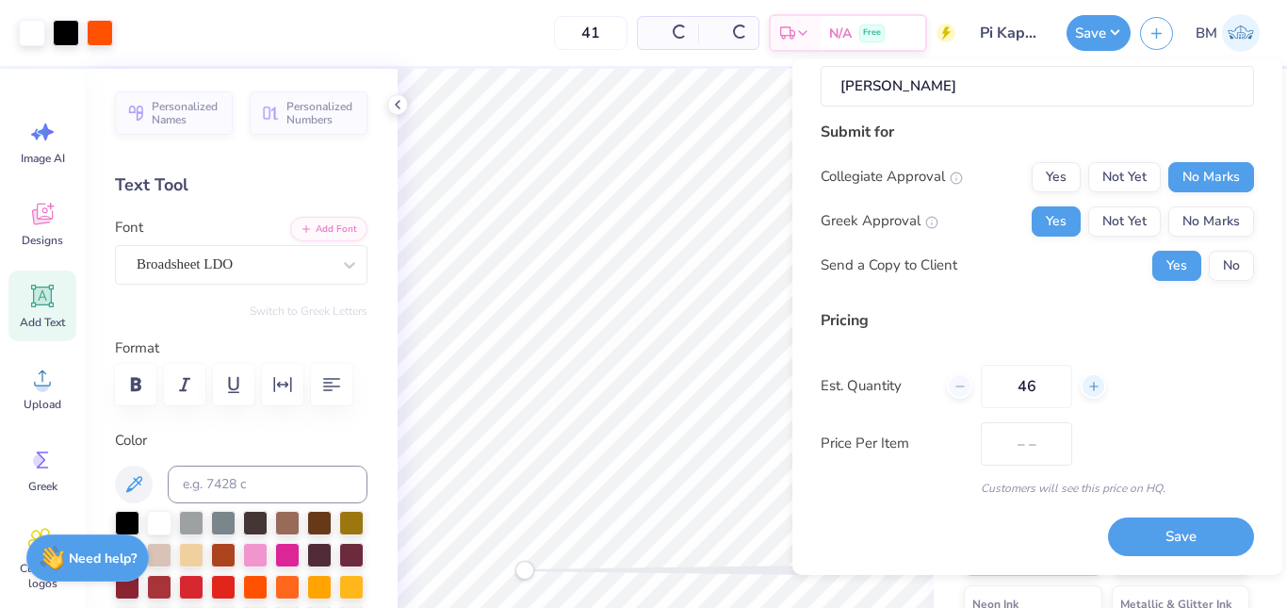
click at [1091, 386] on line at bounding box center [1094, 386] width 8 height 0
type input "48"
type input "$30.48"
click at [1091, 386] on line at bounding box center [1094, 386] width 8 height 0
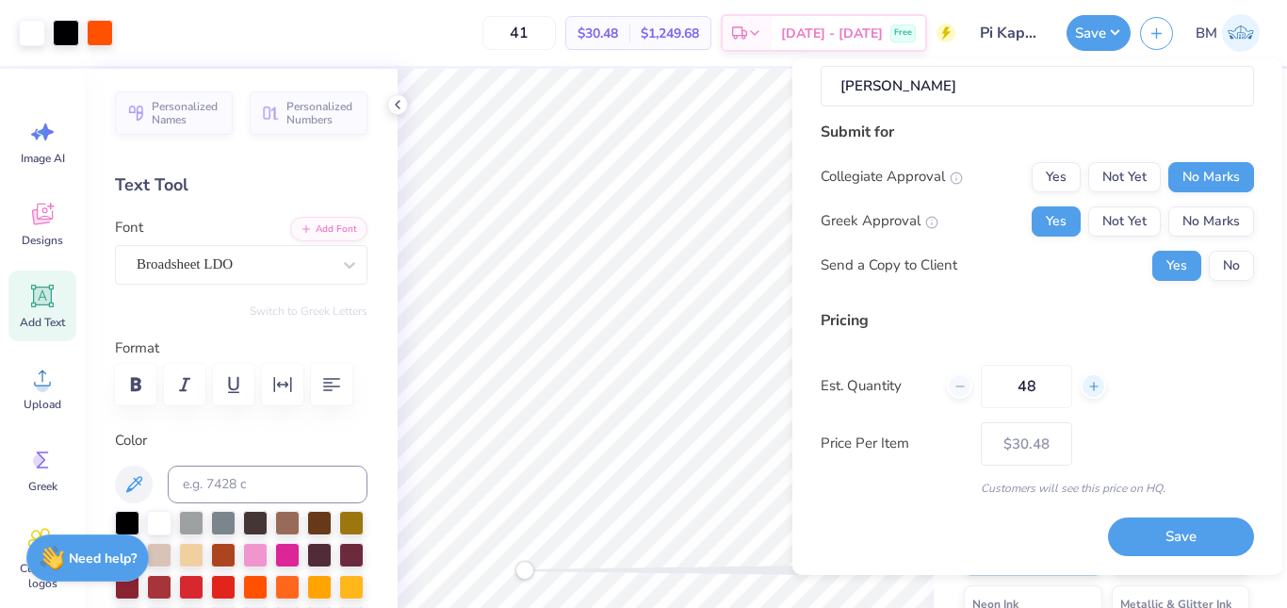
type input "49"
type input "$28.16"
click at [1091, 386] on line at bounding box center [1094, 386] width 8 height 0
type input "50"
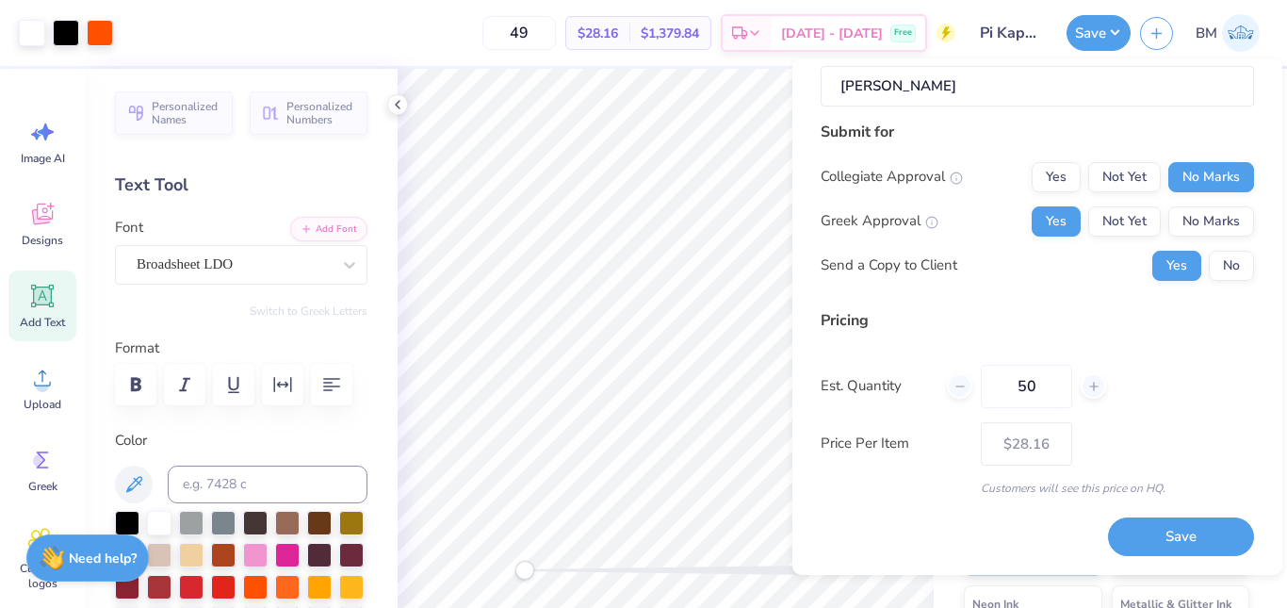
type input "50"
click at [1188, 537] on button "Save" at bounding box center [1181, 536] width 146 height 39
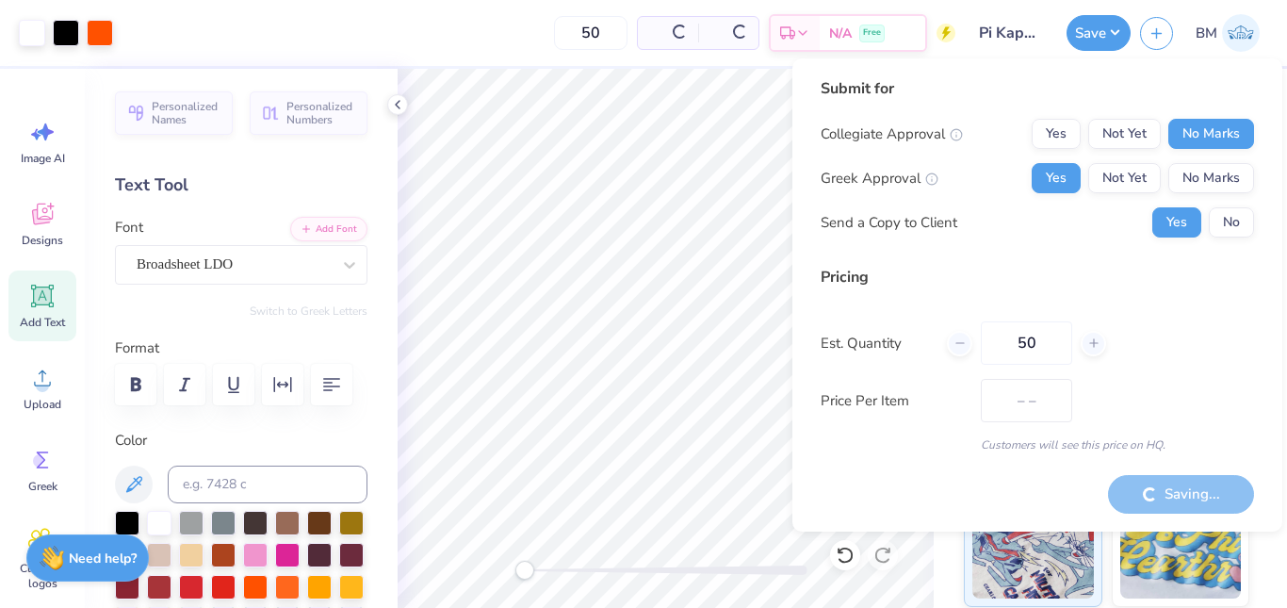
type input "$28.10"
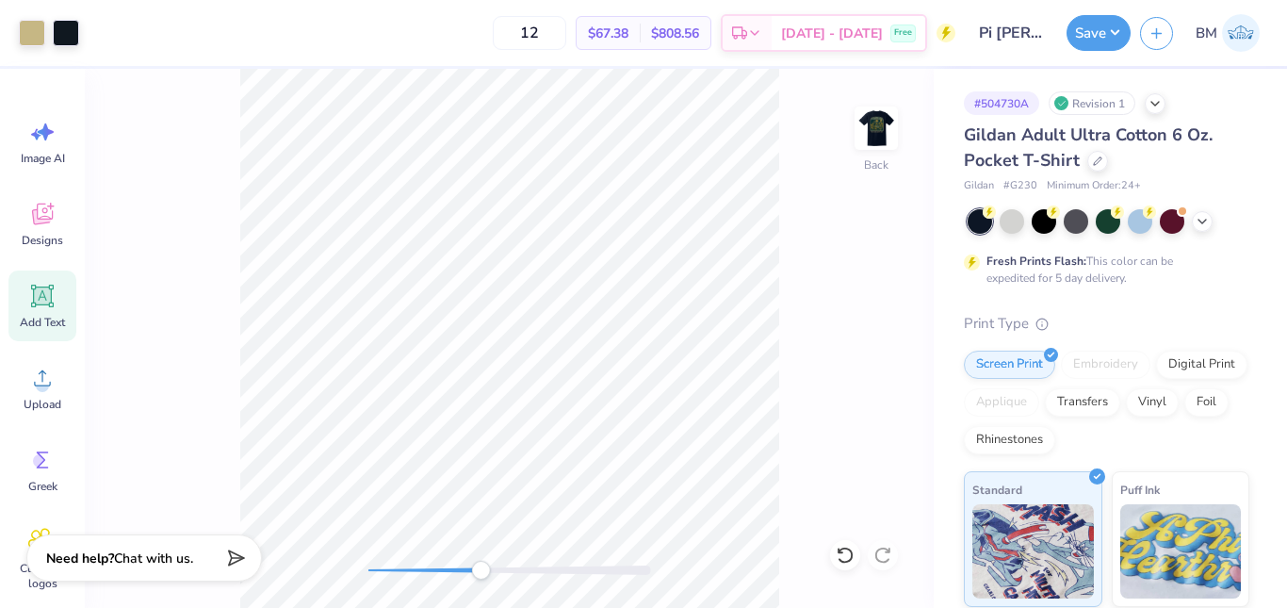
click at [37, 320] on span "Add Text" at bounding box center [42, 322] width 45 height 15
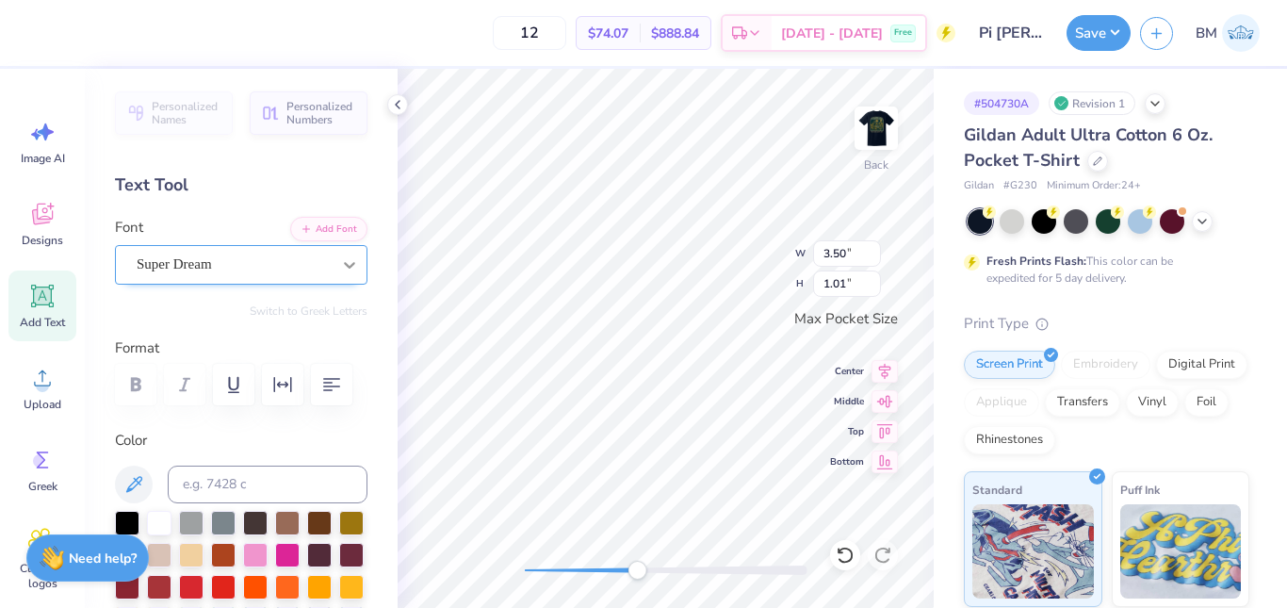
click at [340, 265] on icon at bounding box center [349, 264] width 19 height 19
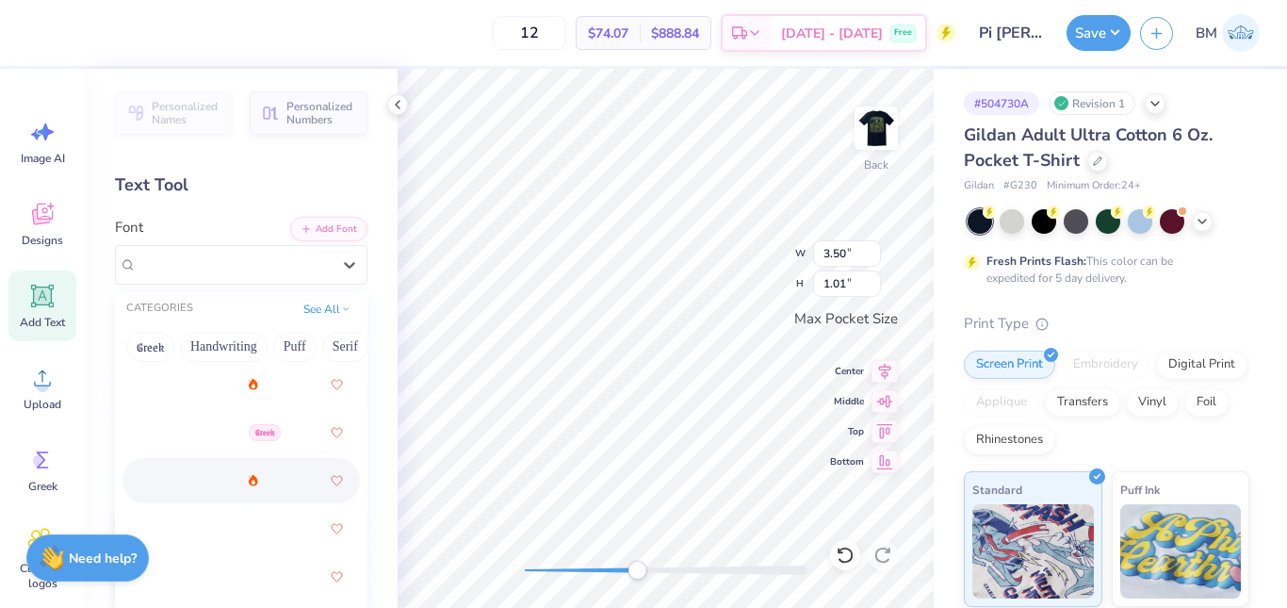
scroll to position [979, 0]
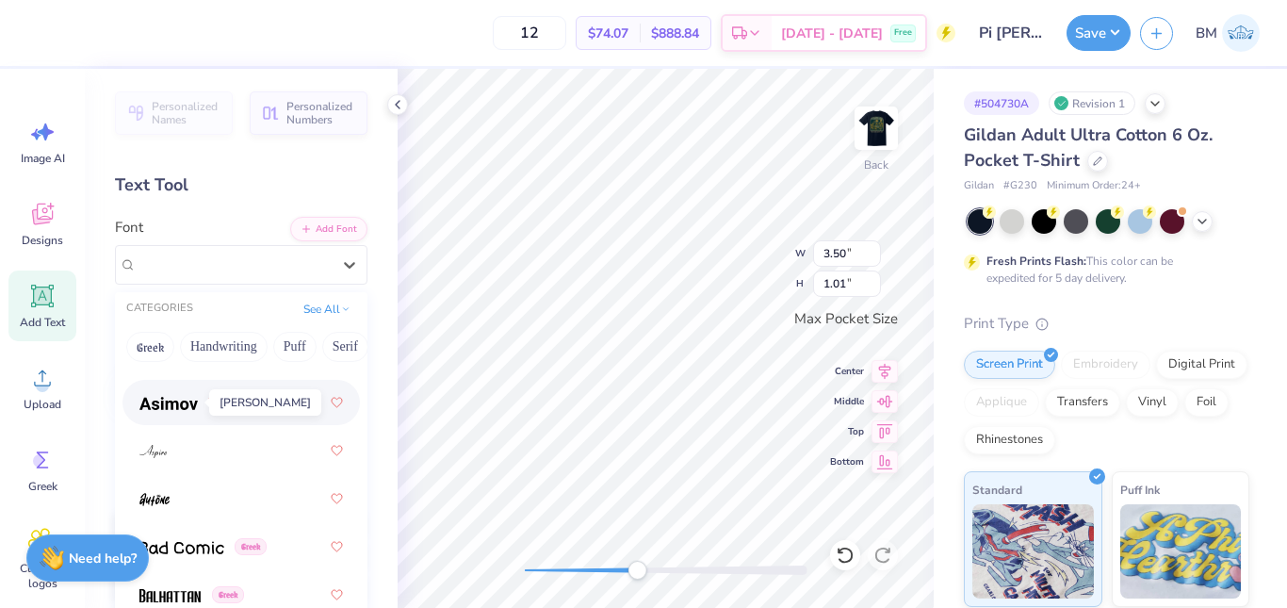
click at [193, 402] on img at bounding box center [168, 403] width 58 height 13
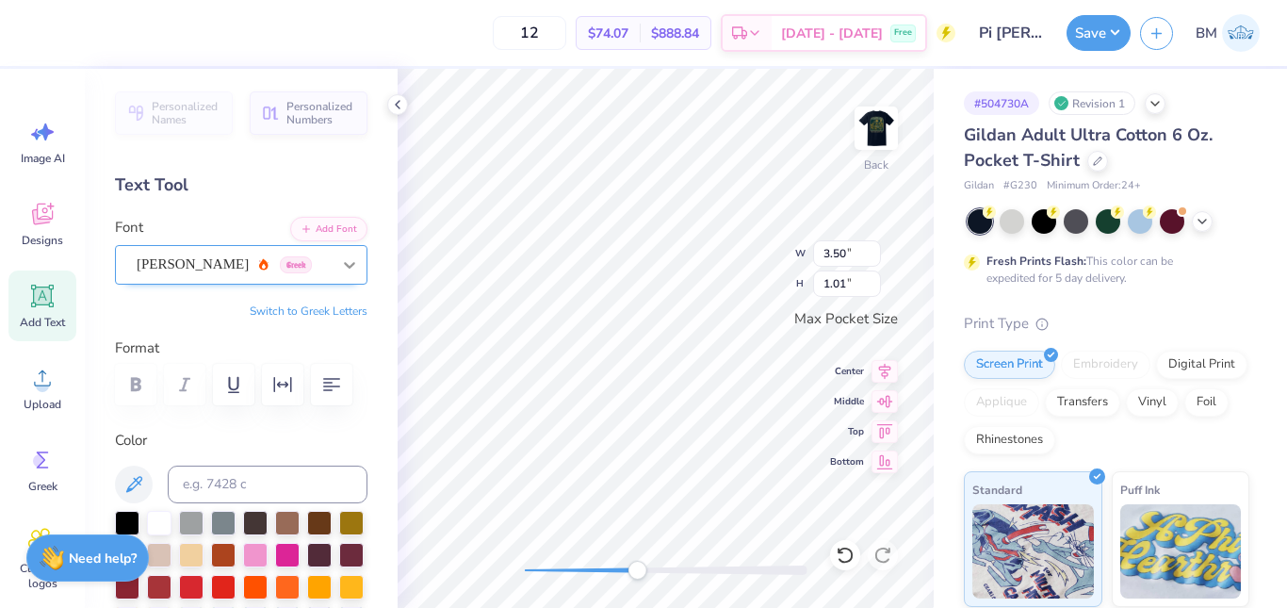
click at [344, 264] on icon at bounding box center [349, 265] width 11 height 7
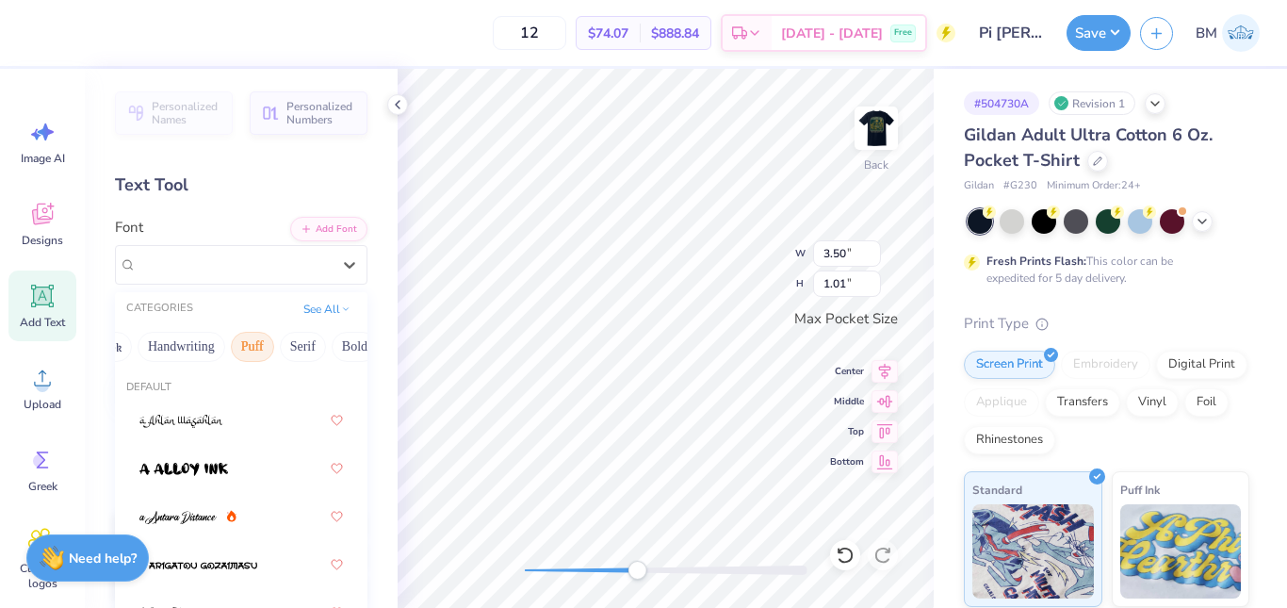
scroll to position [0, 43]
click at [270, 341] on button "Puff" at bounding box center [251, 347] width 43 height 30
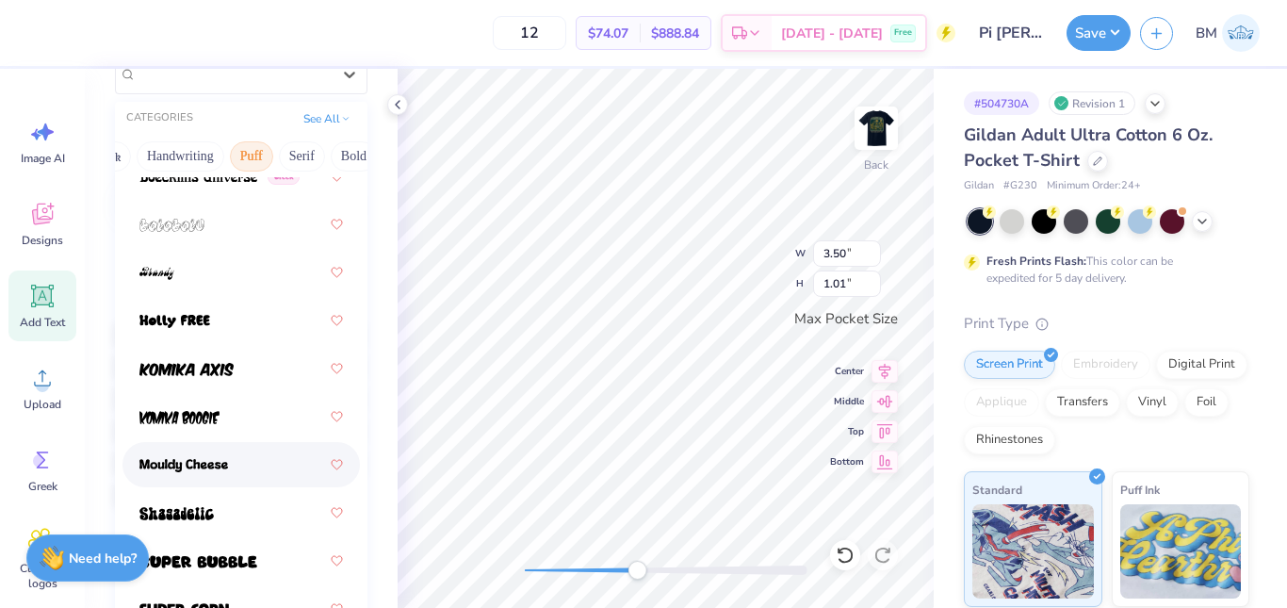
scroll to position [191, 0]
click at [215, 458] on img at bounding box center [183, 464] width 89 height 13
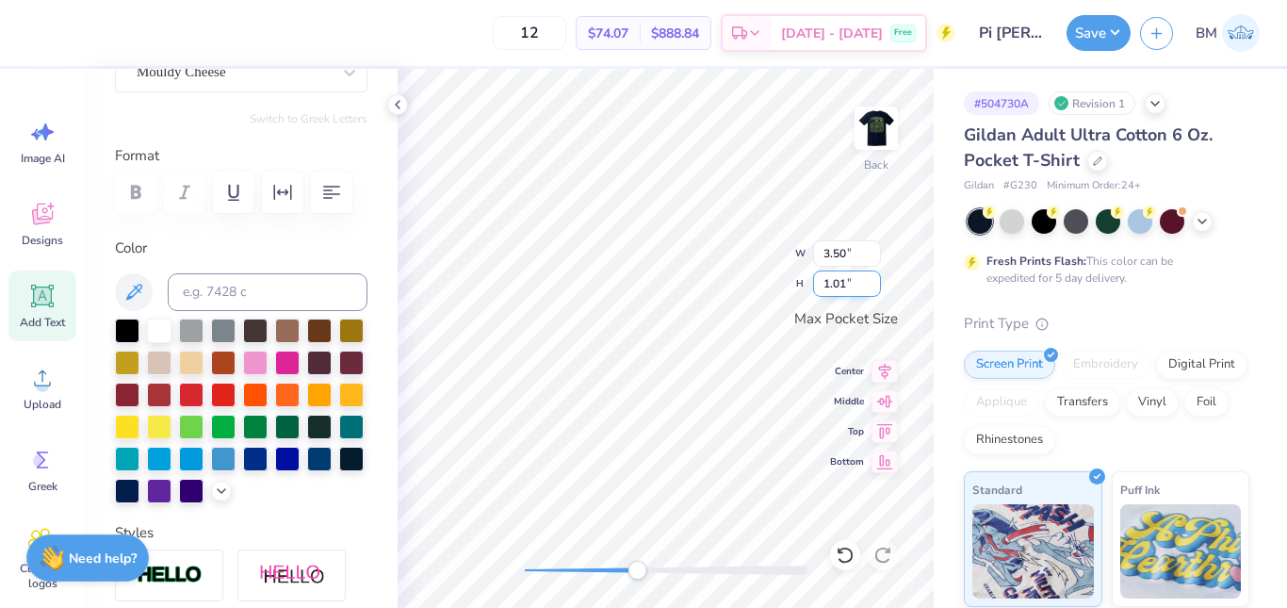
scroll to position [16, 3]
type textarea "T"
type textarea "FALL RUSH 2025"
click at [885, 379] on icon at bounding box center [885, 368] width 26 height 23
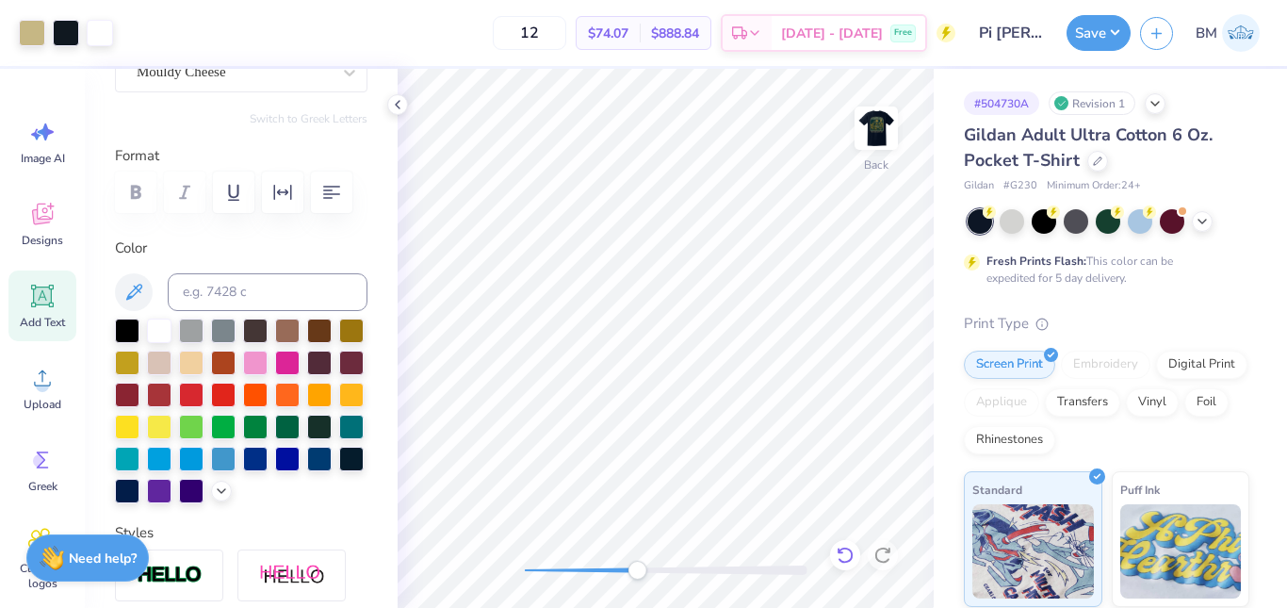
click at [845, 560] on icon at bounding box center [845, 555] width 19 height 19
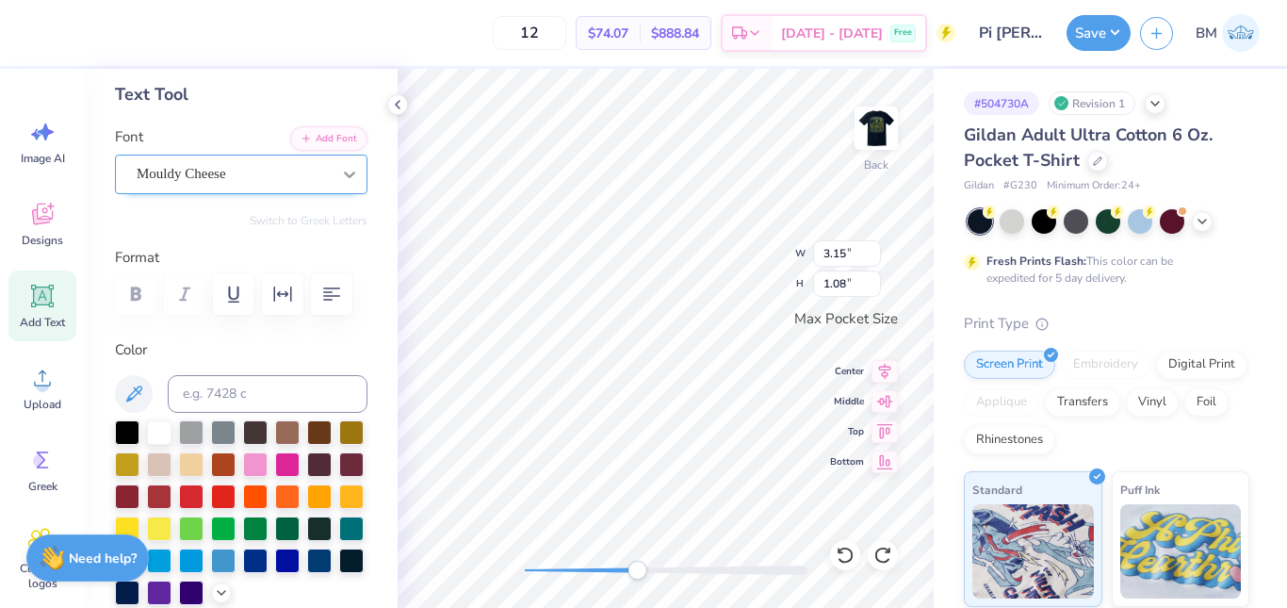
scroll to position [90, 0]
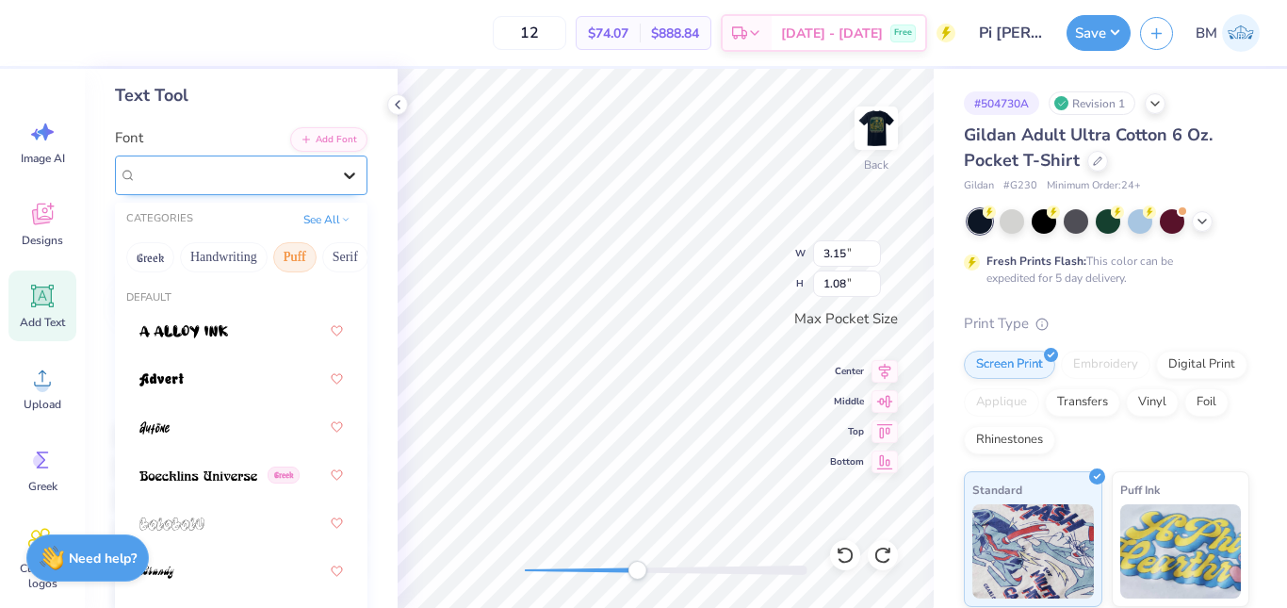
click at [340, 172] on icon at bounding box center [349, 175] width 19 height 19
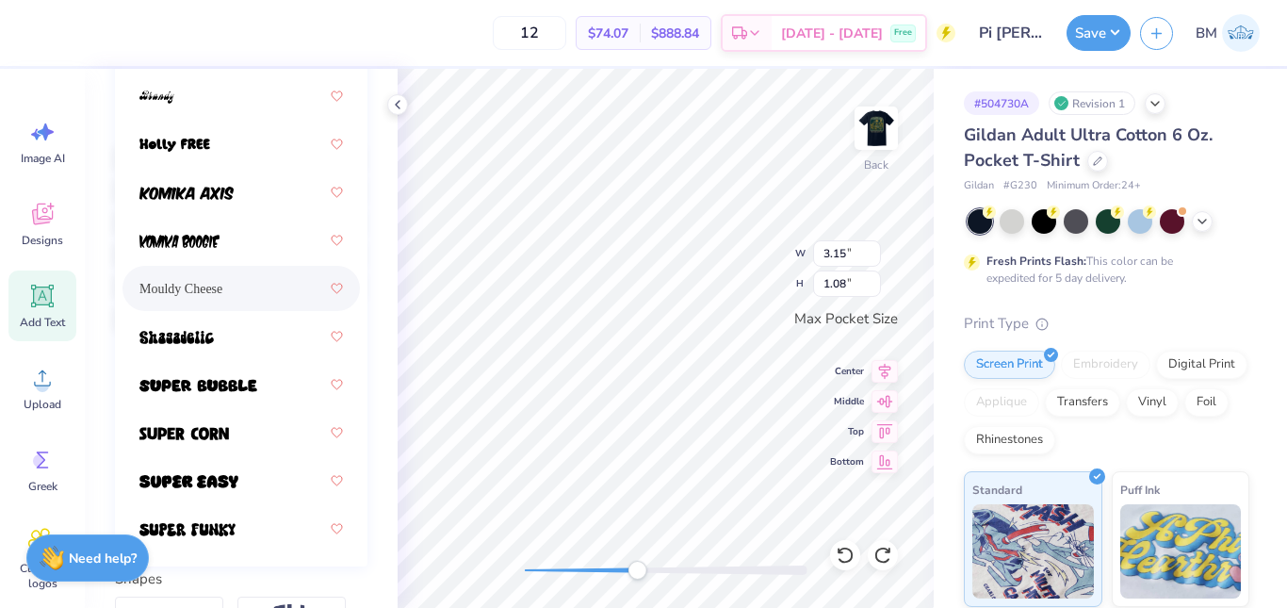
scroll to position [369, 0]
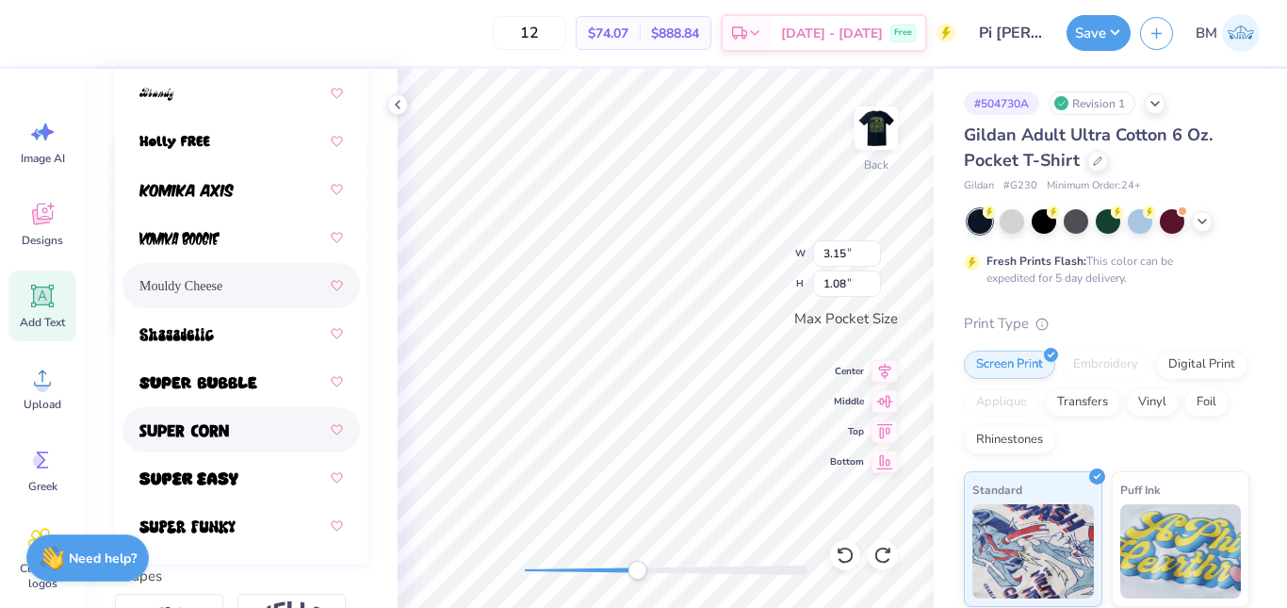
click at [223, 424] on img at bounding box center [184, 430] width 90 height 13
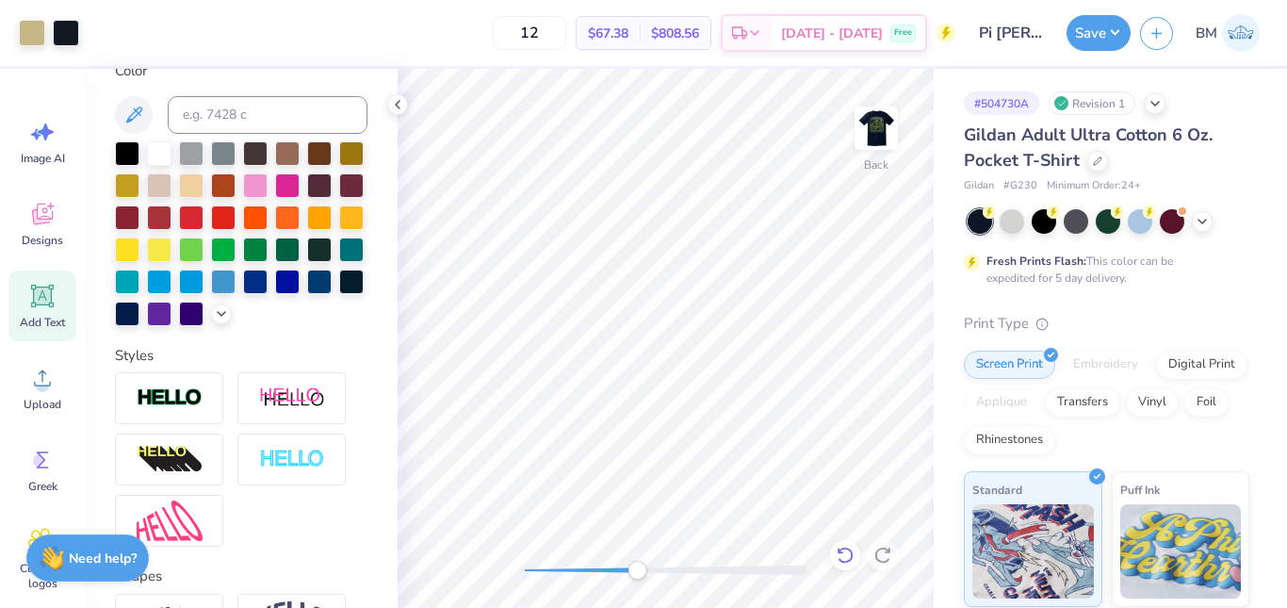
click at [846, 552] on icon at bounding box center [845, 555] width 19 height 19
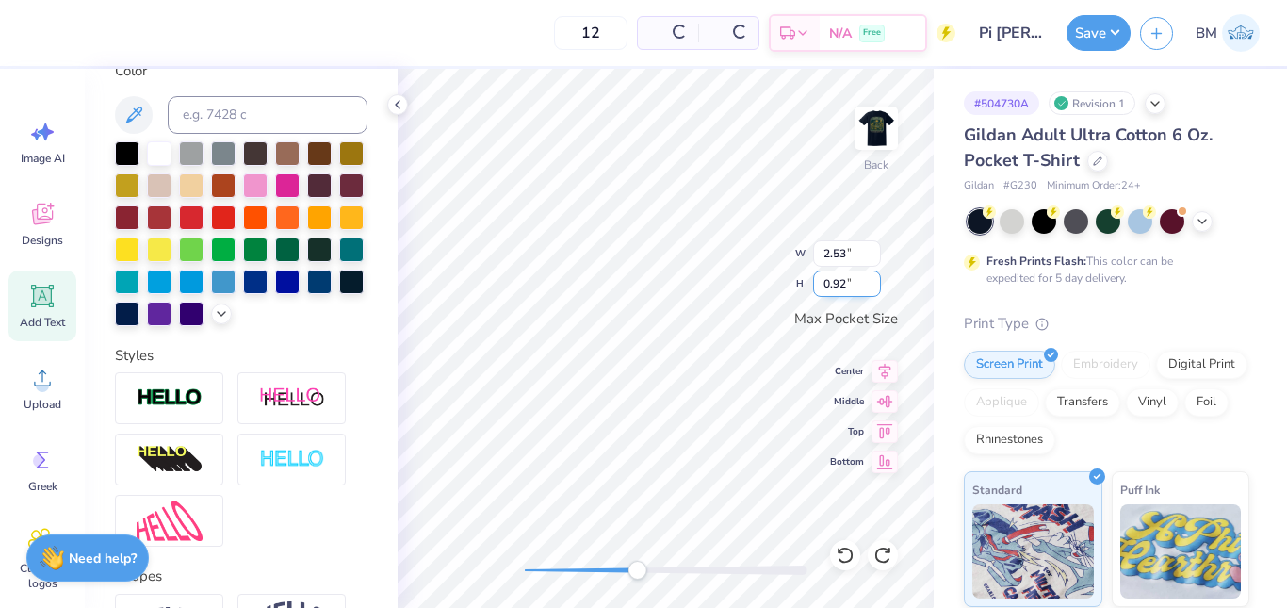
click at [829, 297] on input "0.92" at bounding box center [847, 284] width 68 height 26
click at [826, 287] on input "0.92" at bounding box center [847, 284] width 68 height 26
type textarea "FALL RUSHT"
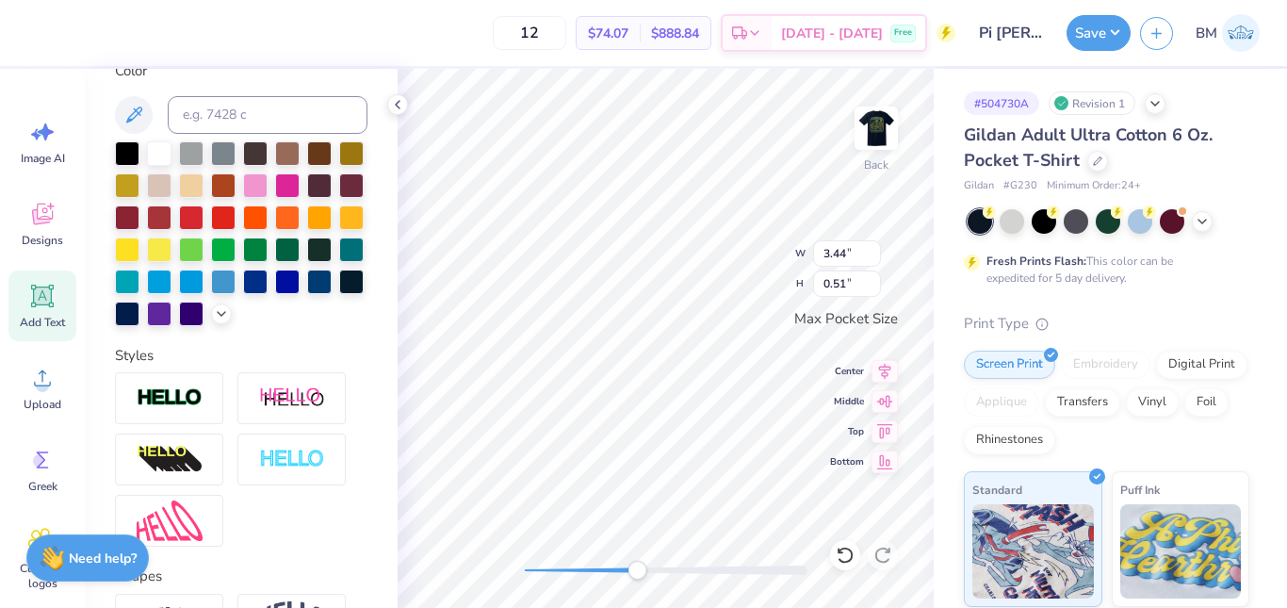
type textarea "FALL RUSH 2025"
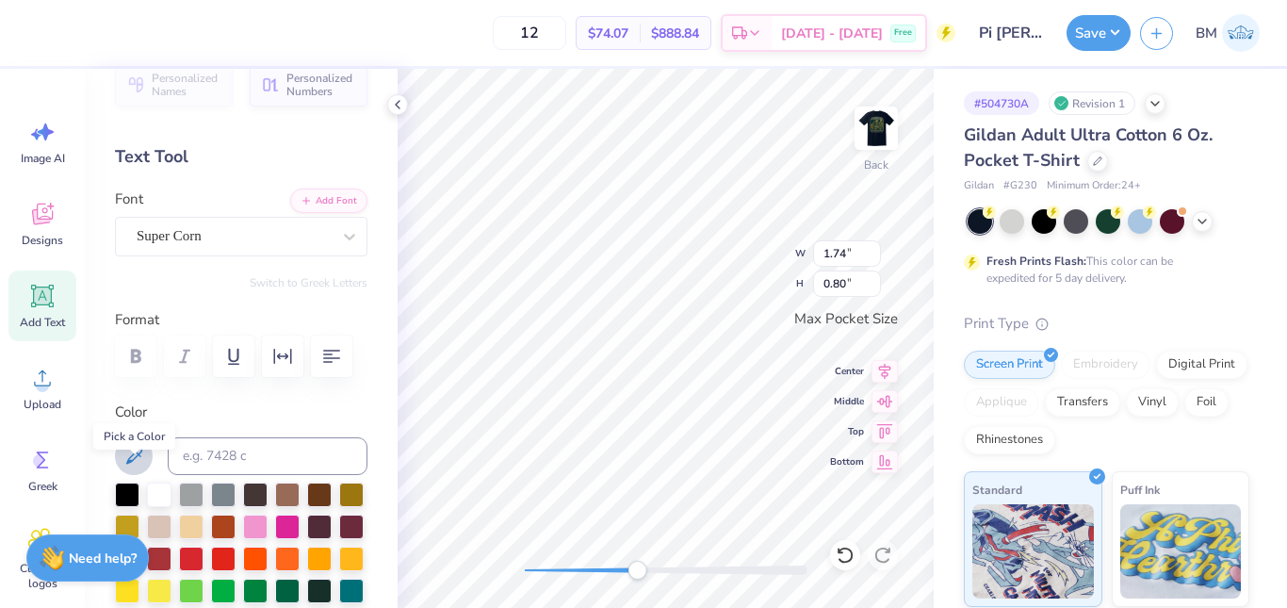
scroll to position [0, 0]
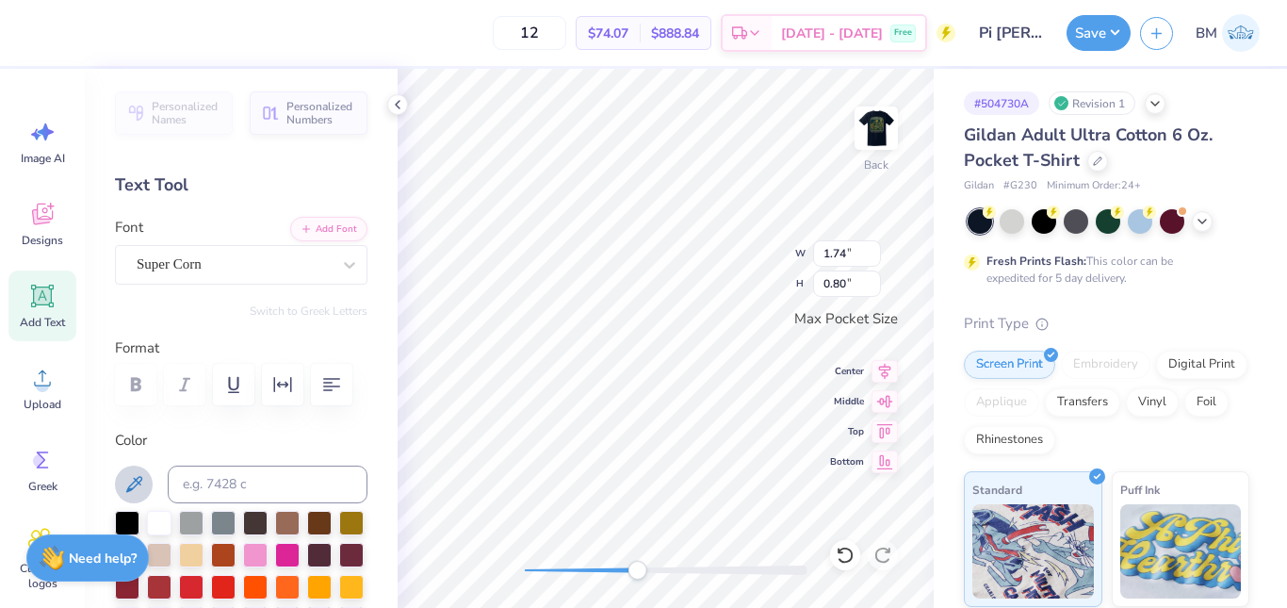
click at [127, 481] on icon at bounding box center [134, 484] width 23 height 23
type textarea "FALL RUSH 2025"
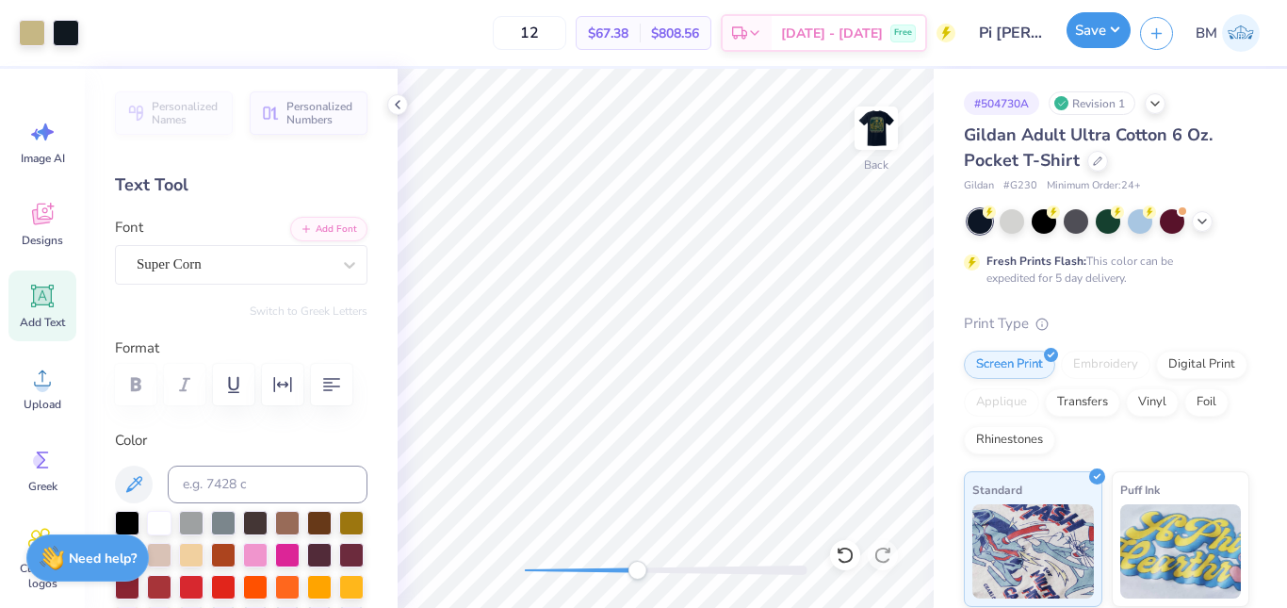
click at [1097, 41] on button "Save" at bounding box center [1099, 30] width 64 height 36
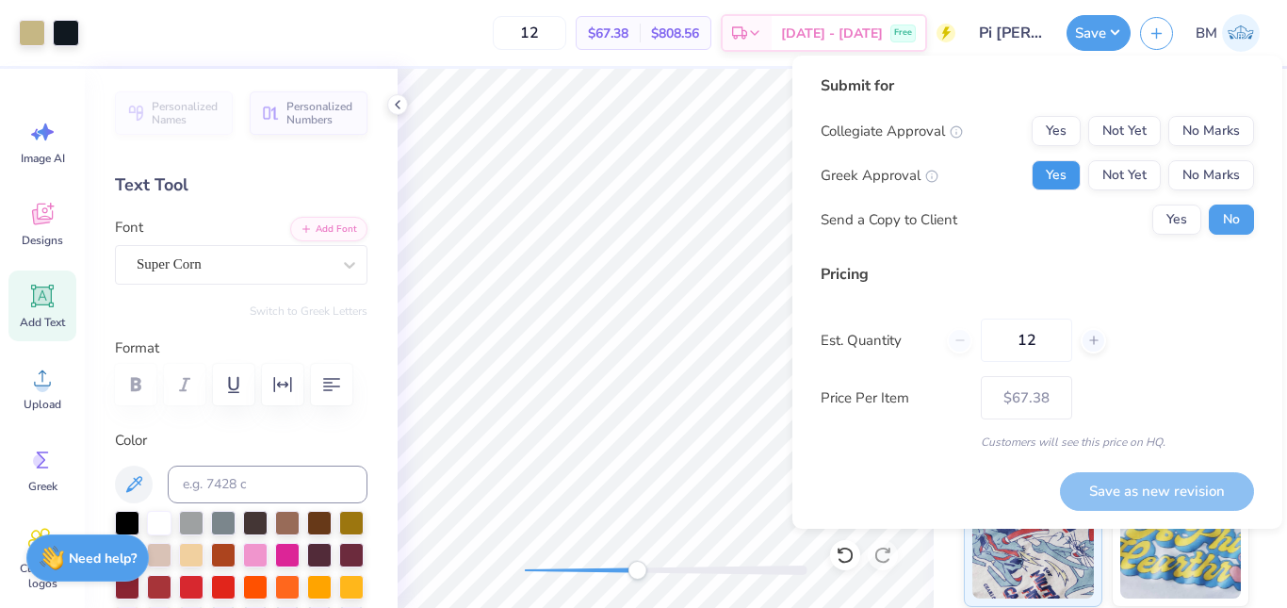
click at [1066, 170] on button "Yes" at bounding box center [1056, 175] width 49 height 30
click at [1198, 125] on button "No Marks" at bounding box center [1212, 131] width 86 height 30
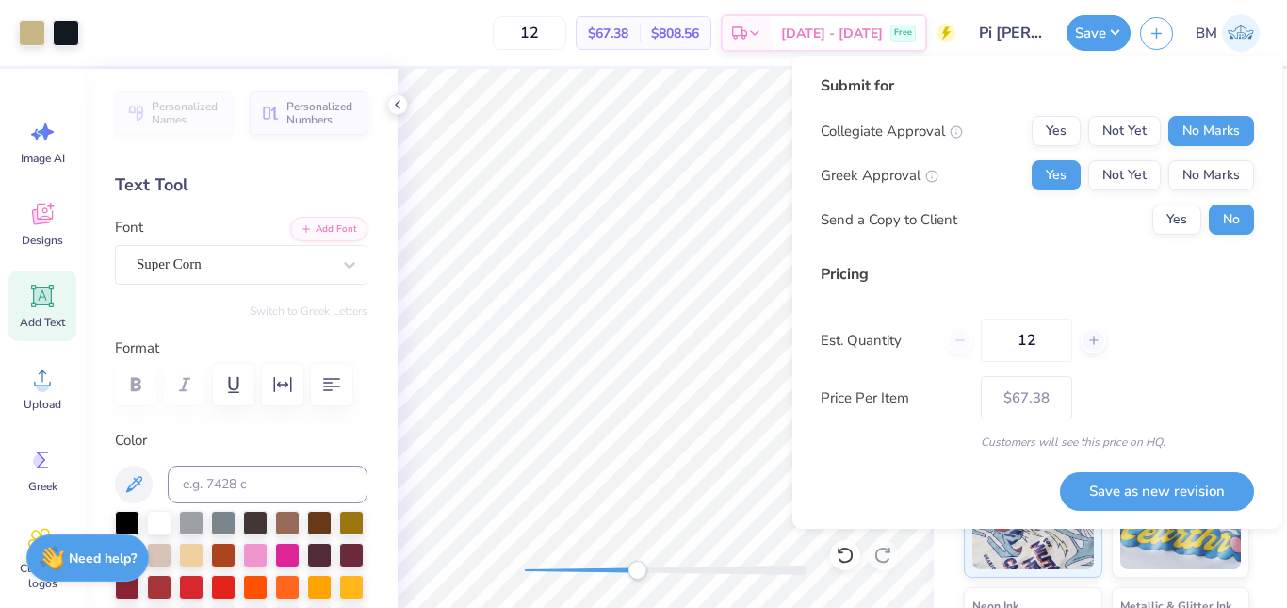
scroll to position [30, 0]
click at [1177, 229] on button "Yes" at bounding box center [1177, 220] width 49 height 30
click at [1176, 485] on button "Save as new revision" at bounding box center [1157, 491] width 194 height 39
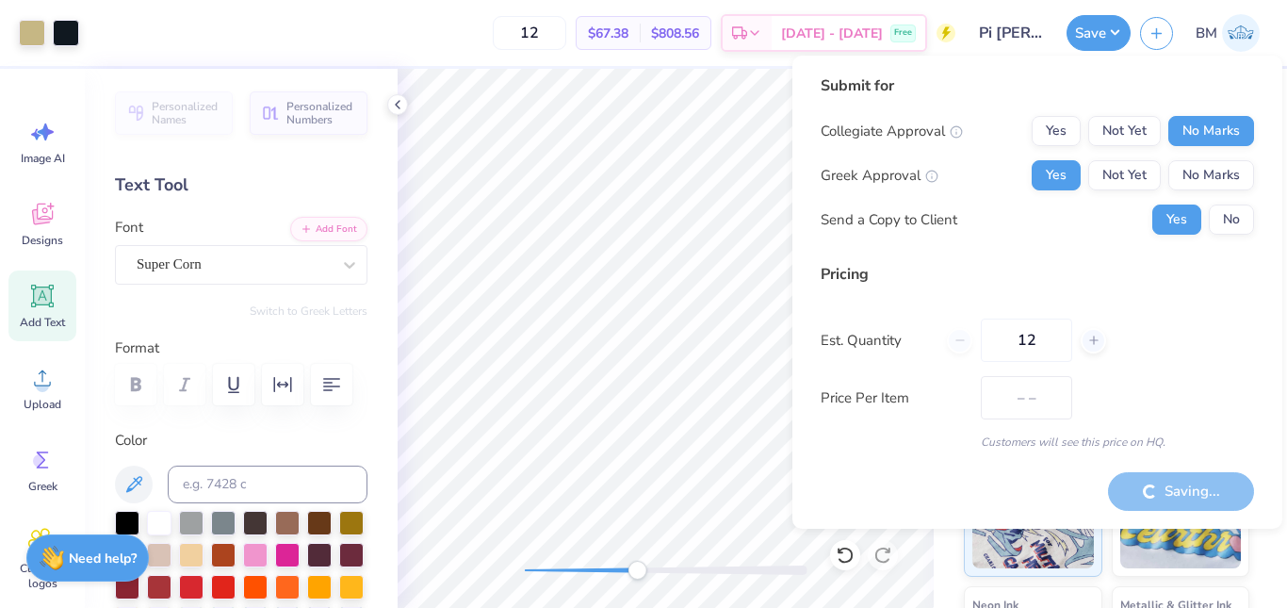
type input "$67.38"
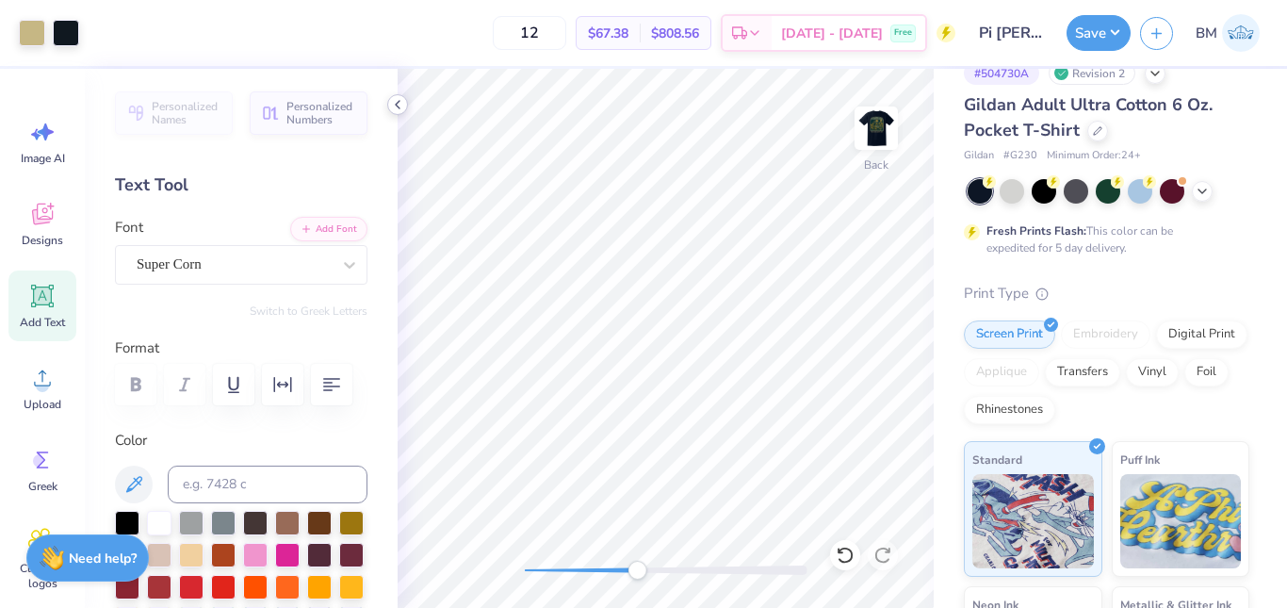
click at [398, 103] on polyline at bounding box center [398, 105] width 4 height 8
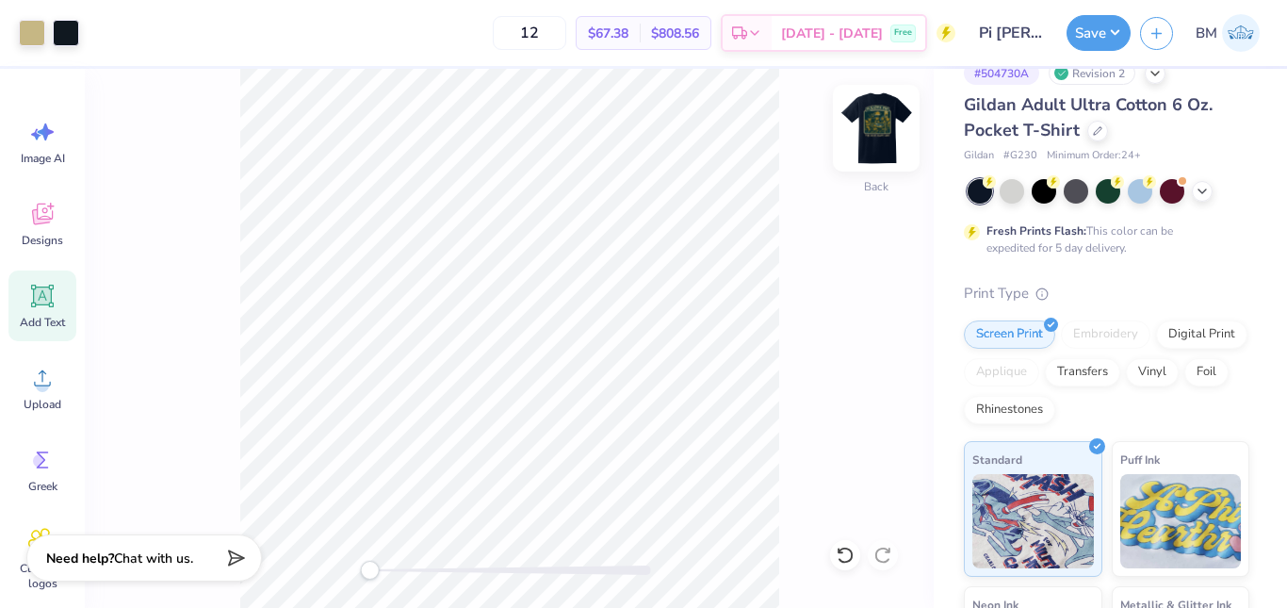
click at [880, 128] on img at bounding box center [876, 127] width 75 height 75
click at [566, 36] on input "12" at bounding box center [530, 33] width 74 height 34
type input "1"
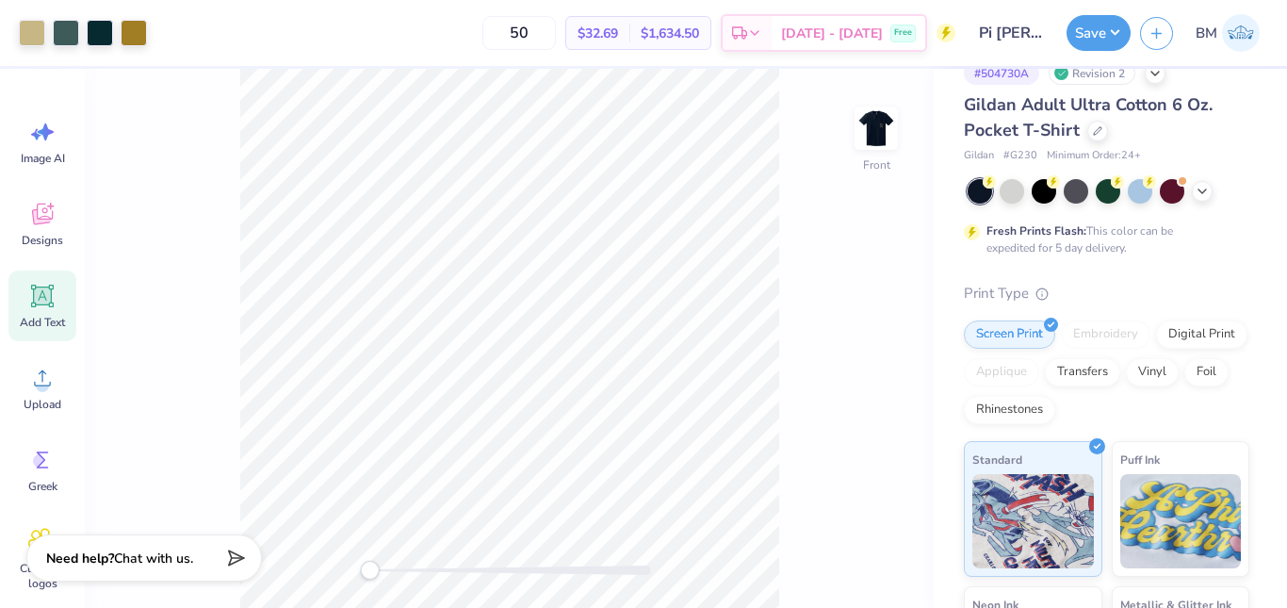
type input "50"
click at [781, 220] on div "Front" at bounding box center [509, 338] width 849 height 539
